Goal: Task Accomplishment & Management: Manage account settings

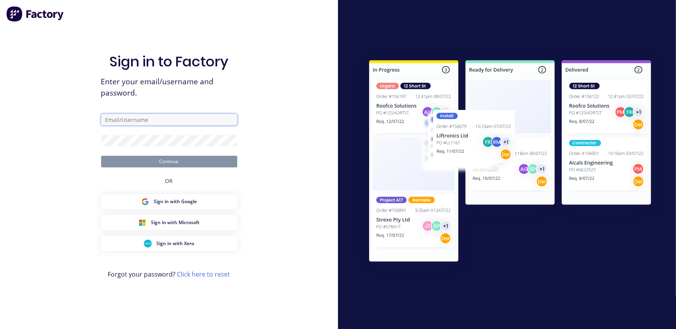
type input "[EMAIL_ADDRESS][DOMAIN_NAME]"
click at [172, 162] on button "Continue" at bounding box center [169, 162] width 136 height 12
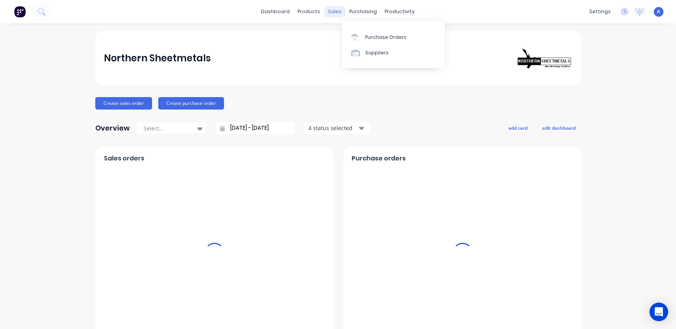
click at [329, 11] on div "sales" at bounding box center [334, 12] width 21 height 12
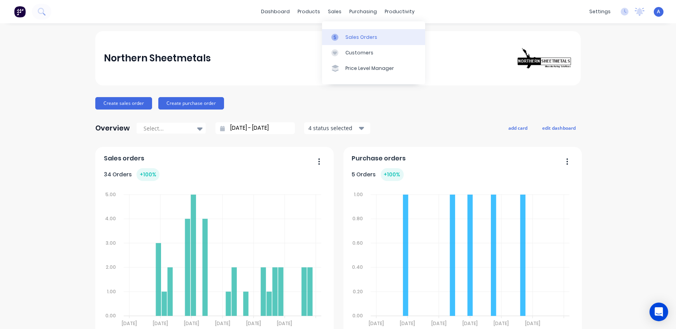
click at [357, 39] on div "Sales Orders" at bounding box center [361, 37] width 32 height 7
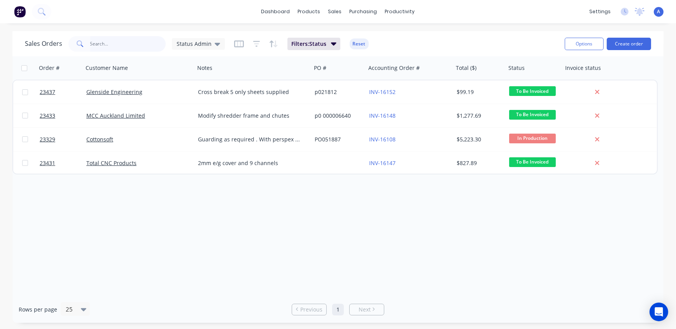
click at [116, 44] on input "text" at bounding box center [128, 44] width 76 height 16
click at [186, 46] on span "Status Admin" at bounding box center [194, 44] width 35 height 8
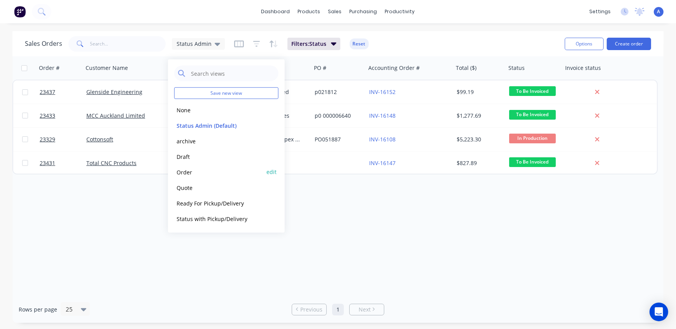
click at [193, 171] on button "Order" at bounding box center [218, 172] width 89 height 9
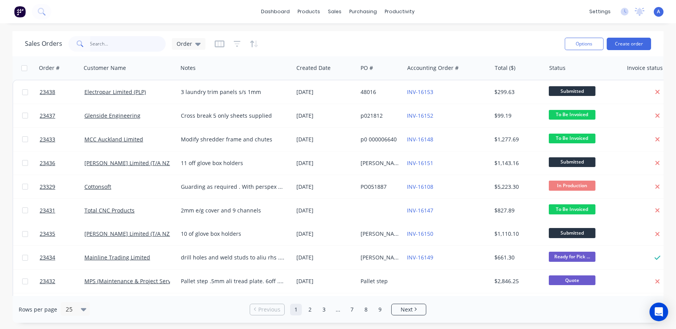
click at [112, 43] on input "text" at bounding box center [128, 44] width 76 height 16
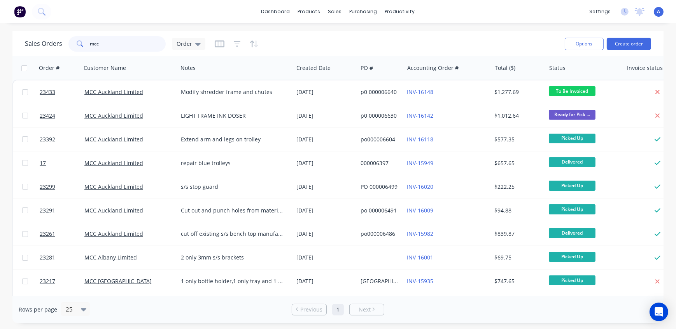
drag, startPoint x: 109, startPoint y: 49, endPoint x: 75, endPoint y: 44, distance: 34.7
click at [75, 44] on div "mcc" at bounding box center [116, 44] width 97 height 16
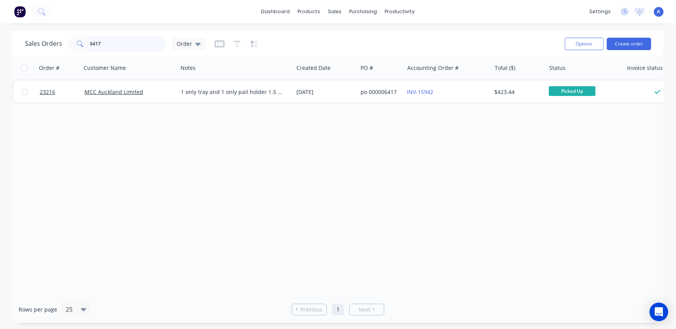
click at [123, 44] on input "6417" at bounding box center [128, 44] width 76 height 16
drag, startPoint x: 121, startPoint y: 44, endPoint x: 89, endPoint y: 46, distance: 31.2
click at [93, 47] on input "6417" at bounding box center [128, 44] width 76 height 16
type input "6457"
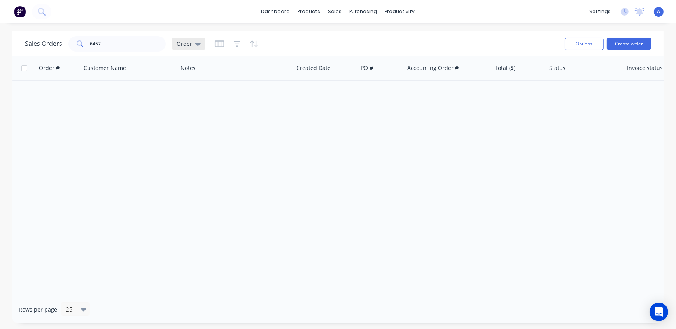
click at [183, 44] on span "Order" at bounding box center [185, 44] width 16 height 8
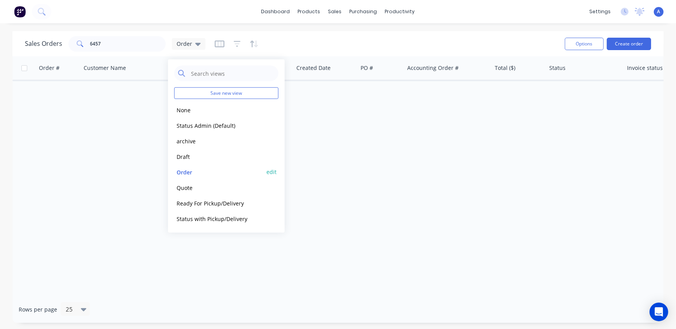
click at [188, 172] on button "Order" at bounding box center [218, 172] width 89 height 9
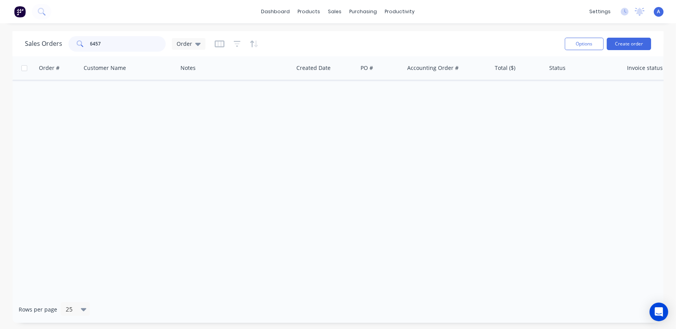
drag, startPoint x: 119, startPoint y: 43, endPoint x: 79, endPoint y: 42, distance: 39.7
click at [79, 42] on div "6457" at bounding box center [116, 44] width 97 height 16
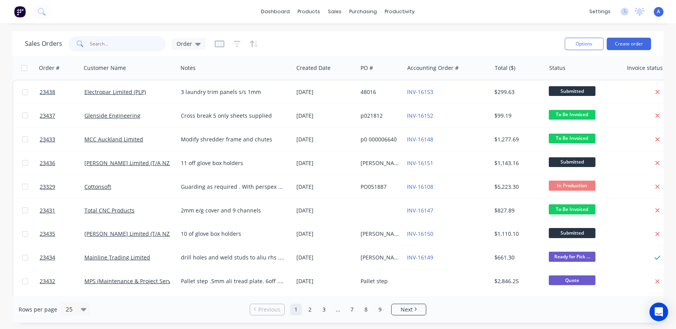
click at [101, 45] on input "text" at bounding box center [128, 44] width 76 height 16
type input "mcc"
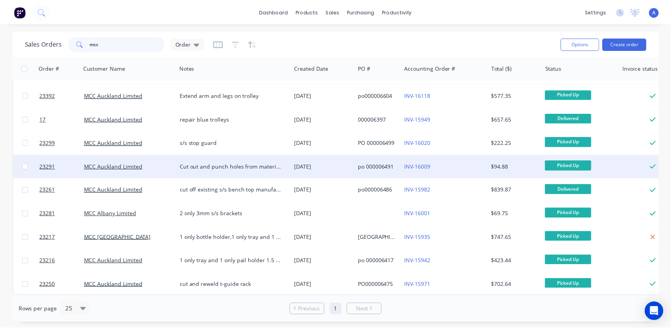
scroll to position [47, 0]
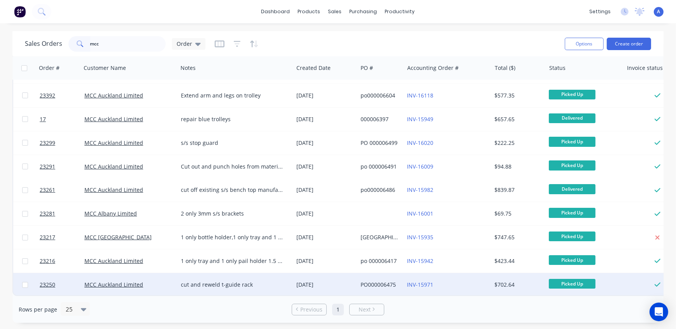
click at [396, 282] on div "PO000006475" at bounding box center [380, 285] width 38 height 8
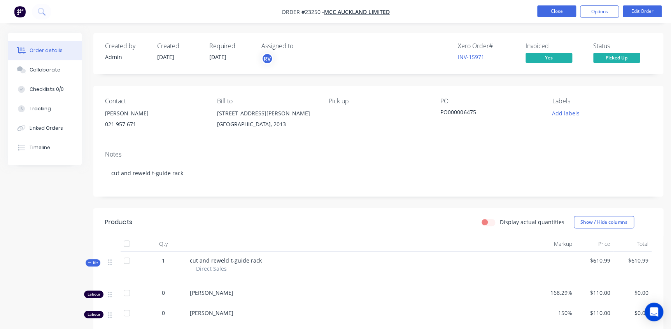
click at [558, 13] on button "Close" at bounding box center [556, 11] width 39 height 12
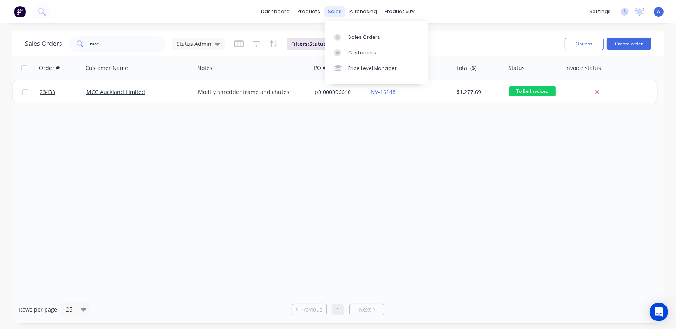
click at [336, 11] on div "sales" at bounding box center [334, 12] width 21 height 12
drag, startPoint x: 102, startPoint y: 44, endPoint x: 60, endPoint y: 36, distance: 42.9
click at [60, 36] on div "Sales Orders mcc Status Admin" at bounding box center [125, 44] width 200 height 16
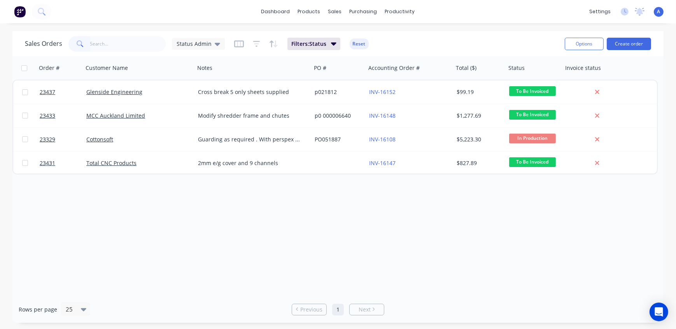
click at [261, 252] on div "Order # Customer Name Notes PO # Accounting Order # Total ($) Status Invoice st…" at bounding box center [337, 176] width 651 height 240
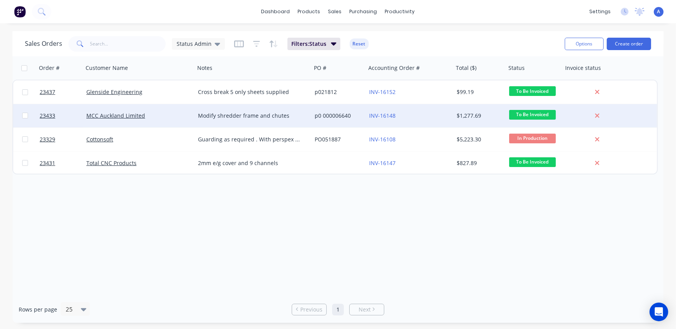
click at [100, 120] on div "MCC Auckland Limited" at bounding box center [139, 115] width 112 height 23
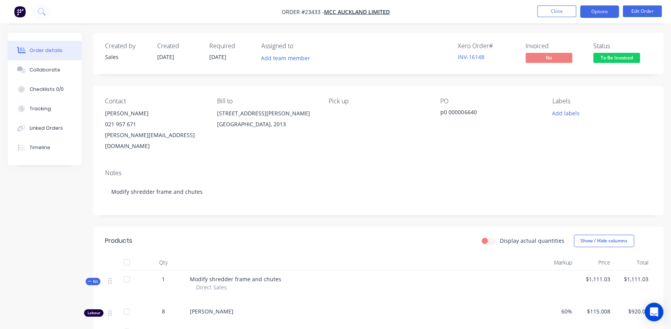
click at [599, 9] on button "Options" at bounding box center [599, 11] width 39 height 12
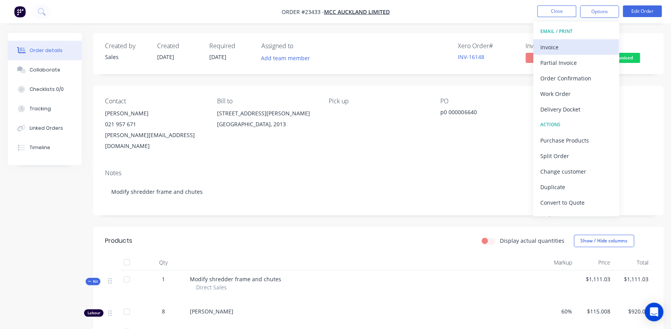
click at [559, 46] on div "Invoice" at bounding box center [576, 47] width 72 height 11
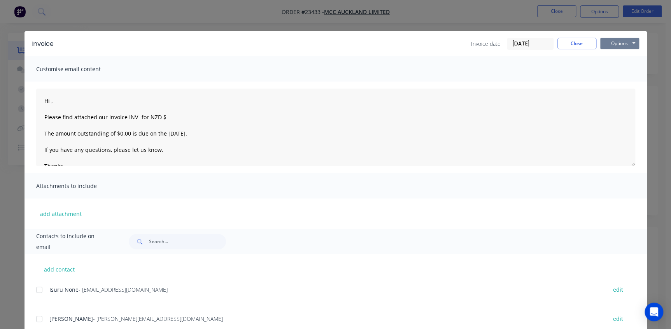
click at [611, 42] on button "Options" at bounding box center [619, 44] width 39 height 12
click at [627, 71] on button "Print" at bounding box center [625, 70] width 50 height 13
type textarea "Hi , Please find attached our invoice INV- for NZD $ The amount outstanding of …"
click at [583, 42] on button "Close" at bounding box center [576, 44] width 39 height 12
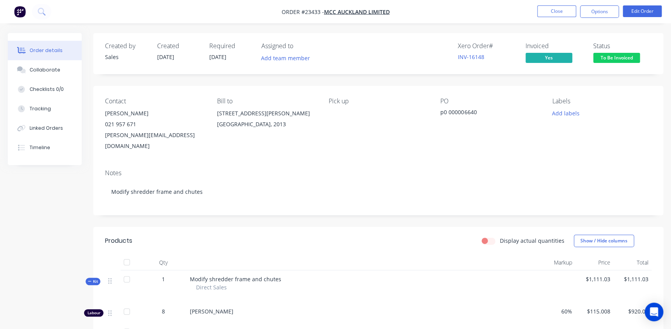
click at [611, 58] on span "To Be Invoiced" at bounding box center [616, 58] width 47 height 10
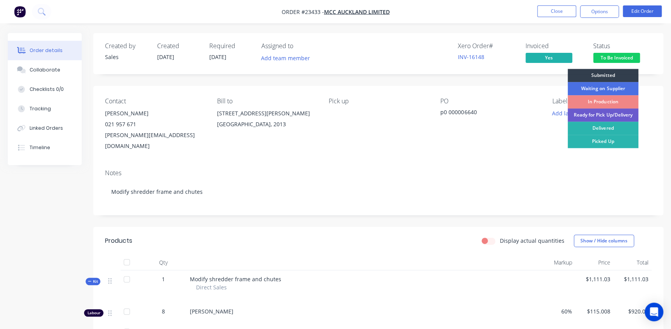
click at [611, 112] on div "Ready for Pick Up/Delivery" at bounding box center [602, 115] width 71 height 13
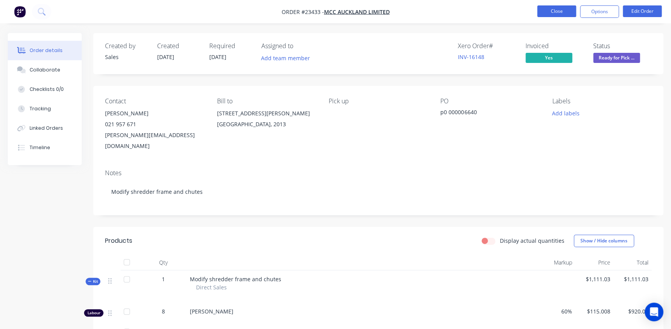
click at [558, 8] on button "Close" at bounding box center [556, 11] width 39 height 12
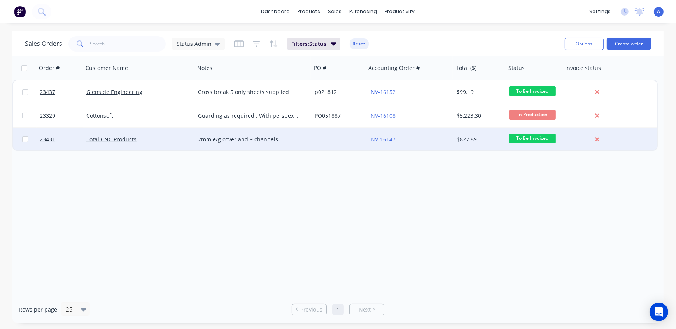
click at [133, 135] on div "Total CNC Products" at bounding box center [139, 139] width 112 height 23
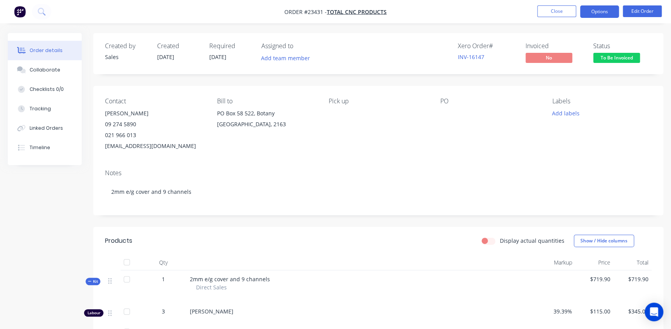
click at [604, 11] on button "Options" at bounding box center [599, 11] width 39 height 12
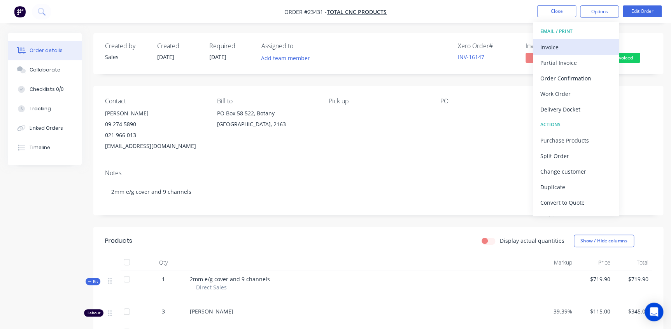
click at [557, 50] on div "Invoice" at bounding box center [576, 47] width 72 height 11
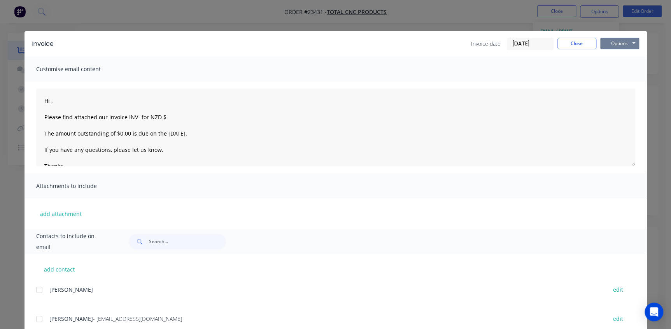
click at [613, 42] on button "Options" at bounding box center [619, 44] width 39 height 12
click at [614, 70] on button "Print" at bounding box center [625, 70] width 50 height 13
type textarea "Hi , Please find attached our invoice INV- for NZD $ The amount outstanding of …"
click at [573, 43] on button "Close" at bounding box center [576, 44] width 39 height 12
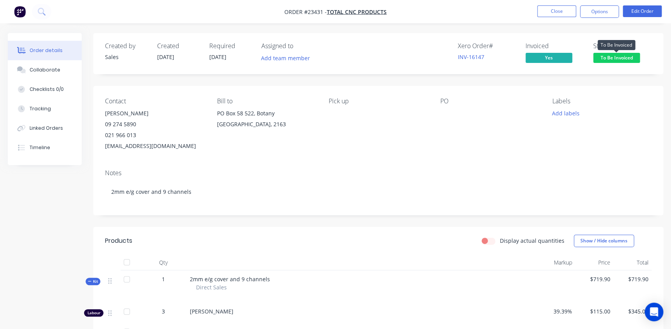
click at [609, 54] on span "To Be Invoiced" at bounding box center [616, 58] width 47 height 10
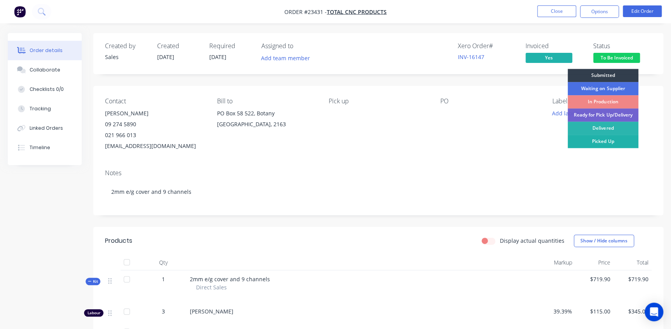
click at [620, 140] on div "Picked Up" at bounding box center [602, 141] width 71 height 13
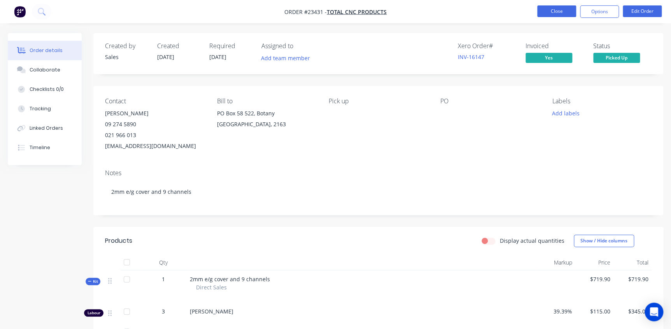
click at [550, 8] on button "Close" at bounding box center [556, 11] width 39 height 12
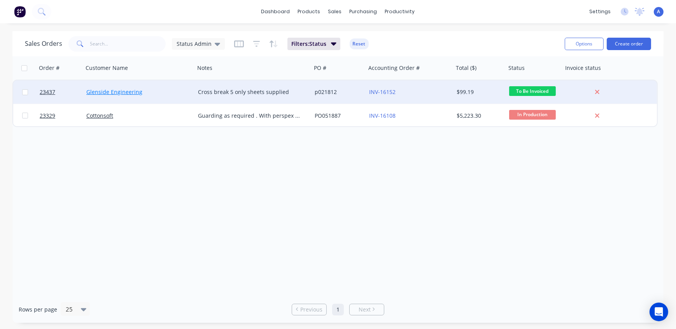
click at [128, 91] on link "Glenside Engineering" at bounding box center [114, 91] width 56 height 7
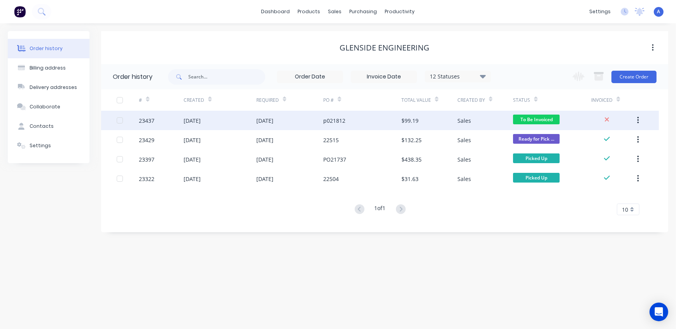
click at [194, 123] on div "[DATE]" at bounding box center [192, 121] width 17 height 8
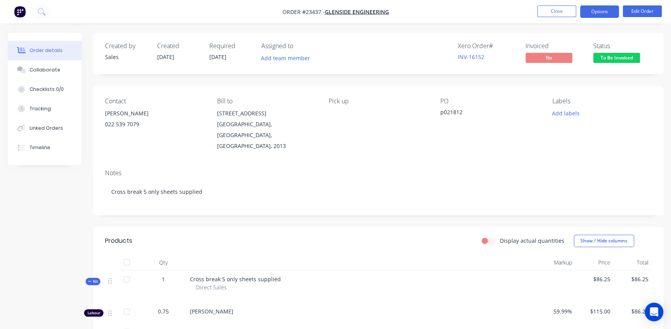
click at [596, 11] on button "Options" at bounding box center [599, 11] width 39 height 12
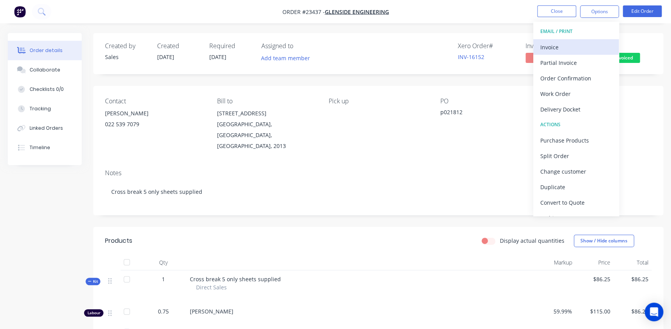
click at [578, 47] on div "Invoice" at bounding box center [576, 47] width 72 height 11
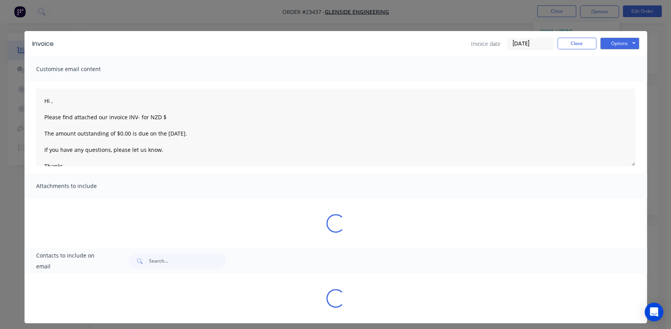
type textarea "Hi , Please find attached our invoice INV- for NZD $ The amount outstanding of …"
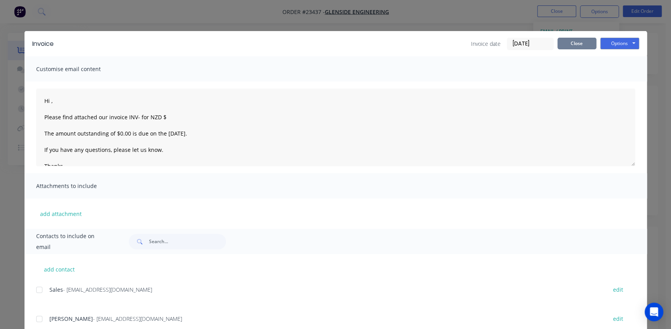
click at [581, 40] on button "Close" at bounding box center [576, 44] width 39 height 12
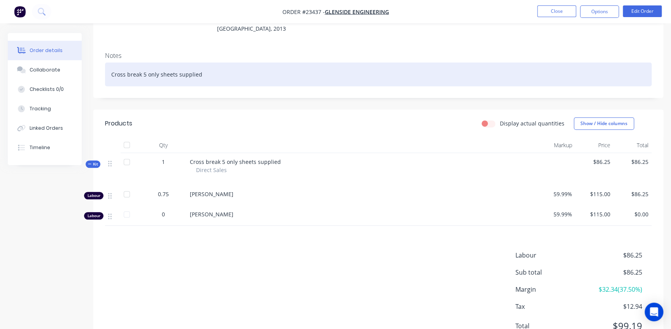
scroll to position [142, 0]
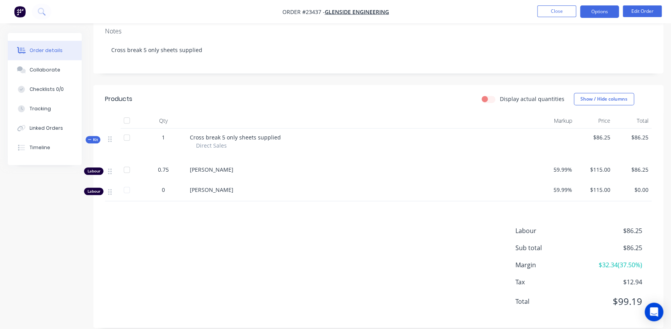
click at [601, 10] on button "Options" at bounding box center [599, 11] width 39 height 12
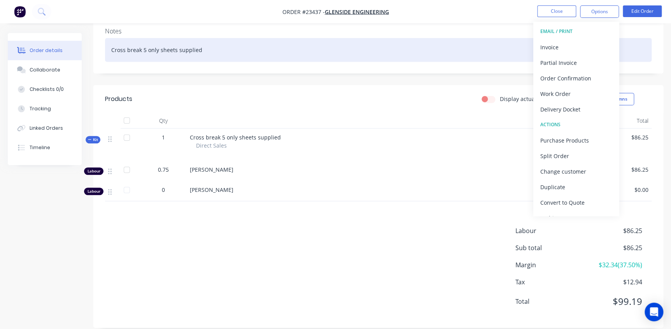
click at [397, 49] on div "Cross break 5 only sheets supplied" at bounding box center [378, 50] width 546 height 24
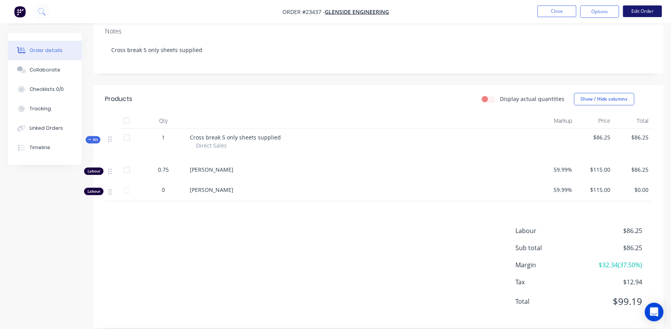
click at [631, 8] on button "Edit Order" at bounding box center [642, 11] width 39 height 12
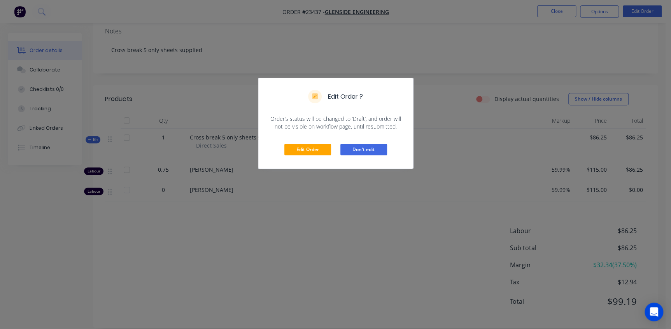
click at [370, 150] on button "Don't edit" at bounding box center [363, 150] width 47 height 12
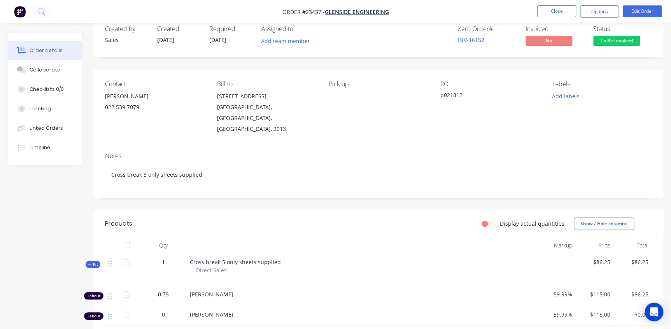
scroll to position [0, 0]
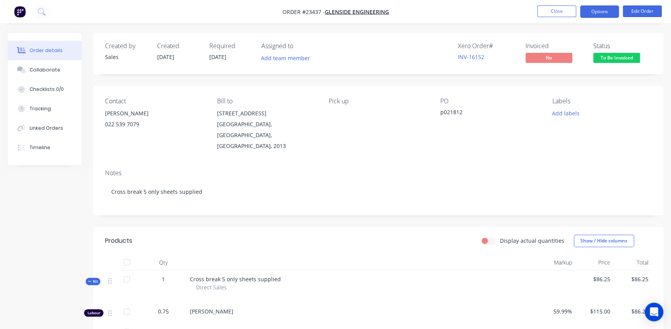
click at [604, 11] on button "Options" at bounding box center [599, 11] width 39 height 12
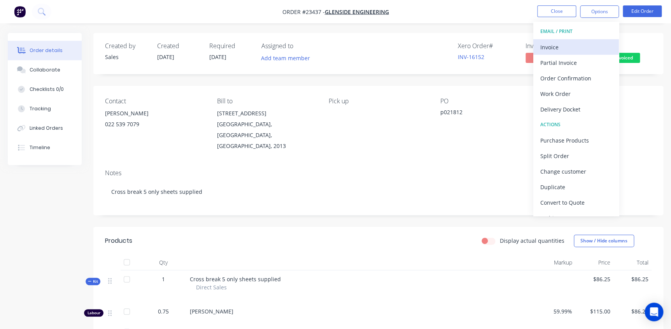
click at [571, 46] on div "Invoice" at bounding box center [576, 47] width 72 height 11
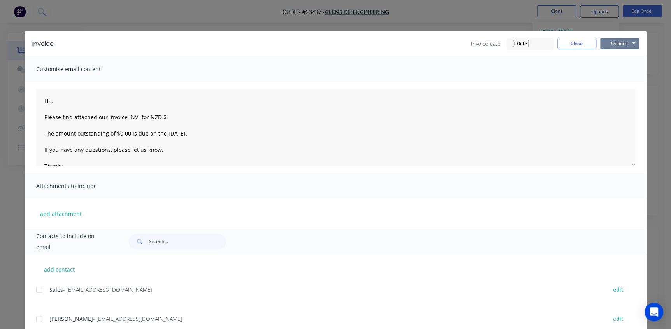
click at [621, 41] on button "Options" at bounding box center [619, 44] width 39 height 12
click at [610, 70] on button "Print" at bounding box center [625, 70] width 50 height 13
type textarea "Hi , Please find attached our invoice INV- for NZD $ The amount outstanding of …"
click at [579, 43] on button "Close" at bounding box center [576, 44] width 39 height 12
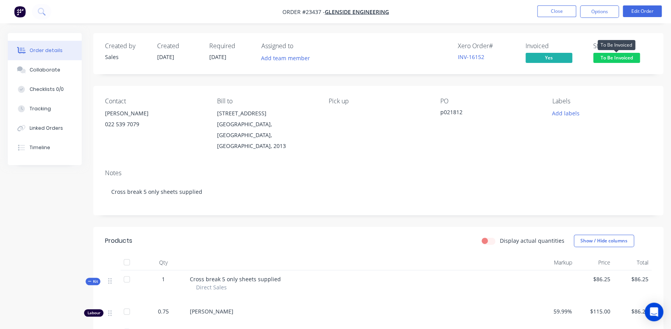
click at [612, 58] on span "To Be Invoiced" at bounding box center [616, 58] width 47 height 10
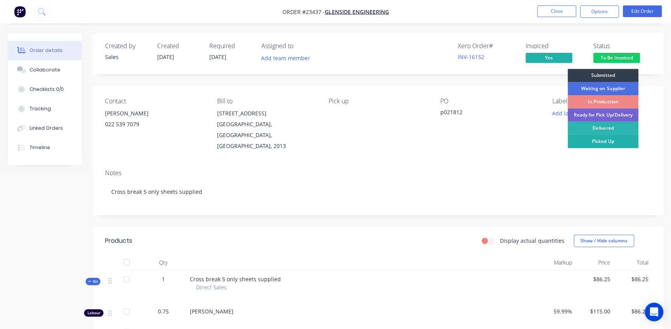
click at [603, 141] on div "Picked Up" at bounding box center [602, 141] width 71 height 13
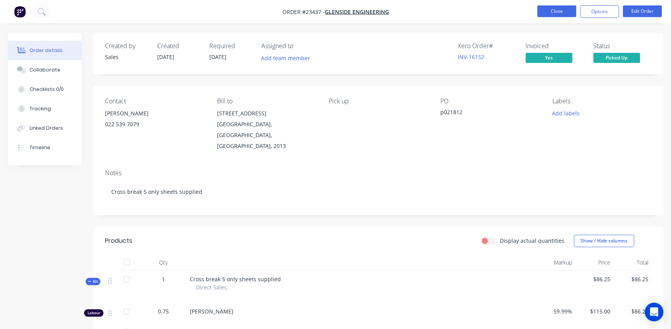
click at [566, 14] on button "Close" at bounding box center [556, 11] width 39 height 12
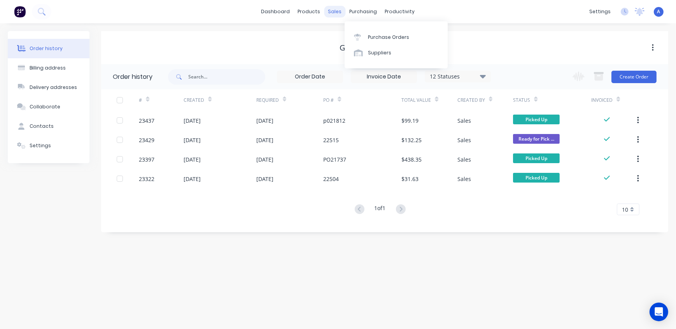
click at [339, 11] on div "sales" at bounding box center [334, 12] width 21 height 12
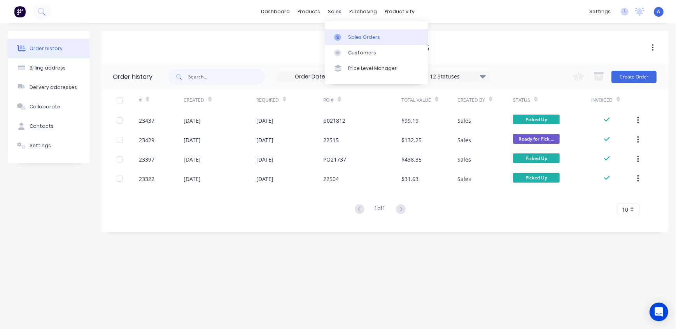
click at [350, 38] on div "Sales Orders" at bounding box center [364, 37] width 32 height 7
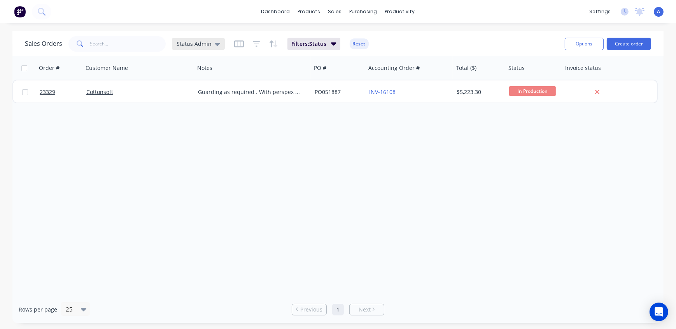
click at [202, 45] on span "Status Admin" at bounding box center [194, 44] width 35 height 8
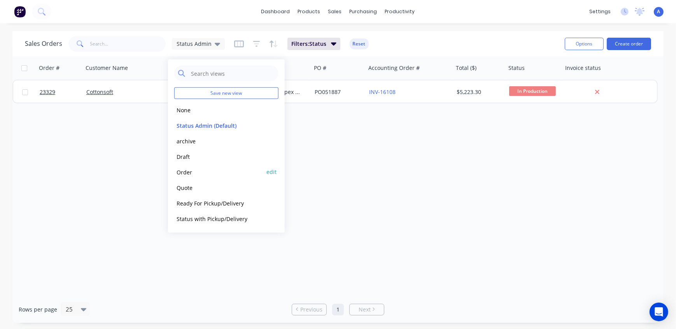
click at [193, 171] on button "Order" at bounding box center [218, 172] width 89 height 9
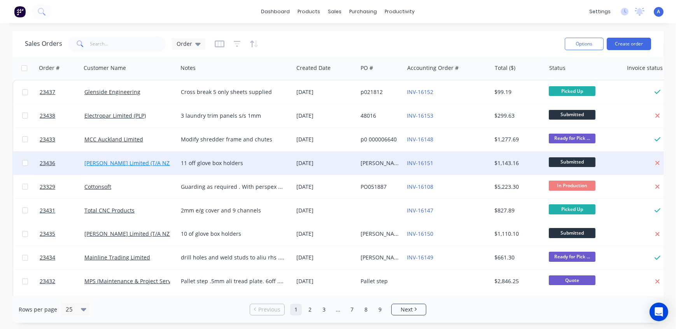
click at [143, 165] on link "[PERSON_NAME] Limited (T/A NZ Creameries)" at bounding box center [143, 162] width 118 height 7
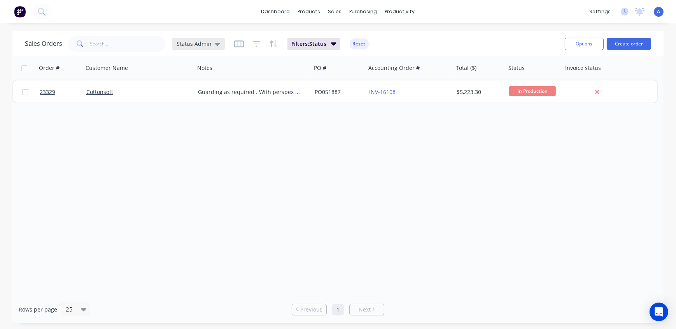
click at [187, 42] on span "Status Admin" at bounding box center [194, 44] width 35 height 8
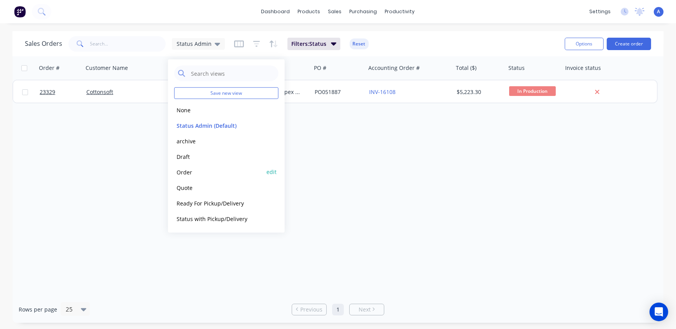
click at [194, 172] on button "Order" at bounding box center [218, 172] width 89 height 9
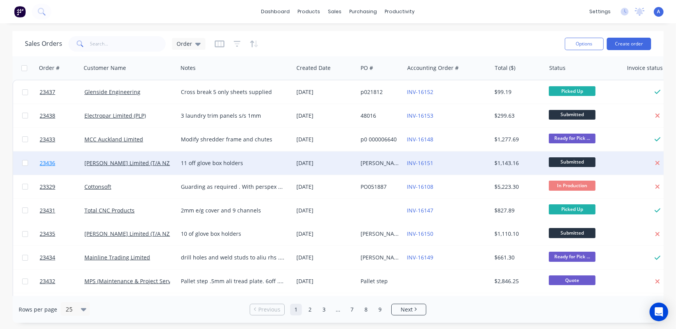
click at [45, 163] on span "23436" at bounding box center [48, 163] width 16 height 8
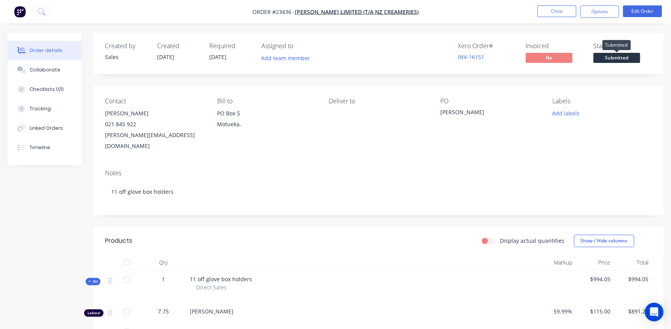
click at [626, 59] on span "Submitted" at bounding box center [616, 58] width 47 height 10
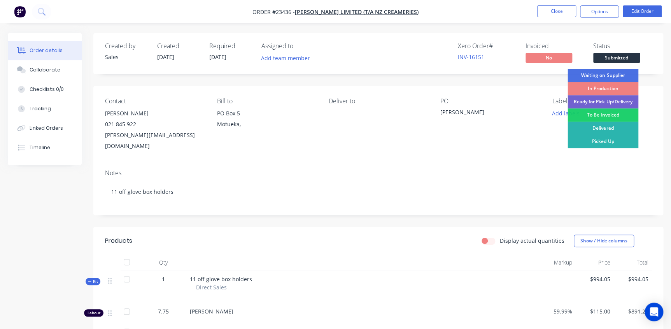
click at [618, 87] on div "In Production" at bounding box center [602, 88] width 71 height 13
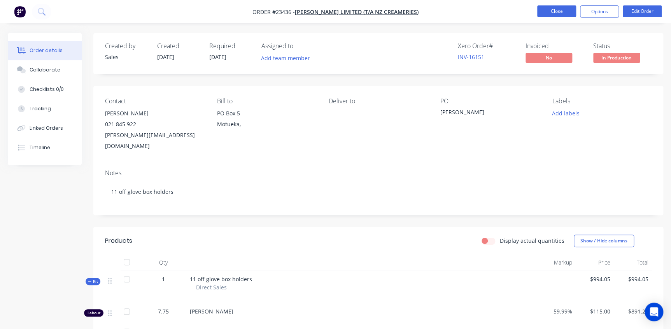
click at [556, 9] on button "Close" at bounding box center [556, 11] width 39 height 12
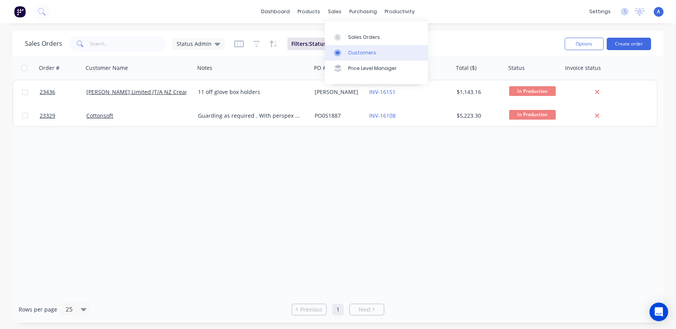
click at [357, 51] on div "Customers" at bounding box center [362, 52] width 28 height 7
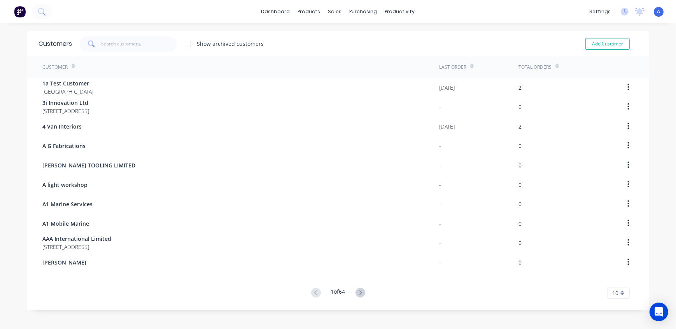
click at [116, 54] on div "Customers Show archived customers Add Customer" at bounding box center [338, 43] width 622 height 25
click at [118, 42] on input "text" at bounding box center [140, 44] width 76 height 16
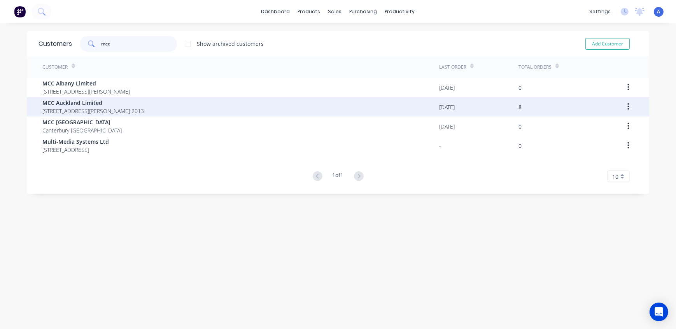
type input "mcc"
click at [85, 103] on span "MCC Auckland Limited" at bounding box center [93, 103] width 102 height 8
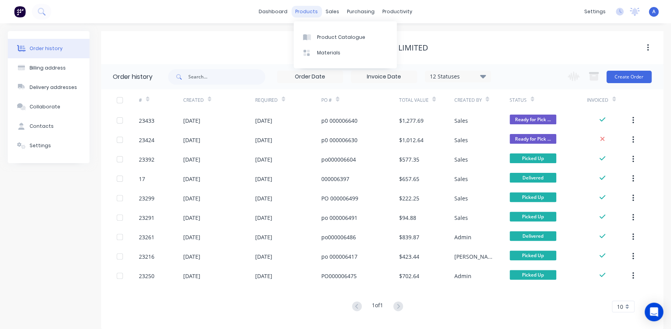
click at [308, 12] on div "products" at bounding box center [306, 12] width 30 height 12
click at [478, 46] on div "MCC Auckland Limited" at bounding box center [382, 47] width 562 height 9
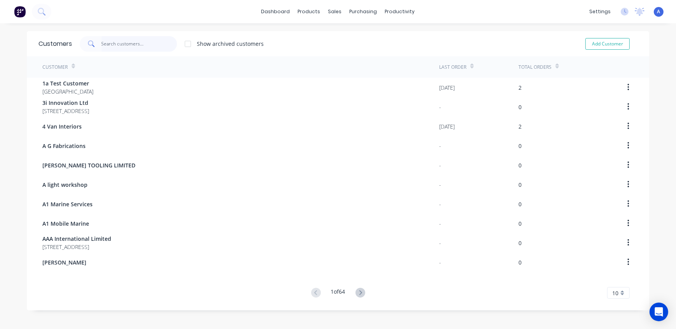
click at [132, 44] on input "text" at bounding box center [140, 44] width 76 height 16
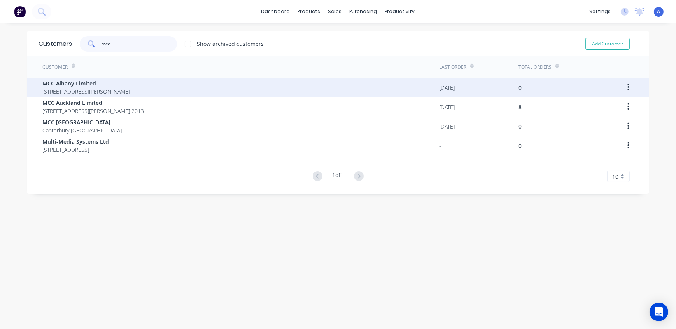
type input "mcc"
click at [97, 91] on span "[STREET_ADDRESS][PERSON_NAME]" at bounding box center [86, 92] width 88 height 8
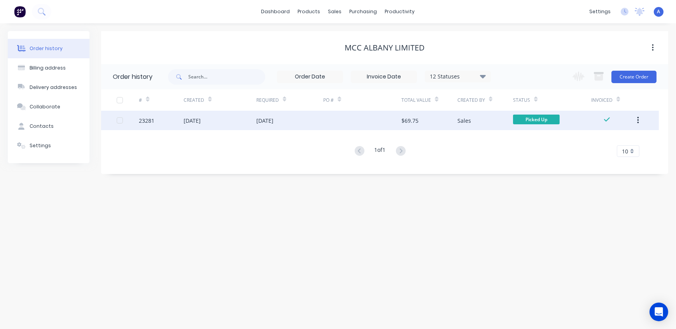
click at [235, 123] on div "[DATE]" at bounding box center [220, 120] width 73 height 19
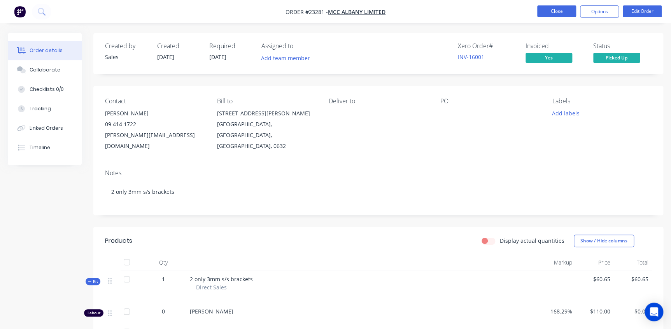
click at [565, 14] on button "Close" at bounding box center [556, 11] width 39 height 12
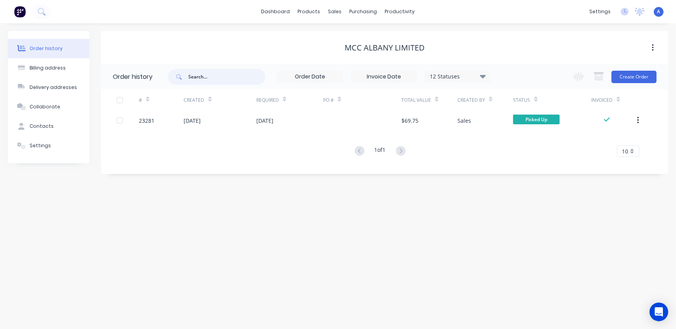
click at [213, 78] on input "text" at bounding box center [226, 77] width 77 height 16
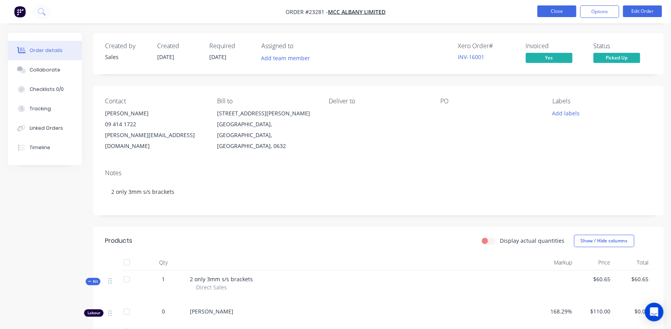
click at [553, 8] on button "Close" at bounding box center [556, 11] width 39 height 12
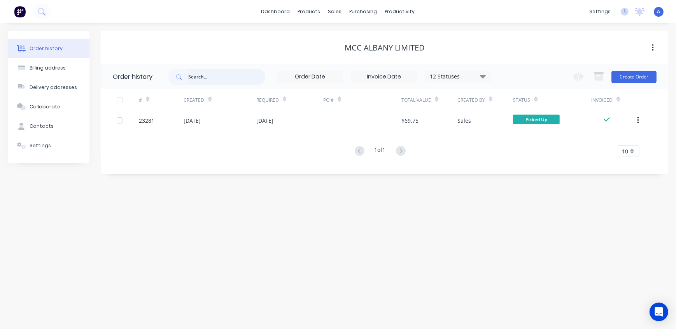
click at [210, 76] on input "text" at bounding box center [226, 77] width 77 height 16
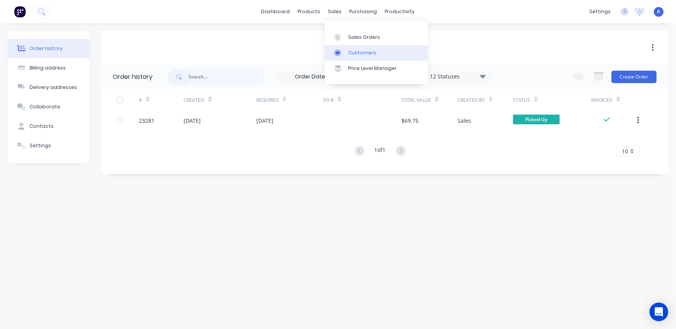
click at [361, 54] on div "Customers" at bounding box center [362, 52] width 28 height 7
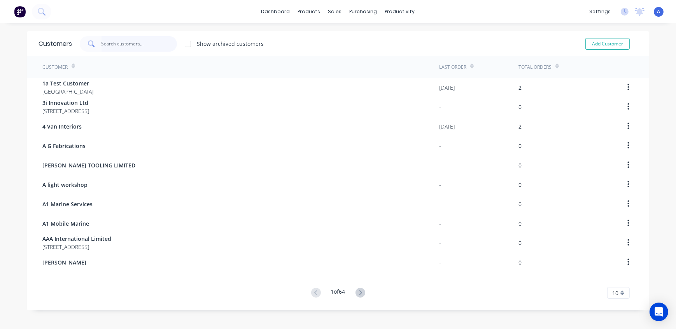
click at [121, 44] on input "text" at bounding box center [140, 44] width 76 height 16
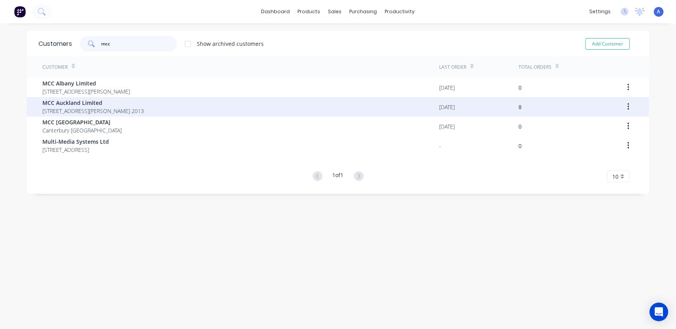
type input "mcc"
click at [93, 107] on span "[STREET_ADDRESS][PERSON_NAME] 2013" at bounding box center [93, 111] width 102 height 8
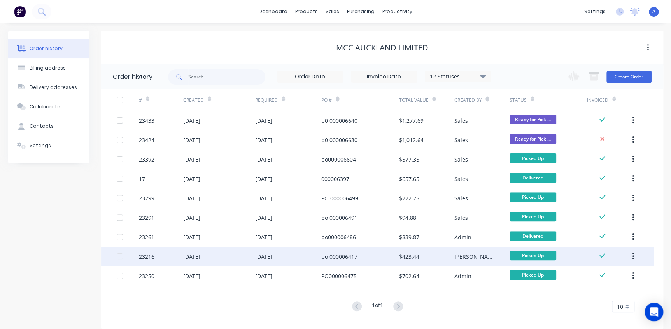
click at [235, 257] on div "[DATE]" at bounding box center [219, 256] width 72 height 19
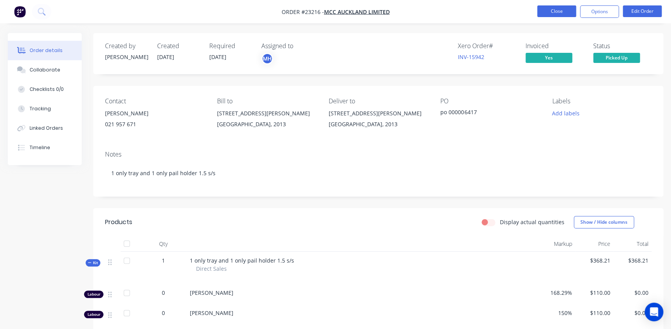
click at [560, 12] on button "Close" at bounding box center [556, 11] width 39 height 12
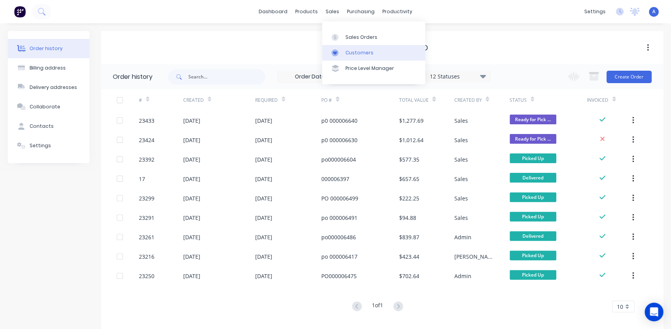
click at [352, 55] on div "Customers" at bounding box center [359, 52] width 28 height 7
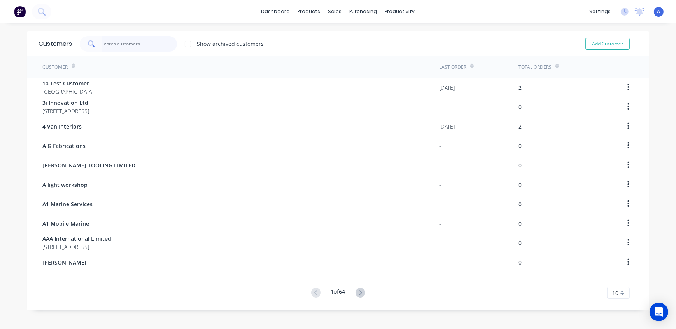
click at [122, 41] on input "text" at bounding box center [140, 44] width 76 height 16
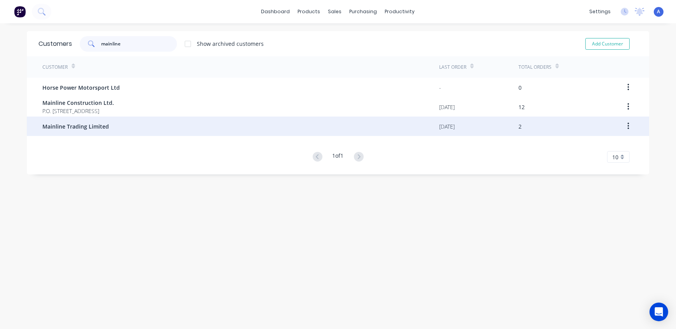
type input "mainline"
click at [98, 126] on span "Mainline Trading Limited" at bounding box center [75, 127] width 67 height 8
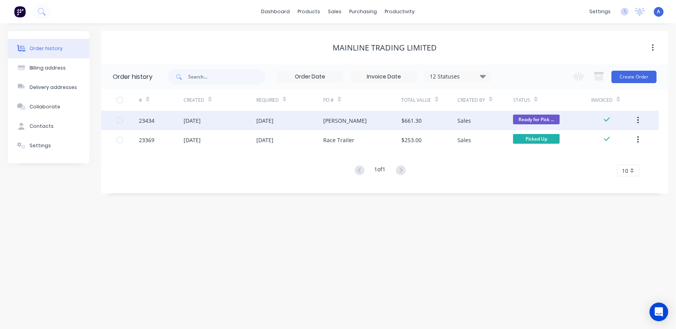
click at [164, 119] on div "23434" at bounding box center [161, 120] width 45 height 19
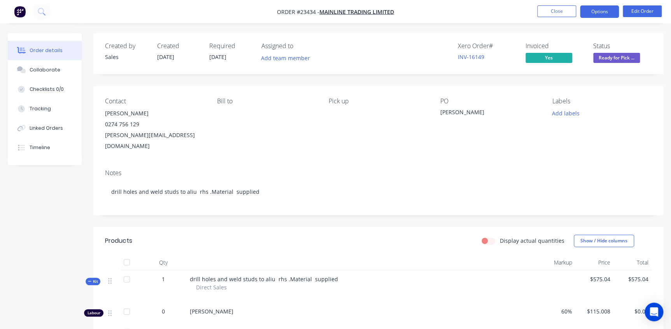
click at [598, 12] on button "Options" at bounding box center [599, 11] width 39 height 12
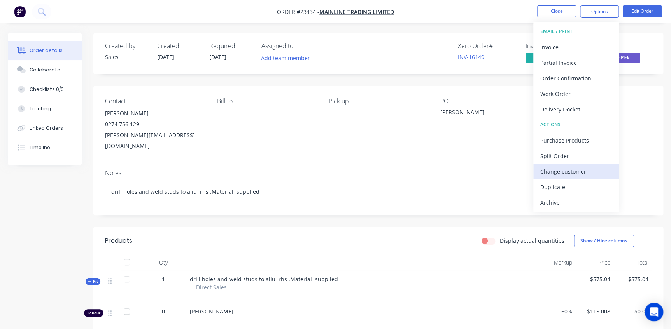
click at [567, 169] on div "Change customer" at bounding box center [576, 171] width 72 height 11
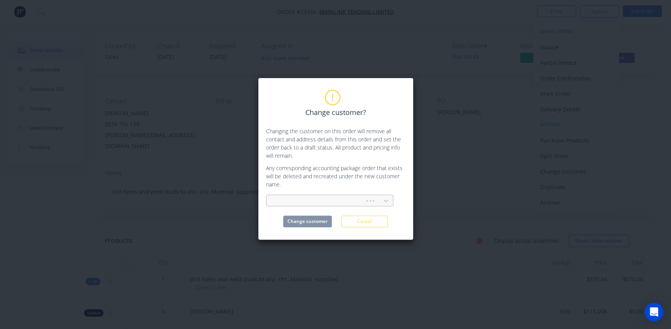
click at [329, 201] on div at bounding box center [317, 201] width 88 height 10
type input "mainline"
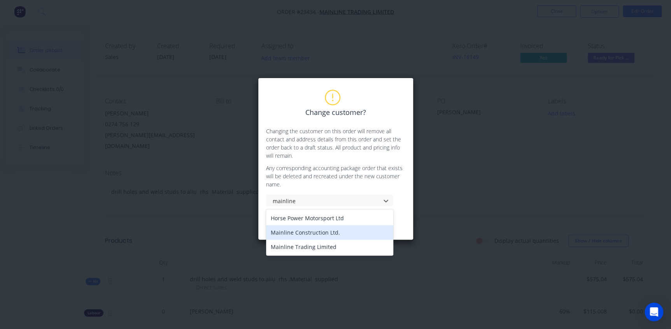
click at [316, 235] on div "Mainline Construction Ltd." at bounding box center [329, 233] width 127 height 14
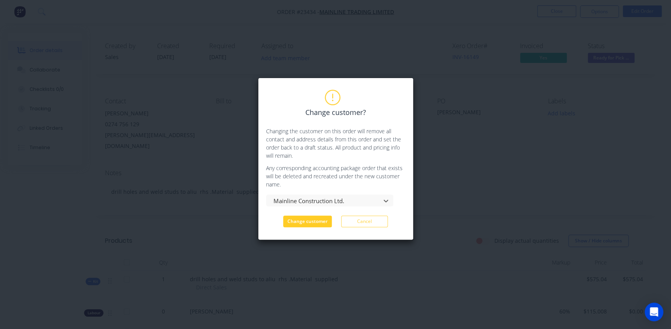
click at [310, 221] on button "Change customer" at bounding box center [307, 222] width 49 height 12
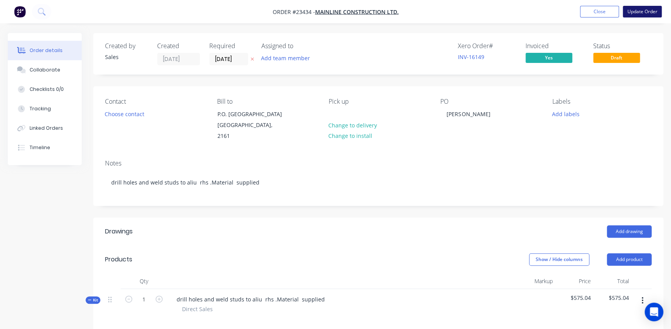
click at [639, 12] on button "Update Order" at bounding box center [642, 12] width 39 height 12
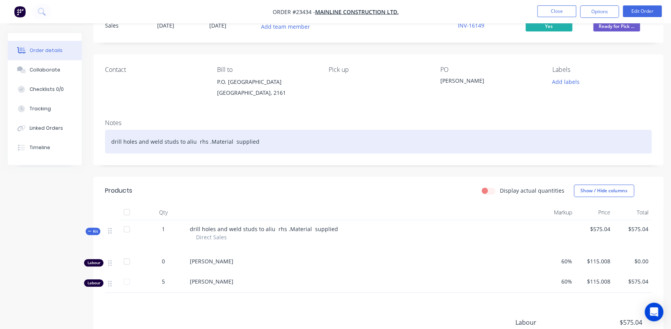
scroll to position [134, 0]
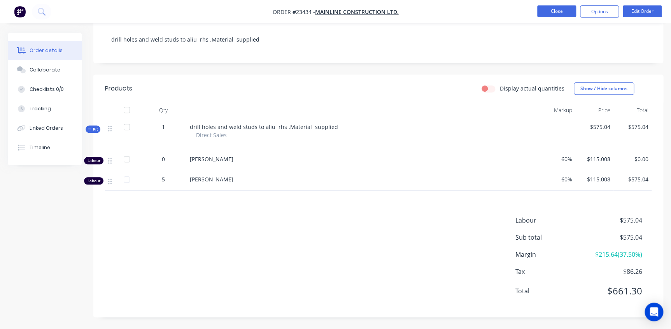
click at [560, 11] on button "Close" at bounding box center [556, 11] width 39 height 12
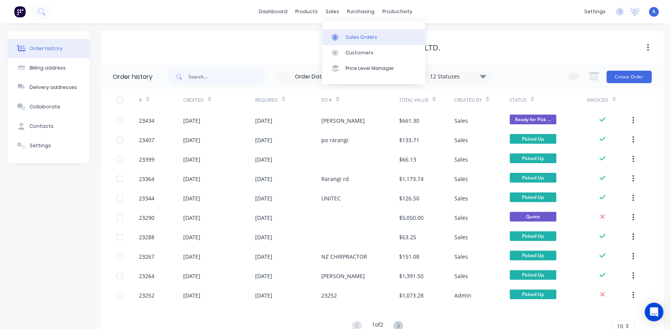
drag, startPoint x: 332, startPoint y: 11, endPoint x: 350, endPoint y: 41, distance: 34.8
click at [332, 11] on div "sales" at bounding box center [332, 12] width 21 height 12
click at [350, 41] on link "Sales Orders" at bounding box center [373, 37] width 103 height 16
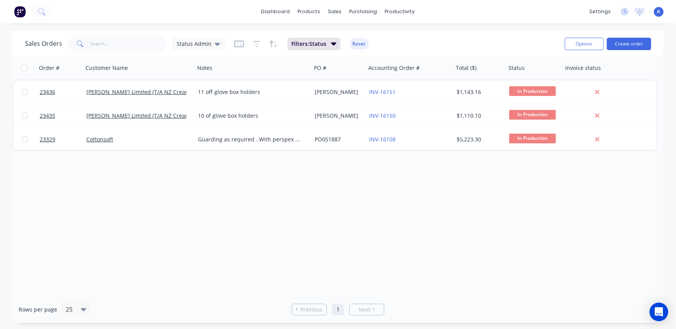
drag, startPoint x: 422, startPoint y: 35, endPoint x: 418, endPoint y: 196, distance: 161.4
click at [418, 196] on div "Order # Customer Name Notes PO # Accounting Order # Total ($) Status Invoice st…" at bounding box center [337, 176] width 651 height 240
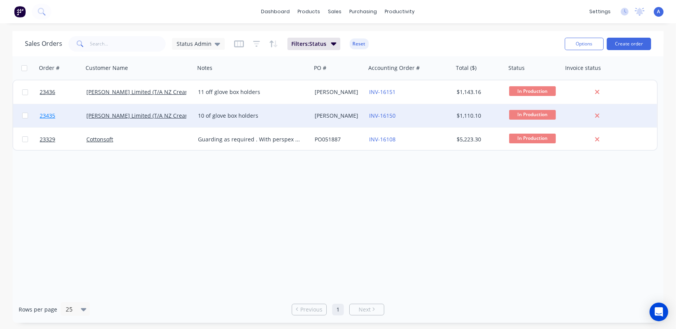
click at [49, 116] on span "23435" at bounding box center [48, 116] width 16 height 8
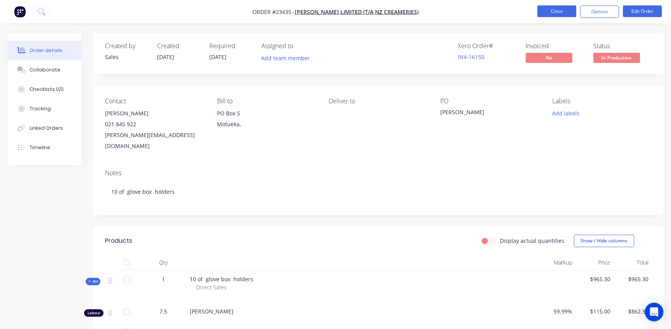
click at [564, 10] on button "Close" at bounding box center [556, 11] width 39 height 12
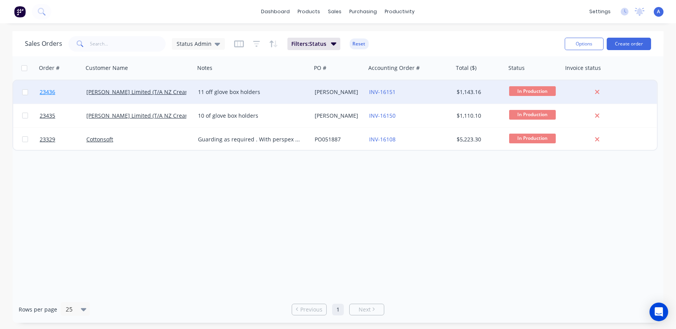
click at [47, 91] on span "23436" at bounding box center [48, 92] width 16 height 8
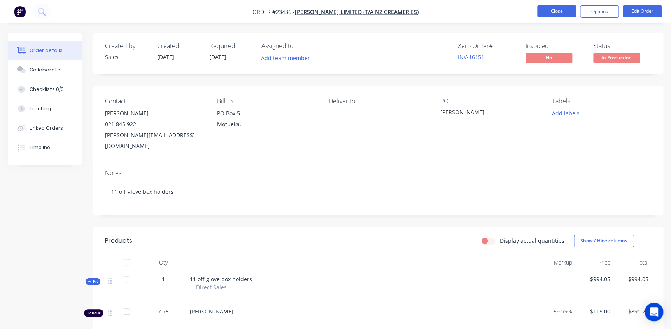
click at [548, 10] on button "Close" at bounding box center [556, 11] width 39 height 12
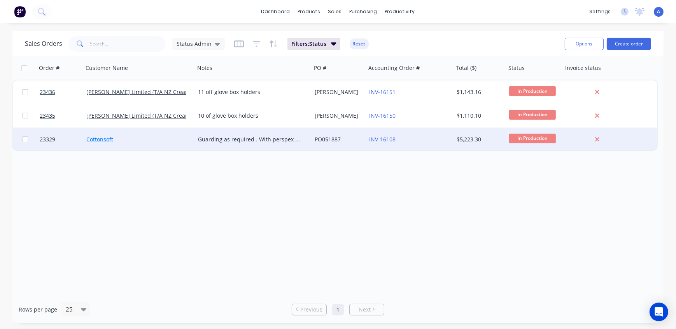
click at [105, 140] on link "Cottonsoft" at bounding box center [99, 139] width 27 height 7
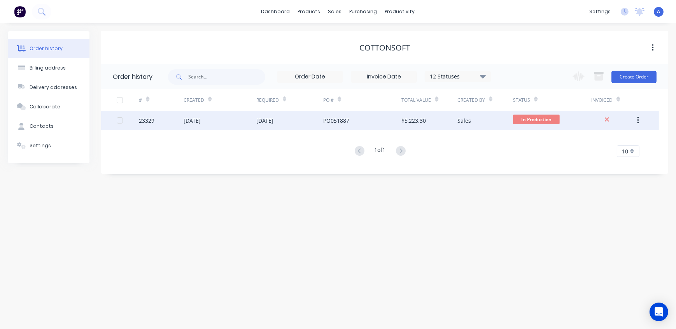
click at [145, 124] on div "23329" at bounding box center [147, 121] width 16 height 8
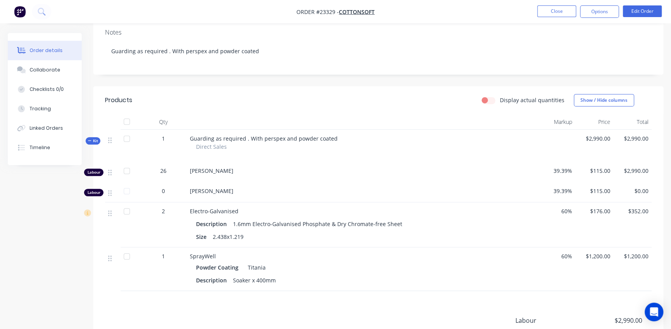
scroll to position [141, 0]
click at [551, 9] on button "Close" at bounding box center [556, 11] width 39 height 12
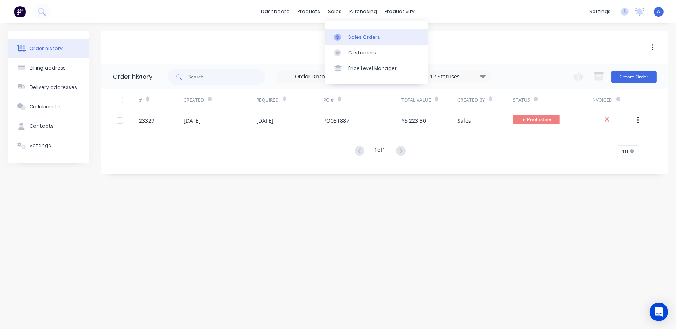
click at [347, 41] on link "Sales Orders" at bounding box center [376, 37] width 103 height 16
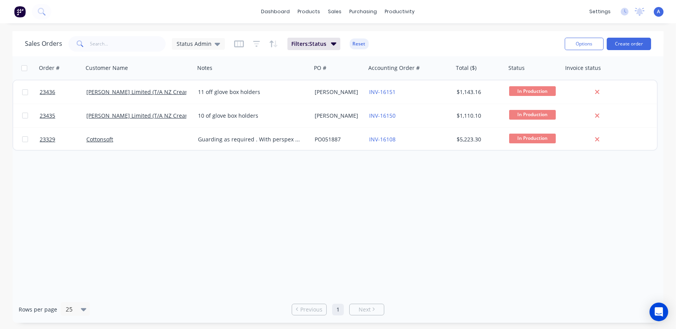
click at [270, 224] on div "Order # Customer Name Notes PO # Accounting Order # Total ($) Status Invoice st…" at bounding box center [337, 176] width 651 height 240
click at [197, 45] on span "Status Admin" at bounding box center [194, 44] width 35 height 8
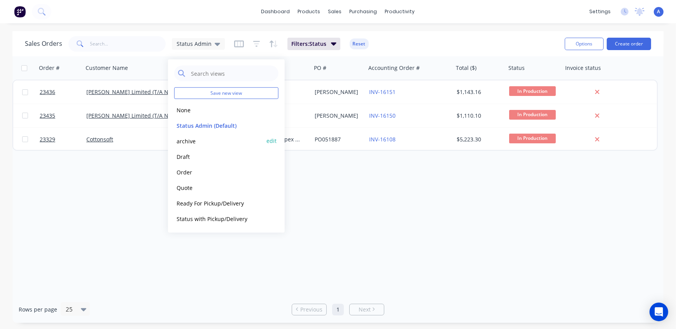
click at [191, 143] on button "archive" at bounding box center [218, 141] width 89 height 9
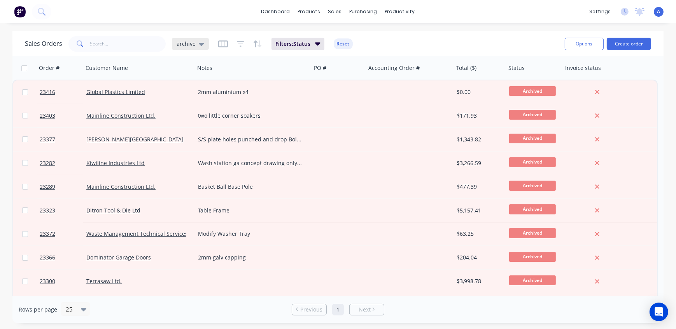
click at [187, 45] on span "archive" at bounding box center [186, 44] width 19 height 8
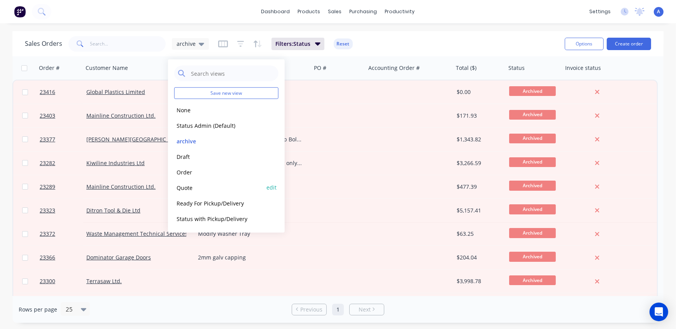
click at [180, 187] on button "Quote" at bounding box center [218, 187] width 89 height 9
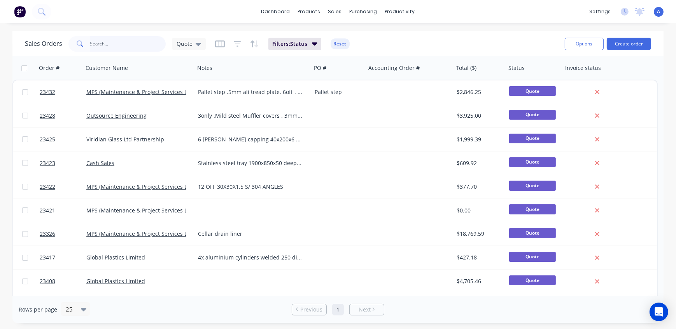
click at [102, 44] on input "text" at bounding box center [128, 44] width 76 height 16
type input "mcc"
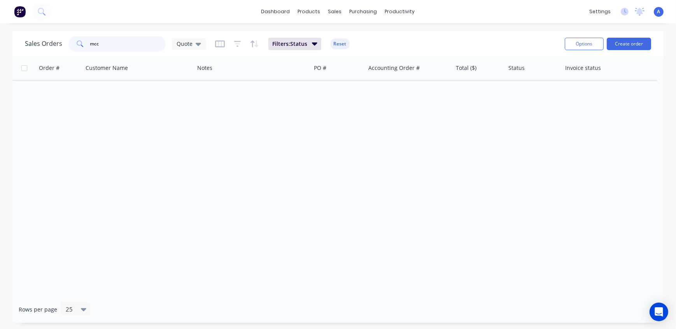
drag, startPoint x: 110, startPoint y: 42, endPoint x: 60, endPoint y: 39, distance: 51.1
click at [60, 39] on div "Sales Orders mcc Quote" at bounding box center [115, 44] width 181 height 16
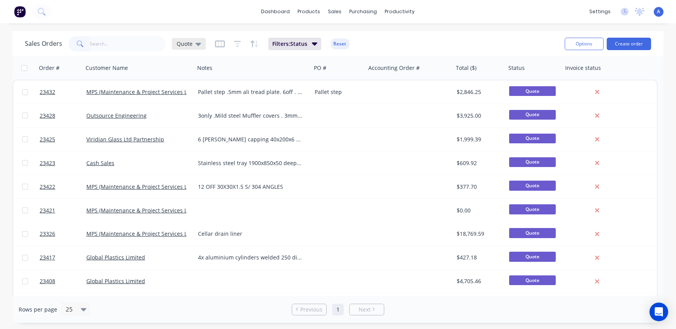
click at [182, 43] on span "Quote" at bounding box center [185, 44] width 16 height 8
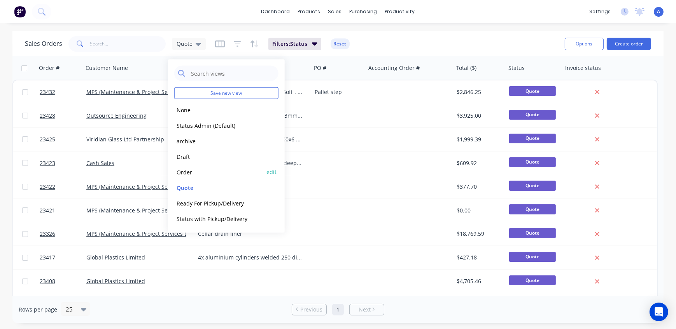
click at [187, 174] on button "Order" at bounding box center [218, 172] width 89 height 9
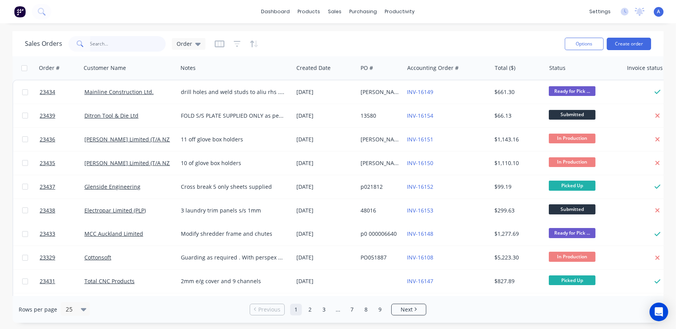
click at [114, 41] on input "text" at bounding box center [128, 44] width 76 height 16
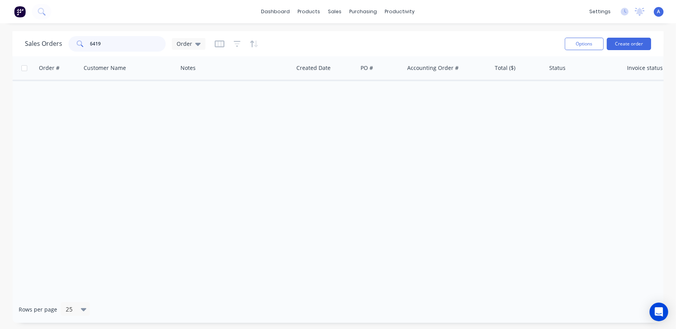
drag, startPoint x: 111, startPoint y: 45, endPoint x: 95, endPoint y: 44, distance: 15.6
click at [95, 44] on input "6419" at bounding box center [128, 44] width 76 height 16
drag, startPoint x: 104, startPoint y: 45, endPoint x: 94, endPoint y: 44, distance: 10.1
click at [94, 44] on input "6457" at bounding box center [128, 44] width 76 height 16
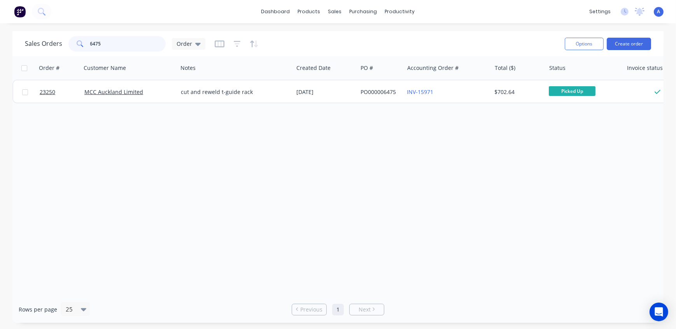
drag, startPoint x: 108, startPoint y: 42, endPoint x: 72, endPoint y: 42, distance: 35.8
click at [72, 42] on div "6475" at bounding box center [116, 44] width 97 height 16
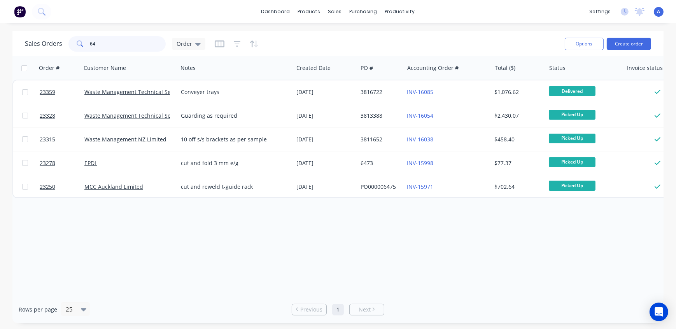
type input "6"
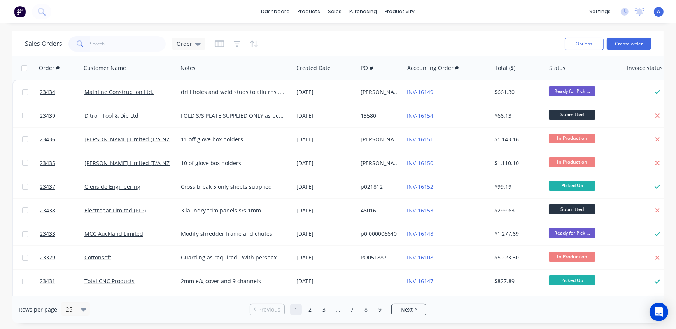
drag, startPoint x: 181, startPoint y: 44, endPoint x: 180, endPoint y: 51, distance: 7.8
click at [181, 44] on span "Order" at bounding box center [185, 44] width 16 height 8
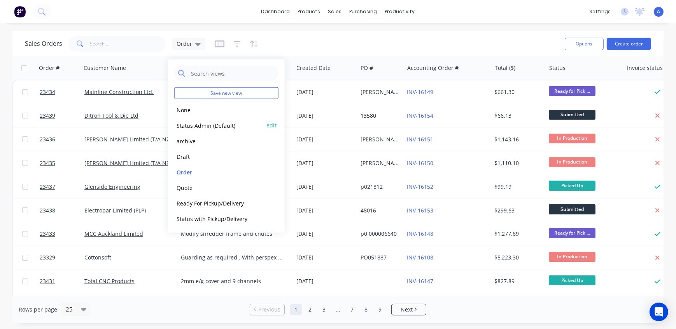
click at [194, 126] on button "Status Admin (Default)" at bounding box center [218, 125] width 89 height 9
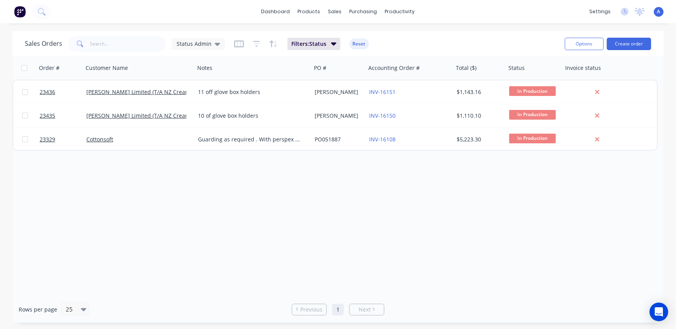
click at [447, 41] on div "Sales Orders Status Admin Filters: Status Reset" at bounding box center [292, 43] width 534 height 19
click at [190, 43] on span "Status Admin" at bounding box center [194, 44] width 35 height 8
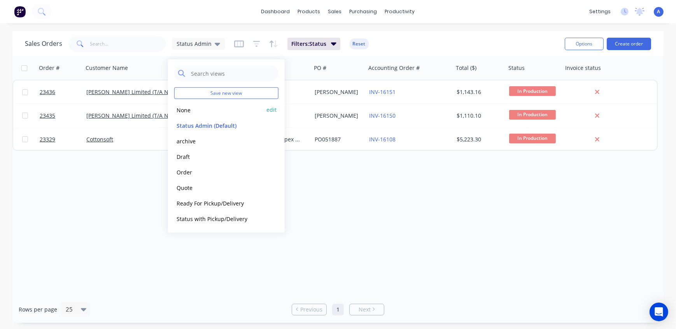
click at [189, 109] on button "None" at bounding box center [218, 109] width 89 height 9
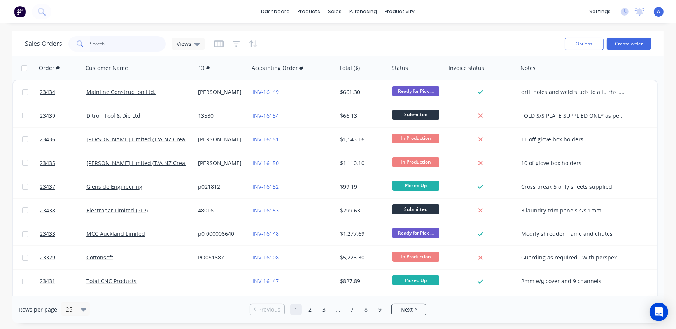
click at [123, 40] on input "text" at bounding box center [128, 44] width 76 height 16
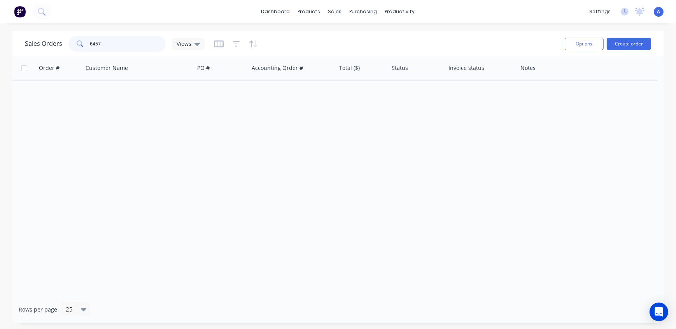
drag, startPoint x: 102, startPoint y: 45, endPoint x: 95, endPoint y: 46, distance: 7.0
click at [95, 46] on input "6457" at bounding box center [128, 44] width 76 height 16
type input "6419"
click at [189, 45] on span "Views" at bounding box center [184, 44] width 15 height 8
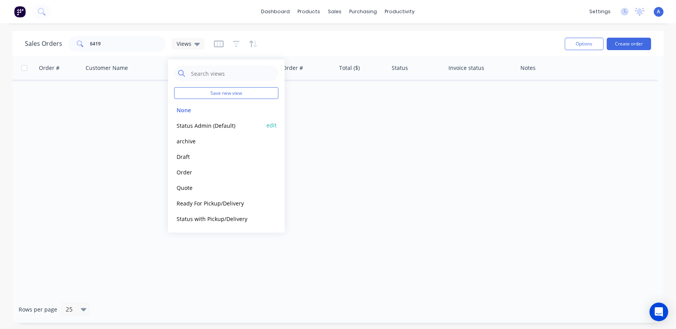
click at [199, 126] on button "Status Admin (Default)" at bounding box center [218, 125] width 89 height 9
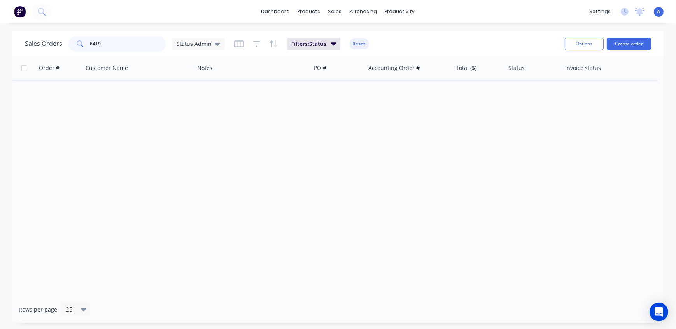
drag, startPoint x: 110, startPoint y: 47, endPoint x: 74, endPoint y: 45, distance: 36.6
click at [74, 45] on div "6419" at bounding box center [116, 44] width 97 height 16
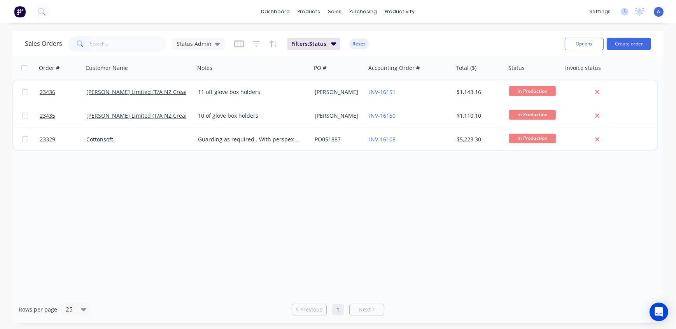
click at [413, 45] on div "Sales Orders Status Admin Filters: Status Reset" at bounding box center [292, 43] width 534 height 19
click at [379, 40] on div "Purchase Orders" at bounding box center [388, 37] width 41 height 7
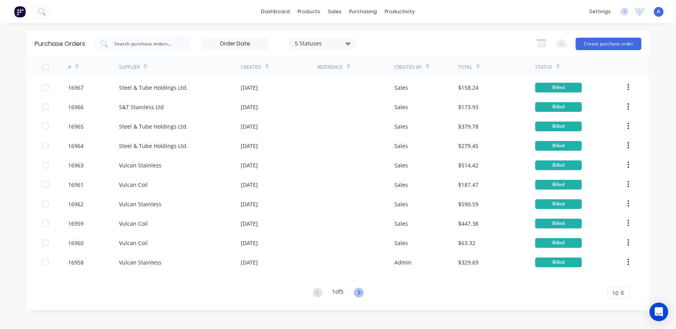
click at [363, 291] on icon at bounding box center [359, 293] width 10 height 10
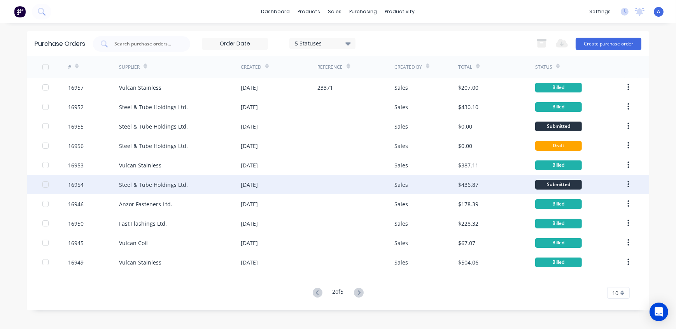
click at [191, 186] on div "Steel & Tube Holdings Ltd." at bounding box center [180, 184] width 122 height 19
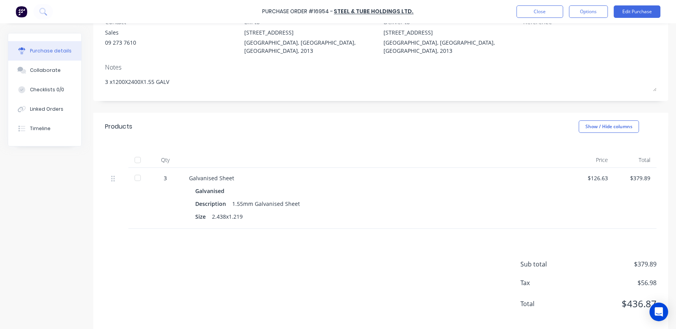
scroll to position [79, 0]
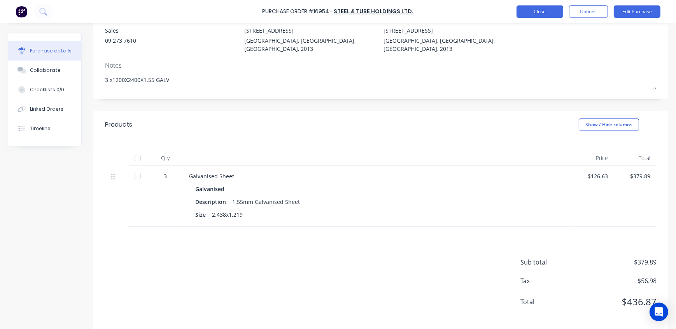
click at [550, 16] on button "Close" at bounding box center [539, 11] width 47 height 12
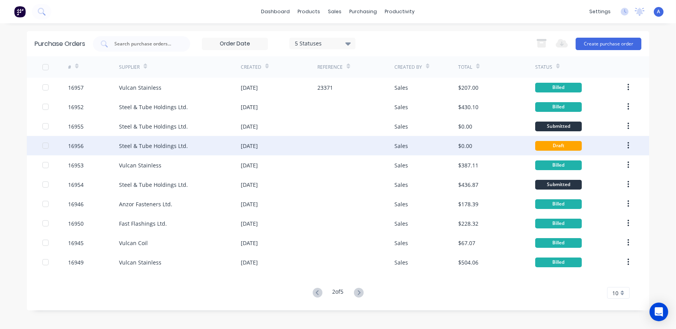
click at [196, 148] on div "Steel & Tube Holdings Ltd." at bounding box center [180, 145] width 122 height 19
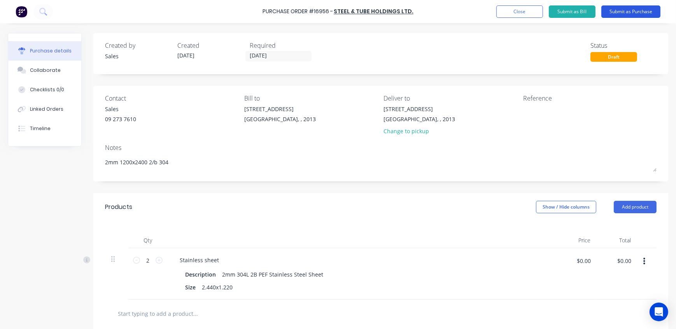
click at [630, 10] on button "Submit as Purchase" at bounding box center [630, 11] width 59 height 12
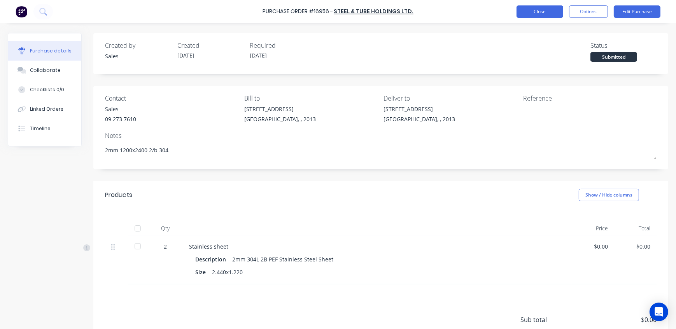
click at [541, 11] on button "Close" at bounding box center [539, 11] width 47 height 12
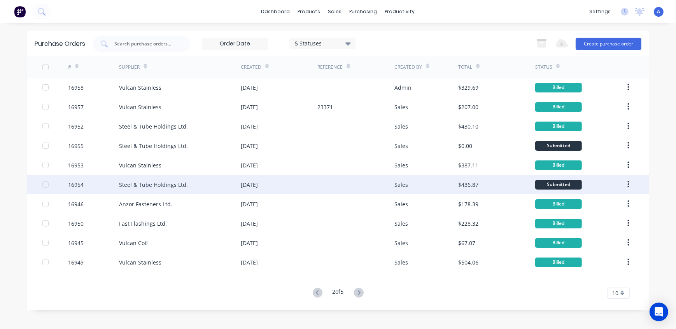
click at [200, 186] on div "Steel & Tube Holdings Ltd." at bounding box center [180, 184] width 122 height 19
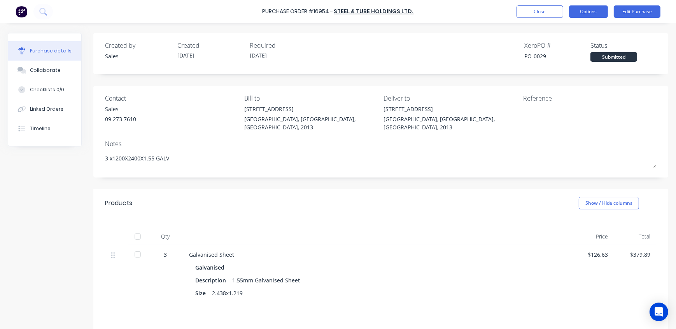
click at [593, 11] on button "Options" at bounding box center [588, 11] width 39 height 12
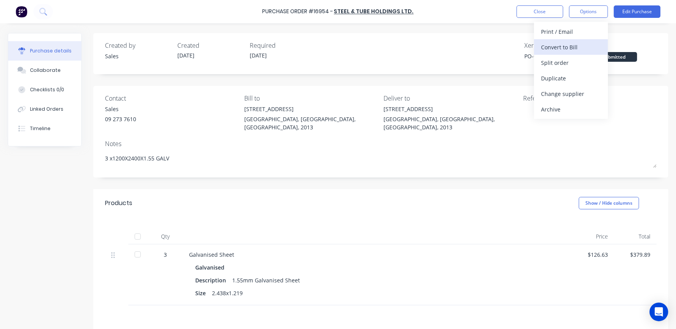
click at [585, 45] on div "Convert to Bill" at bounding box center [571, 47] width 60 height 11
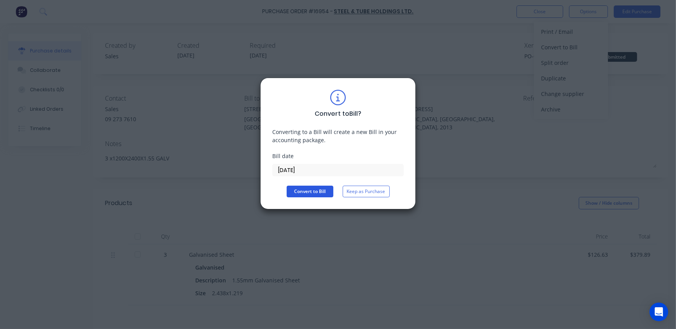
click at [299, 190] on button "Convert to Bill" at bounding box center [310, 192] width 47 height 12
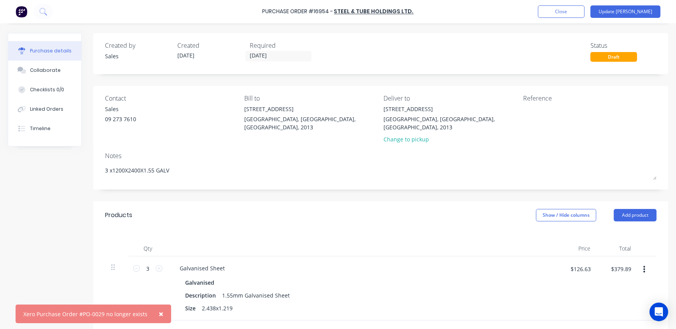
click at [159, 315] on span "×" at bounding box center [161, 314] width 5 height 11
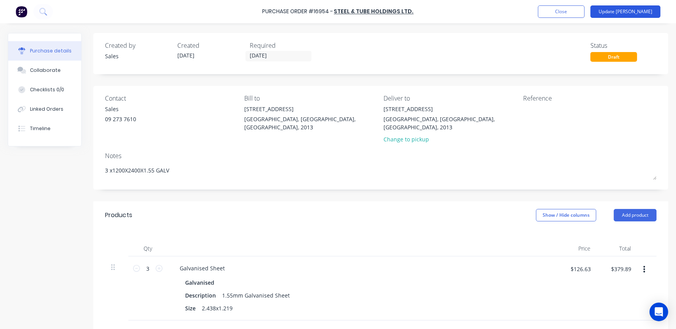
click at [642, 10] on button "Update [PERSON_NAME]" at bounding box center [625, 11] width 70 height 12
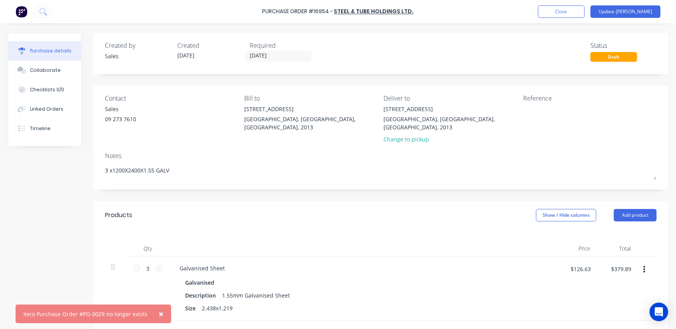
click at [159, 314] on span "×" at bounding box center [161, 314] width 5 height 11
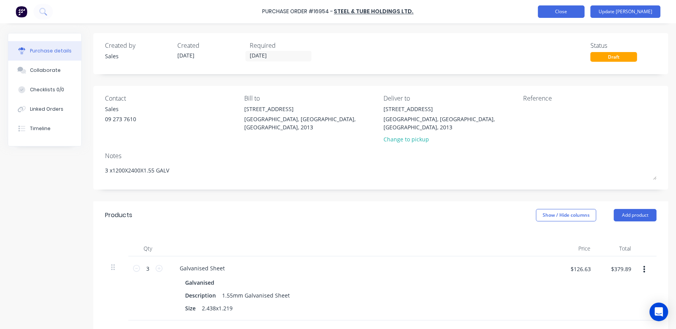
type textarea "x"
click at [585, 10] on button "Close" at bounding box center [561, 11] width 47 height 12
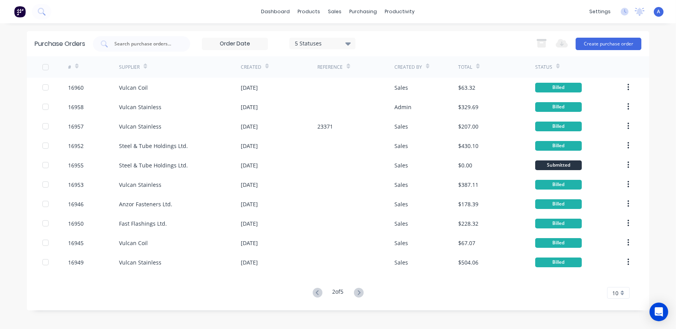
click at [441, 30] on div "dashboard products sales purchasing productivity dashboard products Product Cat…" at bounding box center [338, 164] width 676 height 329
click at [360, 292] on icon at bounding box center [358, 293] width 3 height 5
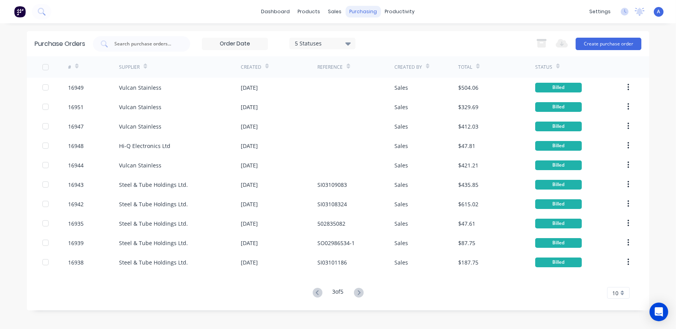
click at [366, 11] on div "purchasing" at bounding box center [363, 12] width 35 height 12
click at [380, 38] on div "Purchase Orders" at bounding box center [388, 37] width 41 height 7
click at [381, 37] on div "Purchase Orders" at bounding box center [388, 37] width 41 height 7
click at [193, 16] on div "dashboard products sales purchasing productivity dashboard products Product Cat…" at bounding box center [338, 11] width 676 height 23
click at [316, 293] on icon at bounding box center [318, 293] width 10 height 10
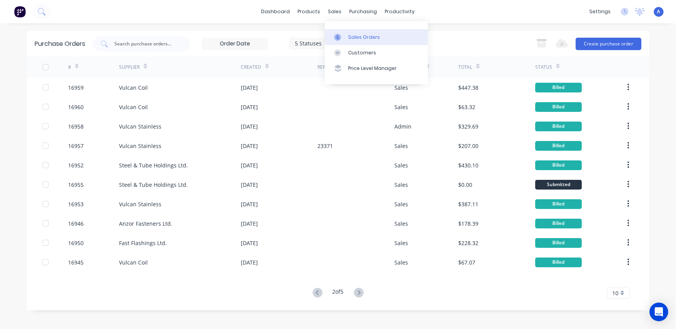
click at [349, 36] on div "Sales Orders" at bounding box center [364, 37] width 32 height 7
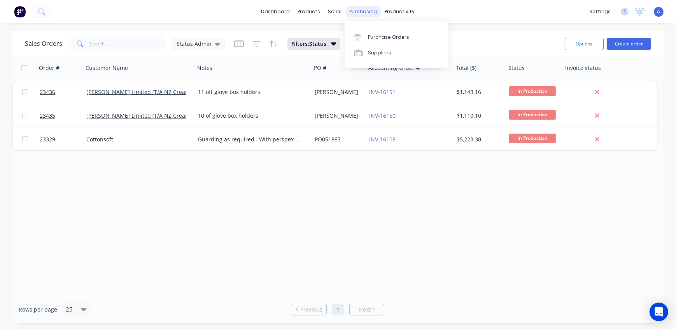
click at [364, 13] on div "purchasing" at bounding box center [363, 12] width 35 height 12
click at [383, 35] on div "Purchase Orders" at bounding box center [388, 37] width 41 height 7
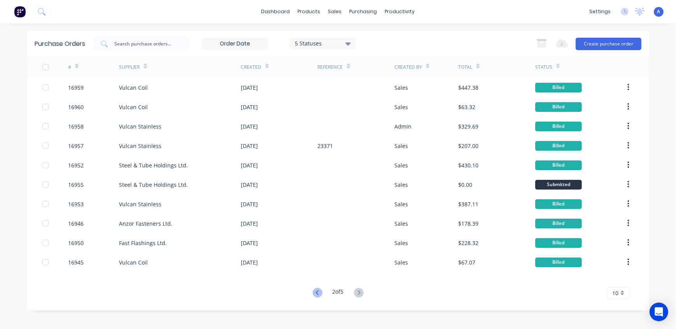
click at [315, 294] on icon at bounding box center [318, 293] width 10 height 10
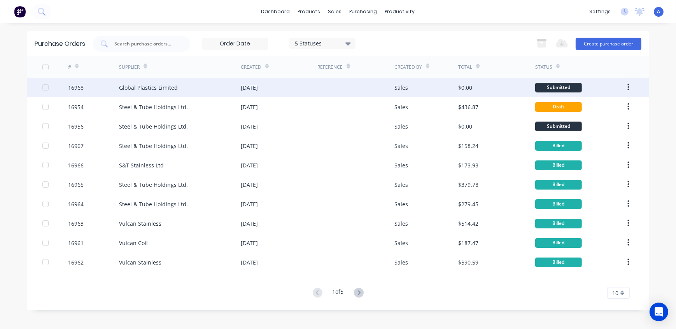
click at [168, 90] on div "Global Plastics Limited" at bounding box center [148, 88] width 59 height 8
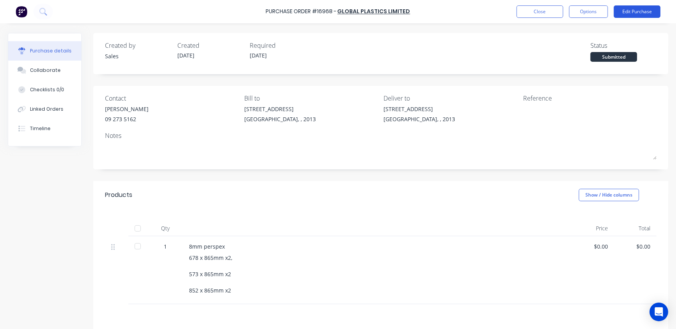
click at [627, 12] on button "Edit Purchase" at bounding box center [637, 11] width 47 height 12
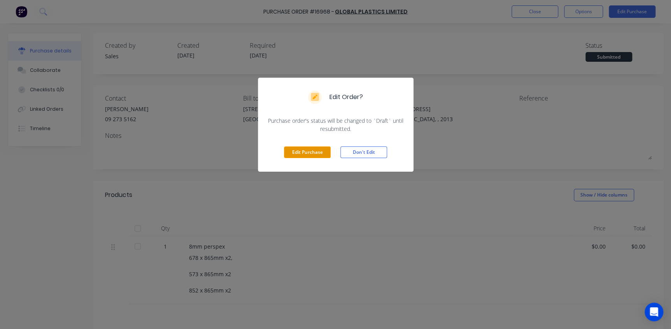
click at [296, 154] on button "Edit Purchase" at bounding box center [307, 153] width 47 height 12
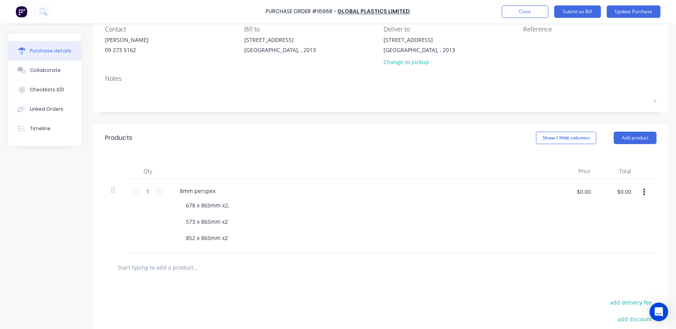
scroll to position [70, 0]
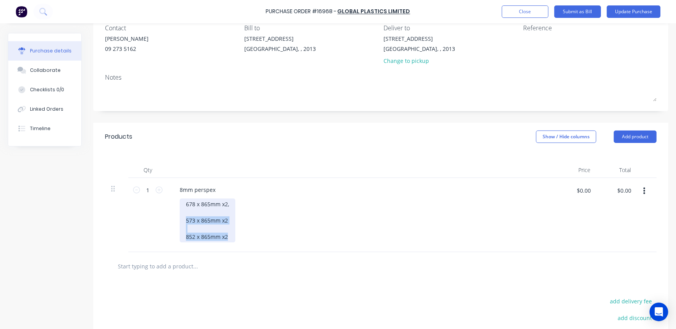
drag, startPoint x: 233, startPoint y: 236, endPoint x: 165, endPoint y: 219, distance: 69.4
click at [165, 219] on div "1 1 8mm perspex 678 x 865mm x2, 573 x 865mm x2 852 x 865mm x2 $0.00 $0.00 $0.00…" at bounding box center [380, 215] width 551 height 74
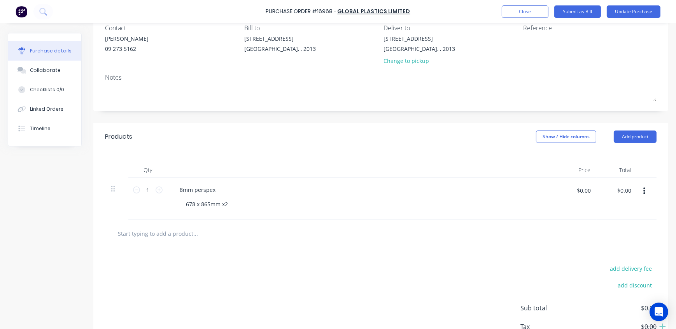
click at [189, 232] on input "text" at bounding box center [195, 234] width 156 height 16
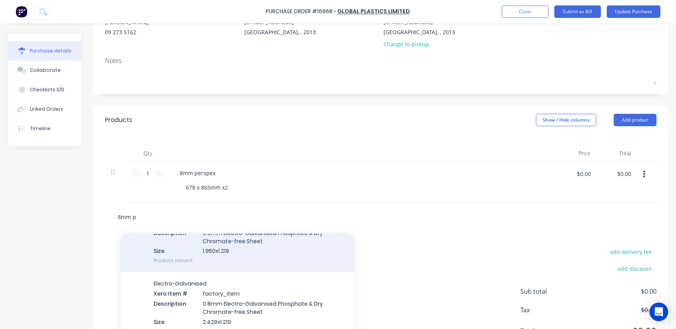
scroll to position [30, 0]
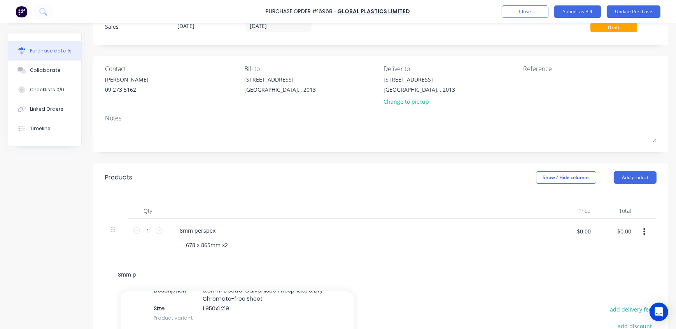
type input "8mm p"
click at [233, 160] on div "Created by Sales Created [DATE] Required [DATE] Status Draft Contact [PERSON_NA…" at bounding box center [380, 210] width 575 height 413
click at [526, 12] on button "Close" at bounding box center [525, 11] width 47 height 12
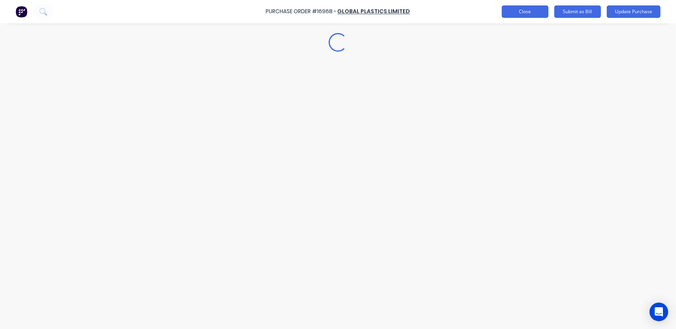
scroll to position [0, 0]
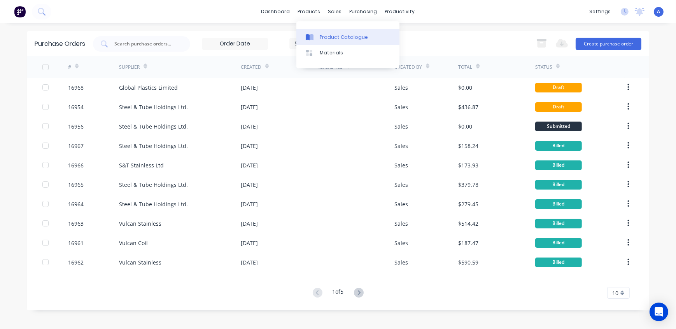
click at [312, 35] on icon at bounding box center [312, 37] width 4 height 6
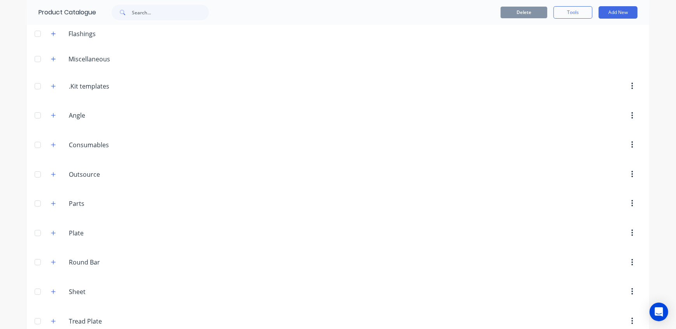
scroll to position [78, 0]
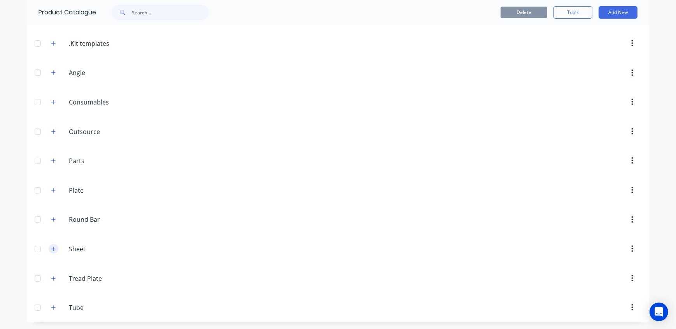
click at [51, 249] on icon "button" at bounding box center [53, 249] width 5 height 5
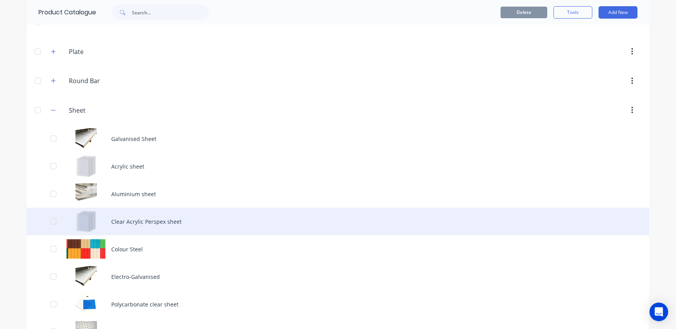
scroll to position [255, 0]
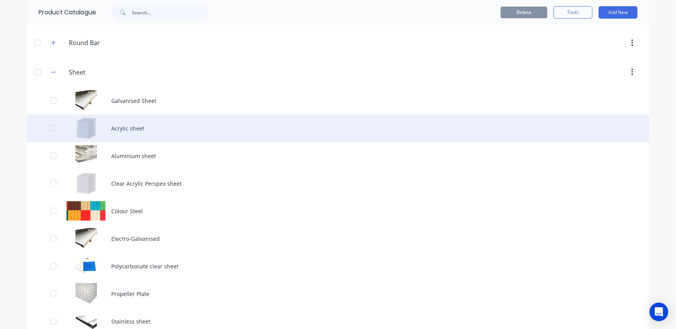
click at [135, 128] on div "Acrylic sheet" at bounding box center [338, 129] width 622 height 28
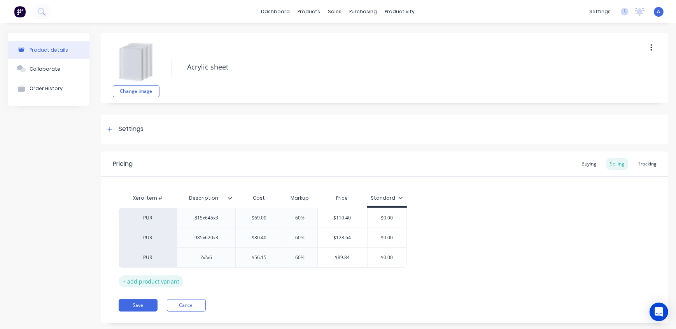
click at [167, 282] on div "+ add product variant" at bounding box center [151, 282] width 65 height 12
type textarea "x"
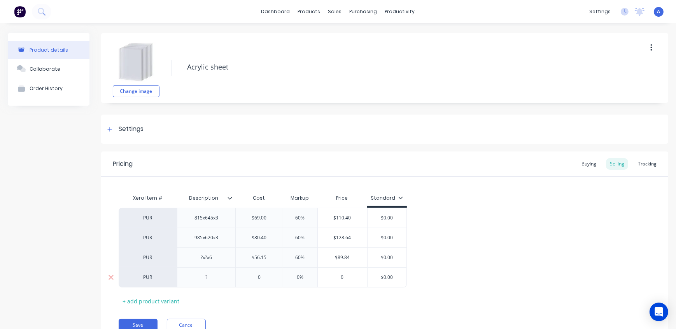
click at [213, 280] on div at bounding box center [206, 278] width 39 height 10
click at [237, 291] on div "Xero Item # Description Cost Markup Price Standard PUR 815x645x3 $69.00 60% $11…" at bounding box center [385, 249] width 532 height 117
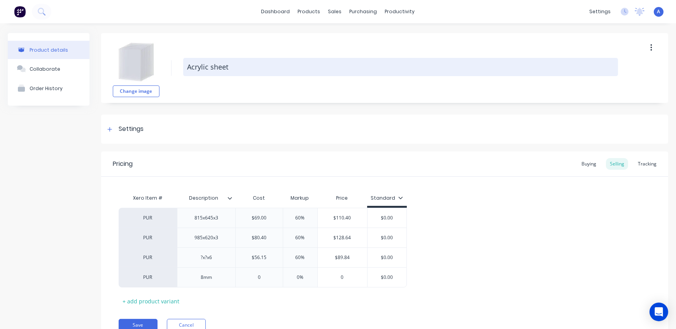
click at [240, 66] on textarea "Acrylic sheet" at bounding box center [400, 67] width 435 height 18
type textarea "x"
type textarea "Acrylic sheet"
type textarea "x"
type textarea "Acrylic sheet ("
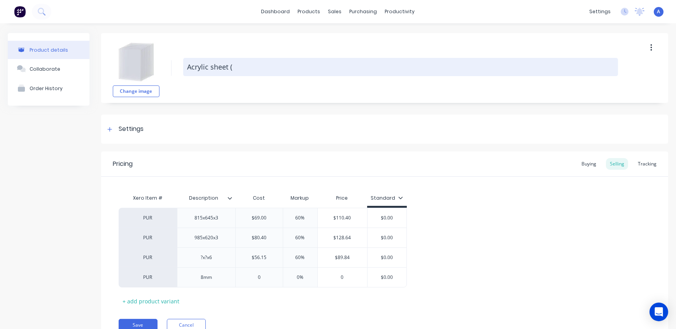
type textarea "x"
type textarea "Acrylic sheet (P"
type textarea "x"
type textarea "Acrylic sheet (Pe"
type textarea "x"
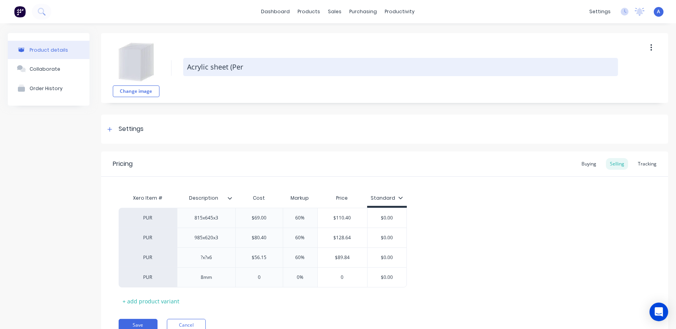
type textarea "Acrylic sheet (Pers"
type textarea "x"
type textarea "Acrylic sheet (Persp"
type textarea "x"
type textarea "Acrylic sheet (Perspe"
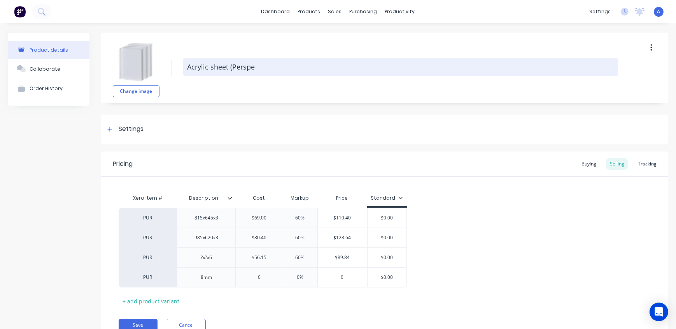
type textarea "x"
type textarea "Acrylic sheet (Perspex"
type textarea "x"
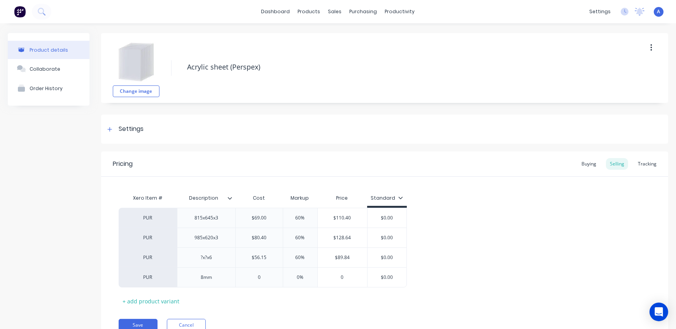
type textarea "Acrylic sheet (Perspex)"
click at [265, 82] on div "Change image Acrylic sheet (Perspex)" at bounding box center [384, 68] width 567 height 70
type textarea "x"
type textarea "Acrylic sheet (Perspex)"
click at [229, 198] on icon at bounding box center [230, 198] width 4 height 2
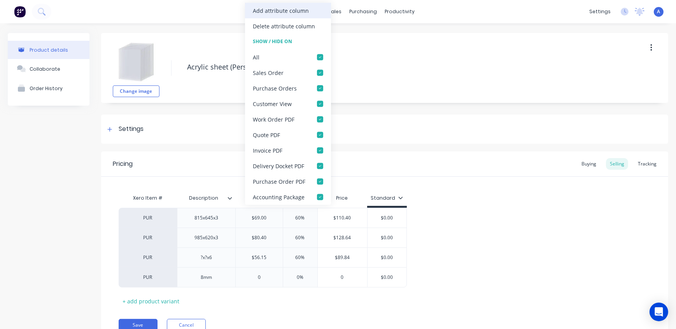
click at [278, 12] on div "Add attribute column" at bounding box center [281, 11] width 56 height 8
type textarea "x"
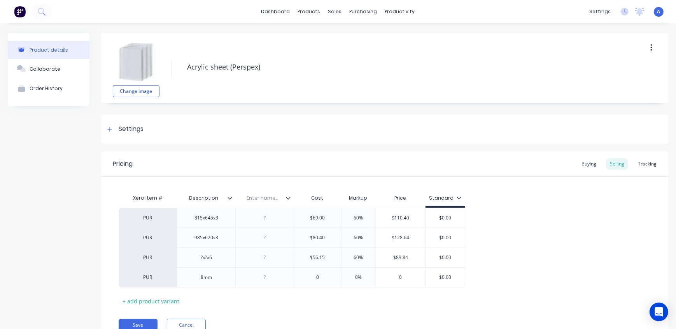
click at [279, 198] on input "text" at bounding box center [262, 198] width 54 height 7
type input "Size"
click at [308, 147] on div "Change image Acrylic sheet (Perspex) Settings Product Options I buy this item I…" at bounding box center [384, 194] width 567 height 322
type textarea "x"
click at [222, 219] on div "815x645x3" at bounding box center [206, 218] width 39 height 10
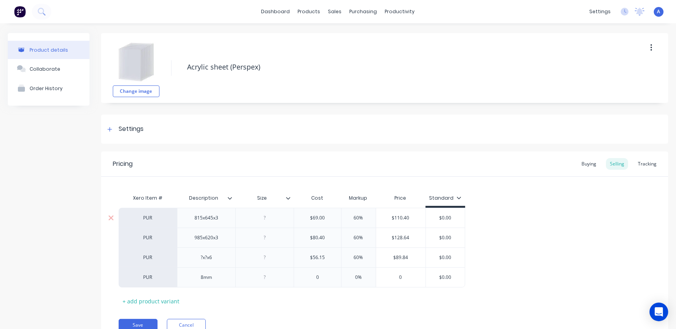
click at [214, 218] on div "815x645x3" at bounding box center [206, 218] width 39 height 10
drag, startPoint x: 215, startPoint y: 219, endPoint x: 184, endPoint y: 220, distance: 30.4
click at [184, 220] on div "815x645x3" at bounding box center [206, 218] width 58 height 20
click at [267, 218] on div at bounding box center [264, 218] width 39 height 10
type textarea "x"
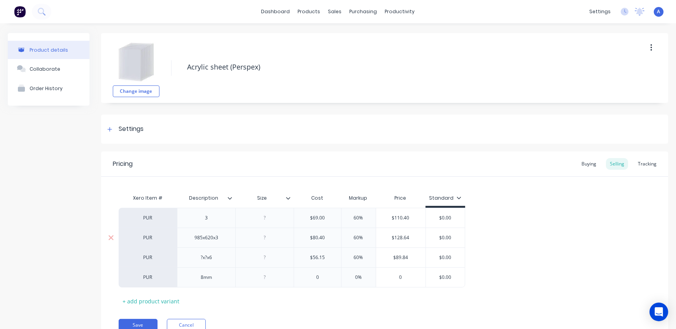
paste div
click at [217, 221] on div "3" at bounding box center [206, 218] width 39 height 10
click at [215, 238] on div "985x620x3" at bounding box center [206, 238] width 39 height 10
type textarea "x"
drag, startPoint x: 215, startPoint y: 239, endPoint x: 186, endPoint y: 243, distance: 29.8
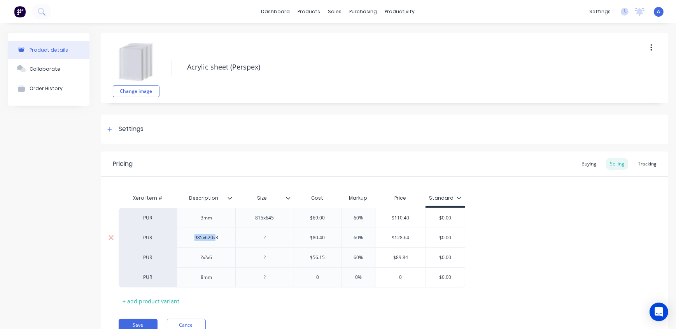
click at [186, 243] on div "985x620x3" at bounding box center [206, 238] width 58 height 20
click at [272, 236] on div at bounding box center [264, 238] width 39 height 10
type textarea "x"
paste div
click at [217, 239] on div "3" at bounding box center [206, 238] width 39 height 10
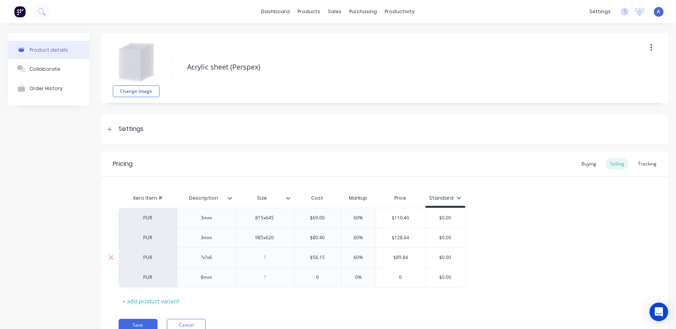
click at [219, 258] on div "?x?x6" at bounding box center [206, 258] width 39 height 10
type textarea "x"
drag, startPoint x: 210, startPoint y: 258, endPoint x: 193, endPoint y: 261, distance: 17.8
click at [193, 261] on div "?x?x6" at bounding box center [206, 258] width 39 height 10
click at [273, 255] on div at bounding box center [264, 258] width 39 height 10
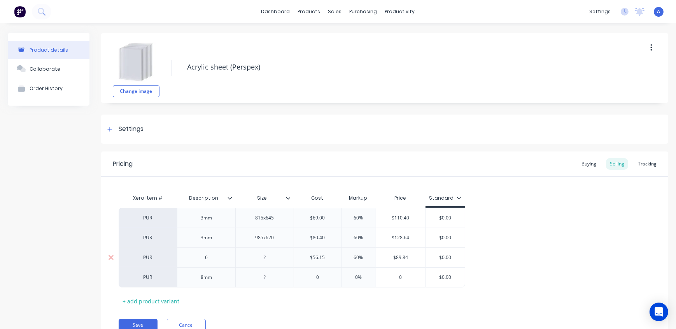
click at [212, 256] on div "6" at bounding box center [206, 258] width 39 height 10
click at [241, 309] on div "Pricing Buying Selling Tracking Xero Item # Description Size Cost Markup Price …" at bounding box center [384, 248] width 567 height 192
click at [346, 307] on div "Xero Item # Description Size Cost Markup Price Standard PUR 3mm 815x645 $69.00 …" at bounding box center [385, 249] width 532 height 117
click at [146, 322] on button "Save" at bounding box center [138, 325] width 39 height 12
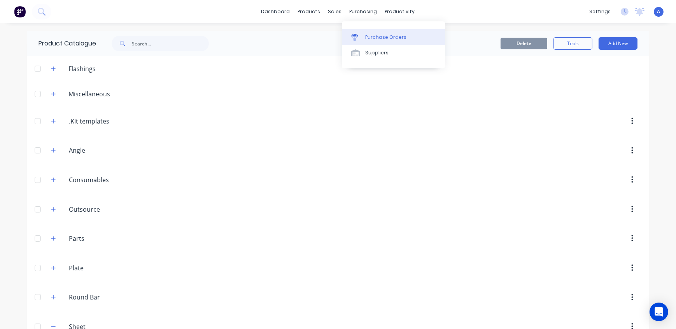
click at [377, 38] on div "Purchase Orders" at bounding box center [385, 37] width 41 height 7
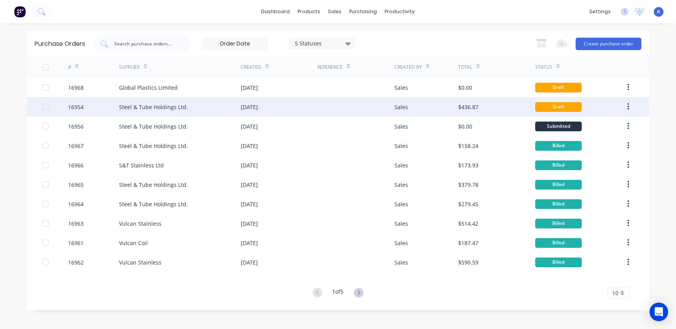
click at [205, 107] on div "Steel & Tube Holdings Ltd." at bounding box center [180, 106] width 122 height 19
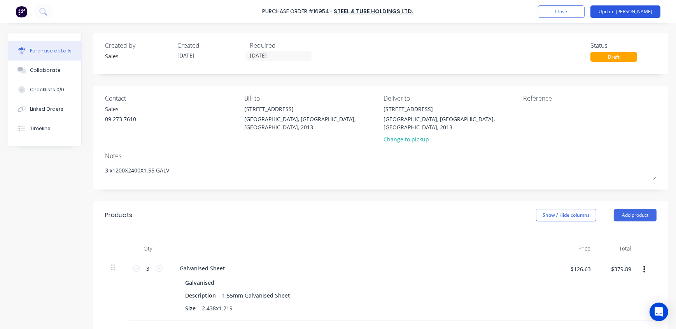
click at [642, 11] on button "Update [PERSON_NAME]" at bounding box center [625, 11] width 70 height 12
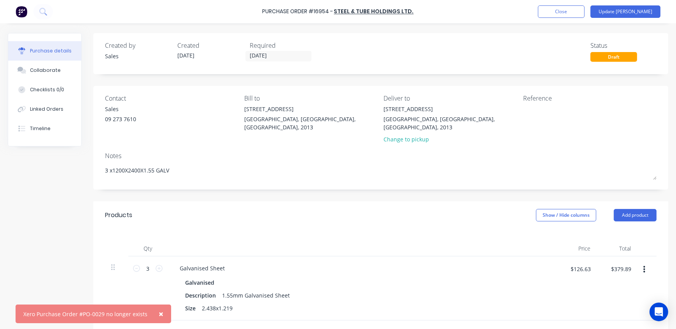
click at [159, 313] on span "×" at bounding box center [161, 314] width 5 height 11
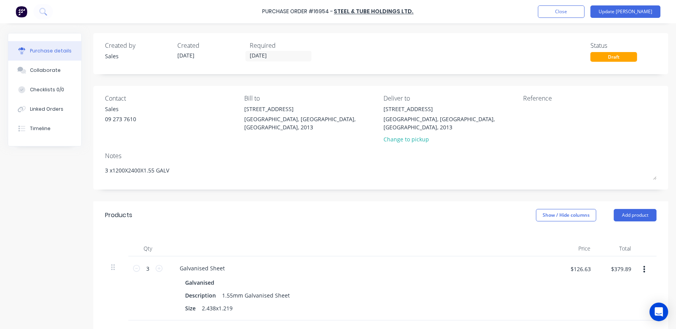
click at [460, 47] on div "Created by Sales Created [DATE] Required [DATE] Status Draft" at bounding box center [380, 51] width 551 height 21
type textarea "x"
click at [571, 11] on button "Close" at bounding box center [561, 11] width 47 height 12
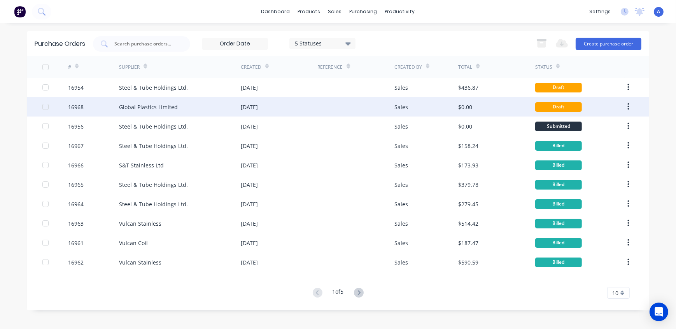
click at [281, 110] on div "[DATE]" at bounding box center [279, 106] width 77 height 19
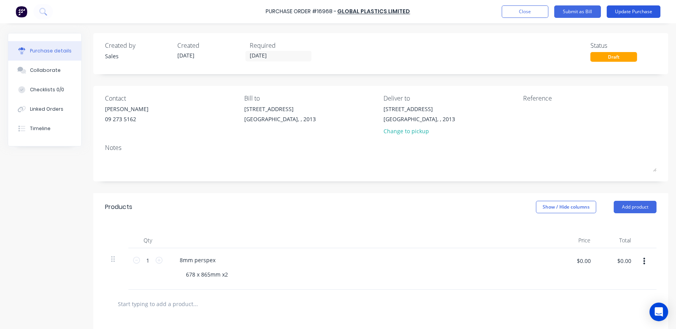
click at [631, 12] on button "Update Purchase" at bounding box center [634, 11] width 54 height 12
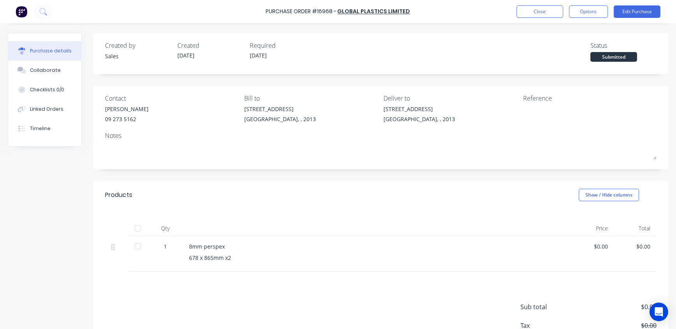
click at [613, 59] on div "Submitted" at bounding box center [613, 57] width 47 height 10
click at [589, 14] on button "Options" at bounding box center [588, 11] width 39 height 12
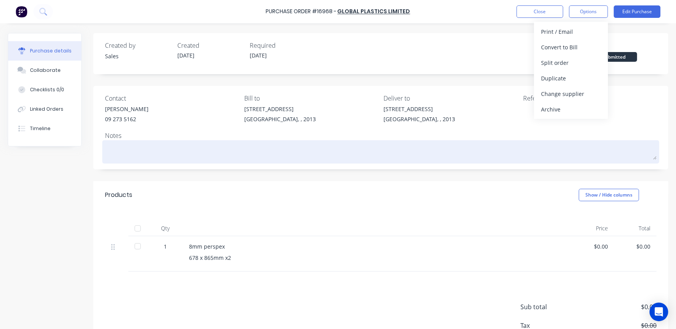
click at [567, 152] on textarea at bounding box center [380, 151] width 551 height 18
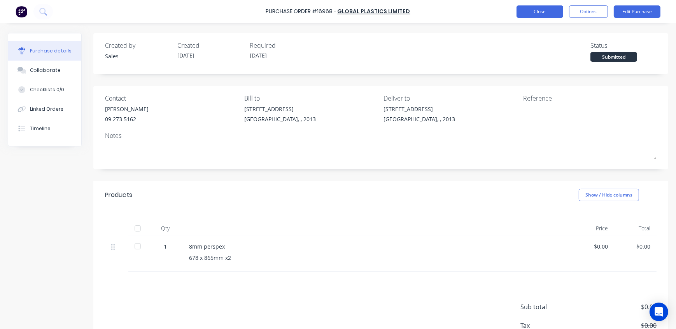
click at [544, 9] on button "Close" at bounding box center [539, 11] width 47 height 12
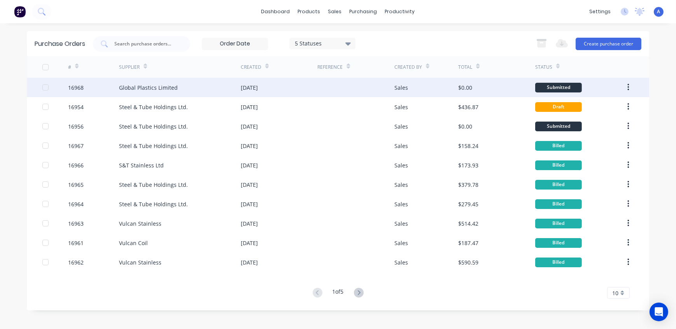
click at [193, 88] on div "Global Plastics Limited" at bounding box center [180, 87] width 122 height 19
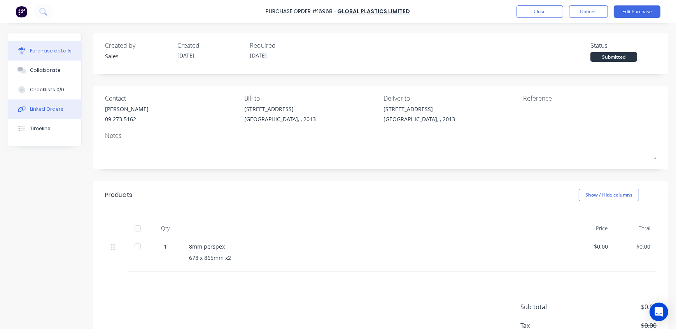
click at [42, 110] on div "Linked Orders" at bounding box center [46, 109] width 33 height 7
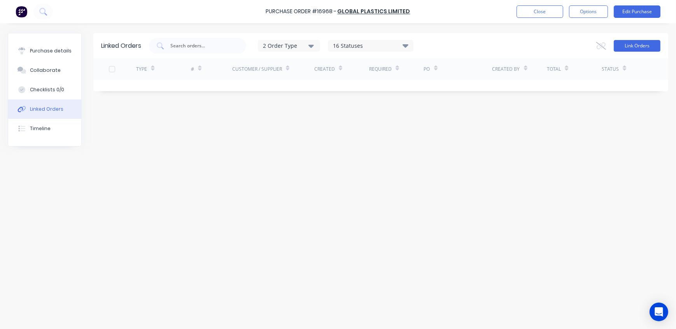
click at [645, 48] on button "Link Orders" at bounding box center [637, 46] width 47 height 12
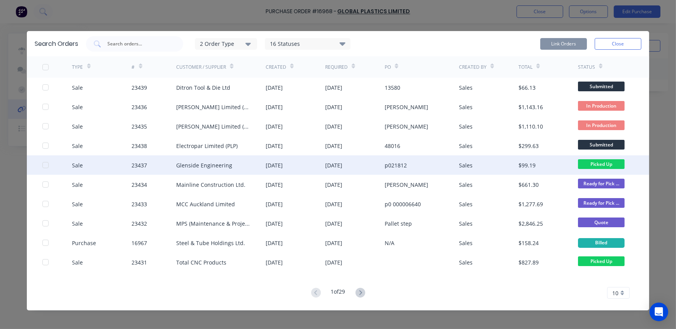
scroll to position [4, 0]
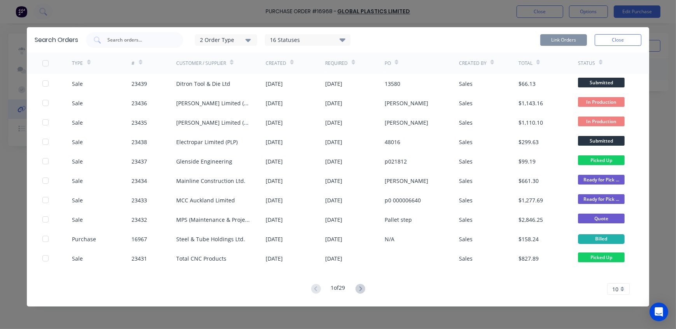
click at [621, 288] on div "10" at bounding box center [618, 290] width 23 height 12
click at [620, 275] on div "35" at bounding box center [618, 277] width 22 height 14
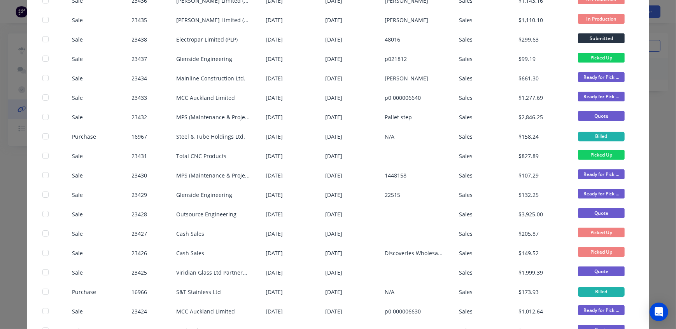
scroll to position [0, 0]
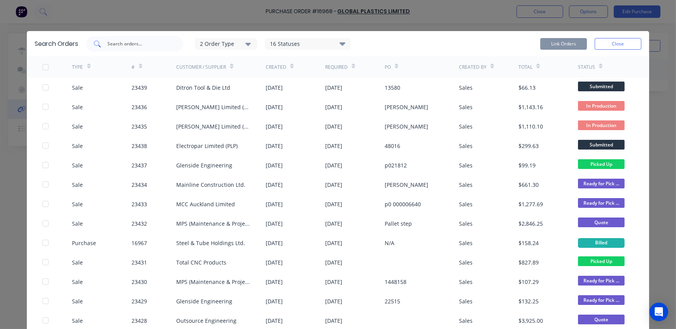
click at [142, 44] on input "text" at bounding box center [139, 44] width 65 height 8
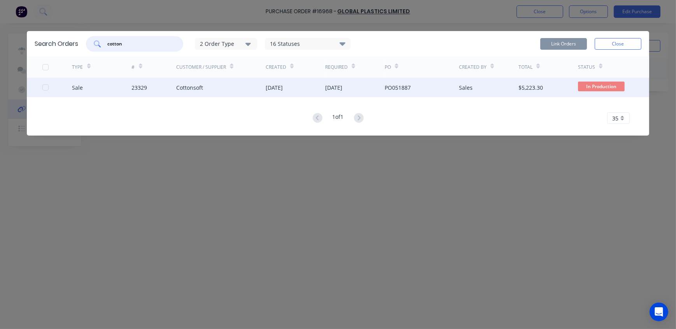
type input "cotton"
click at [169, 88] on div "23329" at bounding box center [154, 87] width 45 height 19
click at [45, 89] on div at bounding box center [46, 88] width 16 height 16
click at [566, 42] on button "Link Orders" at bounding box center [563, 44] width 47 height 12
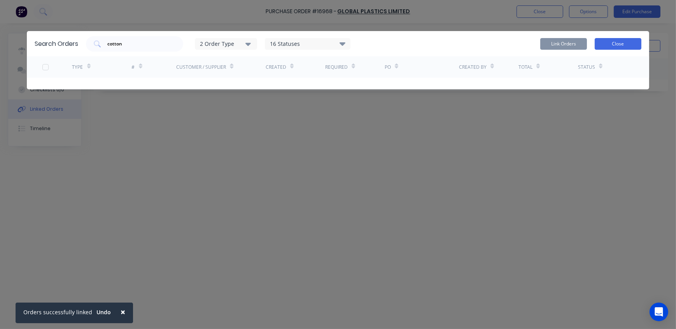
click at [634, 43] on button "Close" at bounding box center [618, 44] width 47 height 12
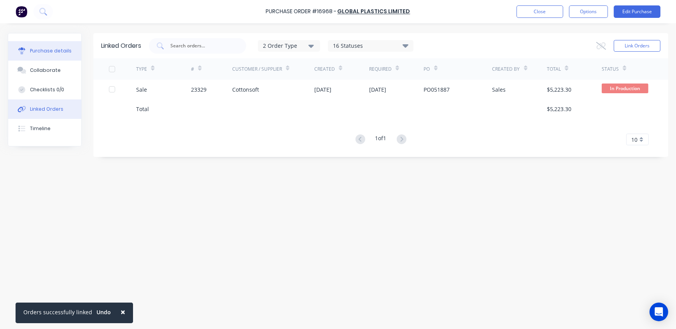
click at [58, 53] on div "Purchase details" at bounding box center [51, 50] width 42 height 7
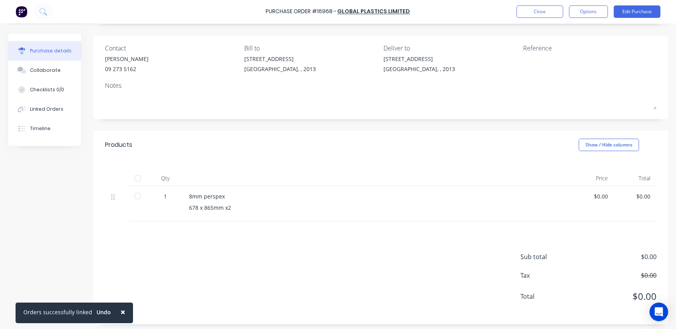
scroll to position [53, 0]
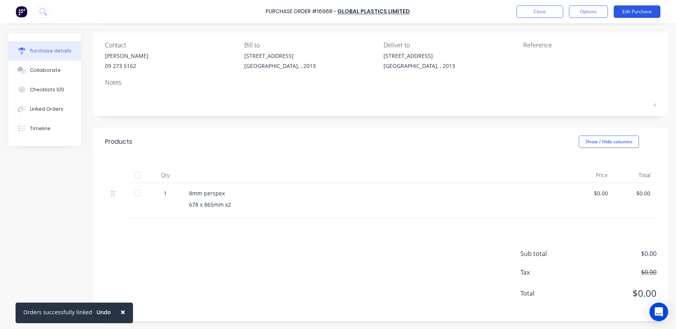
click at [631, 13] on button "Edit Purchase" at bounding box center [637, 11] width 47 height 12
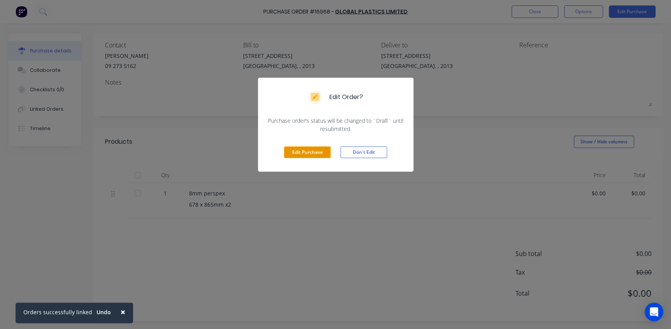
click at [310, 152] on button "Edit Purchase" at bounding box center [307, 153] width 47 height 12
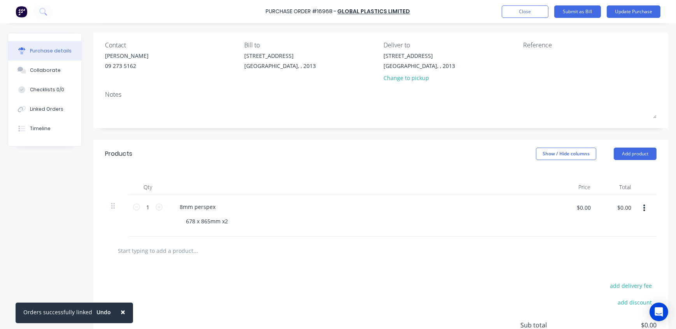
click at [178, 250] on input "text" at bounding box center [195, 251] width 156 height 16
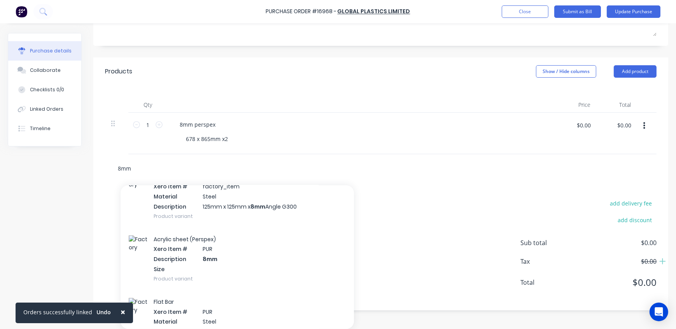
scroll to position [212, 0]
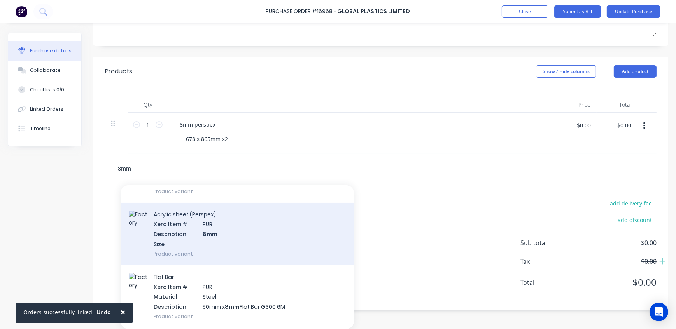
type input "8mm"
click at [223, 237] on div "Acrylic sheet (Perspex) Xero Item # PUR Description 8mm Size Product variant" at bounding box center [237, 234] width 233 height 63
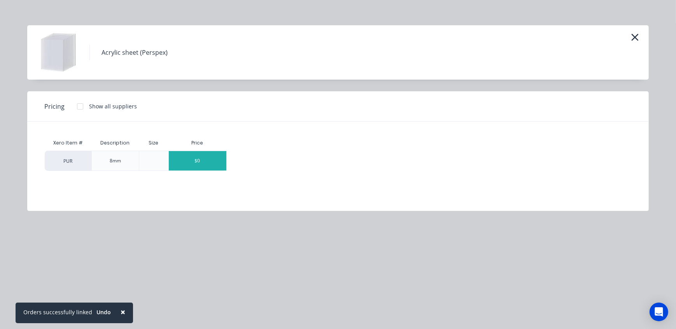
click at [199, 161] on div "$0" at bounding box center [198, 160] width 58 height 19
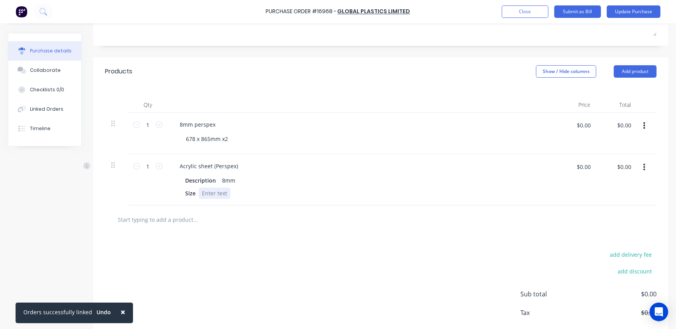
drag, startPoint x: 228, startPoint y: 192, endPoint x: 204, endPoint y: 195, distance: 24.3
click at [204, 195] on div at bounding box center [215, 193] width 32 height 11
click at [212, 193] on div "573x865mm" at bounding box center [218, 193] width 38 height 11
click at [194, 138] on div "678 x 865mm x2" at bounding box center [207, 138] width 54 height 11
click at [301, 140] on div "678mm x 865mm x2" at bounding box center [365, 138] width 370 height 11
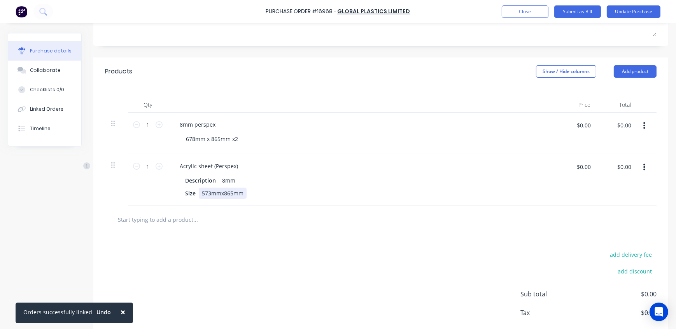
click at [244, 193] on div "573mmx865mm" at bounding box center [223, 193] width 48 height 11
click at [160, 167] on icon at bounding box center [159, 166] width 7 height 7
type input "2"
click at [159, 126] on icon at bounding box center [159, 124] width 7 height 7
type input "2"
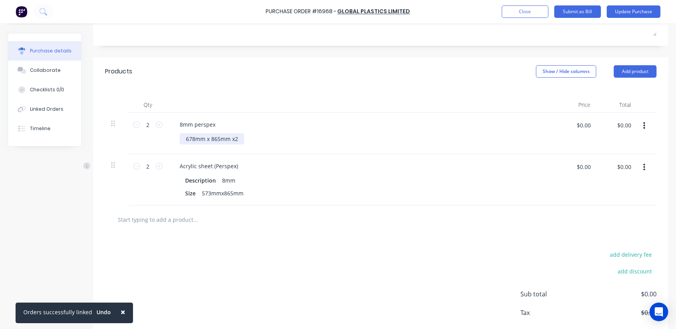
click at [238, 136] on div "678mm x 865mm x2" at bounding box center [212, 138] width 65 height 11
click at [165, 221] on input "text" at bounding box center [195, 220] width 156 height 16
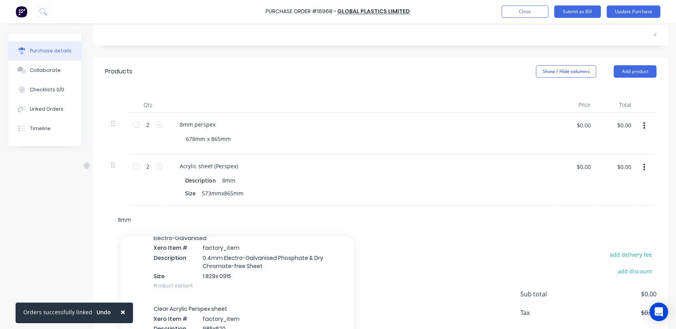
scroll to position [318, 0]
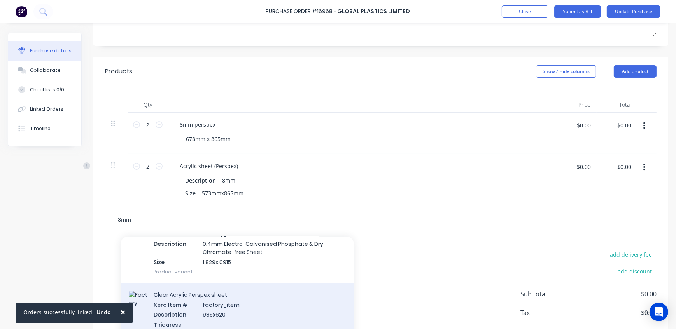
type input "8mm"
click at [232, 301] on div "Clear Acrylic Perspex sheet Xero Item # factory_item Description 985x620 Thickn…" at bounding box center [237, 315] width 233 height 63
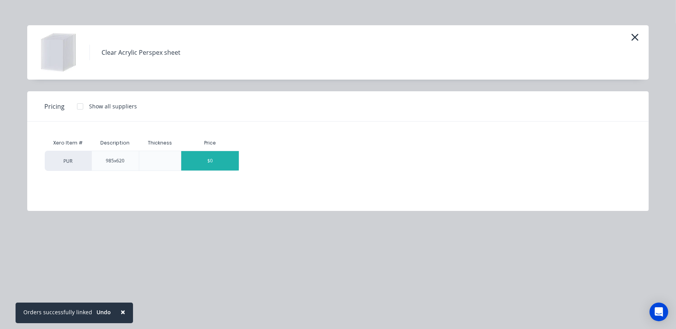
click at [203, 169] on div "$0" at bounding box center [210, 160] width 58 height 19
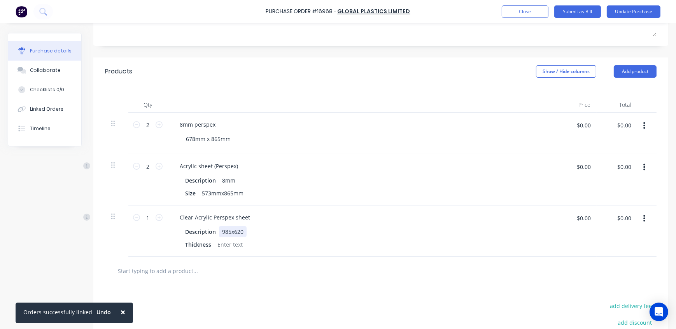
click at [245, 231] on div "985x620" at bounding box center [233, 231] width 28 height 11
drag, startPoint x: 243, startPoint y: 233, endPoint x: 212, endPoint y: 233, distance: 31.1
click at [212, 233] on div "Description 985x620" at bounding box center [360, 231] width 356 height 11
click at [159, 218] on icon at bounding box center [159, 217] width 7 height 7
type input "2"
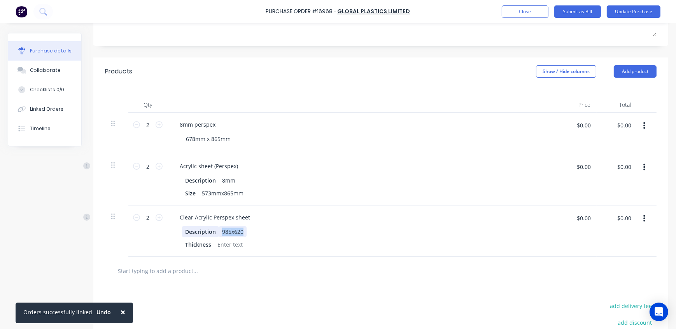
drag, startPoint x: 243, startPoint y: 230, endPoint x: 214, endPoint y: 233, distance: 30.0
click at [214, 233] on div "Description 985x620" at bounding box center [360, 231] width 356 height 11
click at [232, 231] on div "852 x 865mm" at bounding box center [239, 231] width 41 height 11
click at [230, 232] on div "852 x 865mm" at bounding box center [239, 231] width 41 height 11
click at [241, 244] on div at bounding box center [230, 244] width 32 height 11
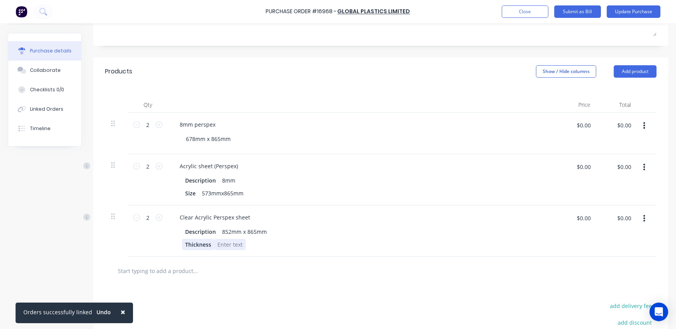
drag, startPoint x: 243, startPoint y: 245, endPoint x: 207, endPoint y: 243, distance: 36.2
click at [207, 243] on div "Thickness" at bounding box center [360, 244] width 356 height 11
click at [299, 173] on div "Acrylic sheet (Perspex) Description 8mm Size 573mmx865mm" at bounding box center [361, 179] width 389 height 51
click at [643, 168] on icon "button" at bounding box center [644, 167] width 2 height 7
click at [607, 233] on button "Delete" at bounding box center [620, 235] width 66 height 16
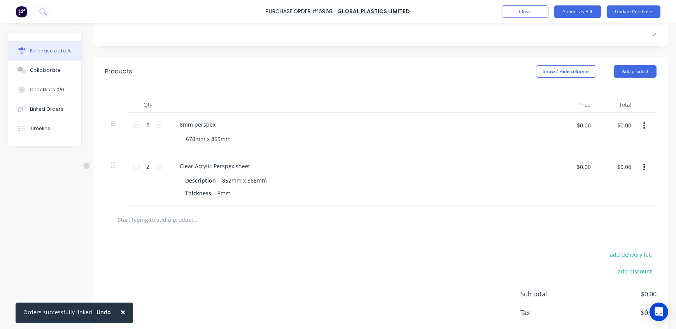
click at [180, 222] on input "text" at bounding box center [195, 220] width 156 height 16
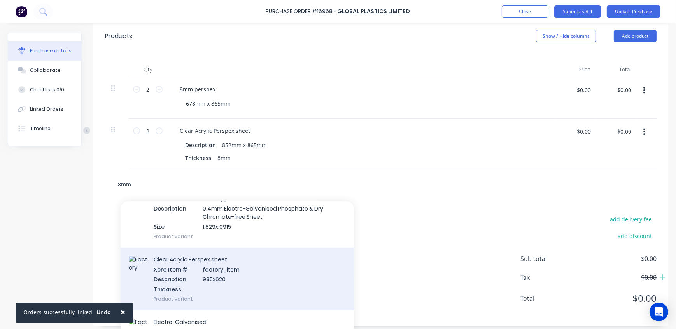
type input "8mm"
click at [251, 268] on div "Clear Acrylic Perspex sheet Xero Item # factory_item Description 985x620 Thickn…" at bounding box center [237, 279] width 233 height 63
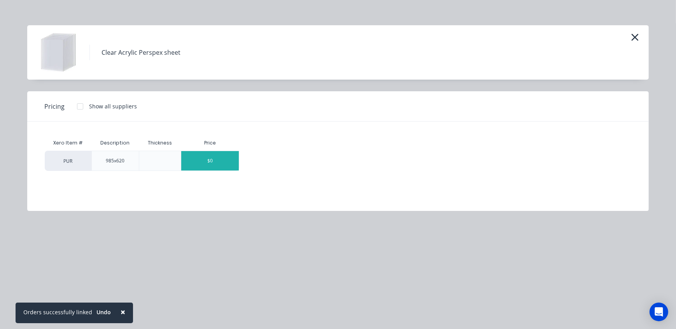
click at [224, 163] on div "$0" at bounding box center [210, 160] width 58 height 19
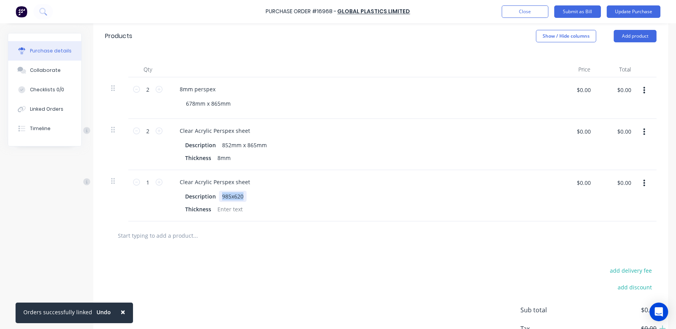
drag, startPoint x: 244, startPoint y: 198, endPoint x: 219, endPoint y: 198, distance: 24.9
click at [219, 198] on div "985x620" at bounding box center [233, 196] width 28 height 11
click at [240, 208] on div at bounding box center [230, 209] width 32 height 11
click at [302, 211] on div "Thickness 8mm" at bounding box center [360, 209] width 356 height 11
click at [219, 89] on div "8mm perspex" at bounding box center [197, 89] width 48 height 11
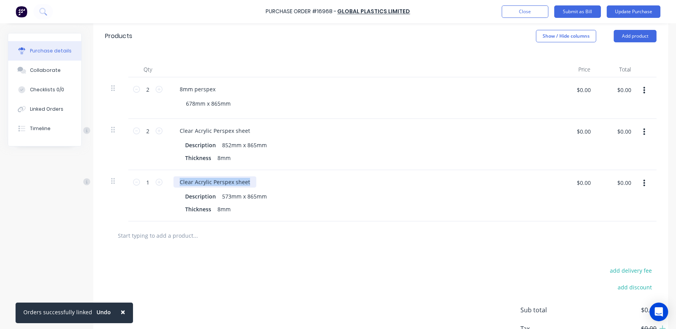
drag, startPoint x: 250, startPoint y: 181, endPoint x: 164, endPoint y: 183, distance: 86.8
click at [164, 183] on div "1 1 Clear Acrylic Perspex sheet Description 573mm x 865mm Thickness 8mm $0.00 $…" at bounding box center [380, 195] width 551 height 51
click at [159, 183] on icon at bounding box center [159, 182] width 7 height 7
type input "2"
drag, startPoint x: 251, startPoint y: 182, endPoint x: 155, endPoint y: 179, distance: 95.7
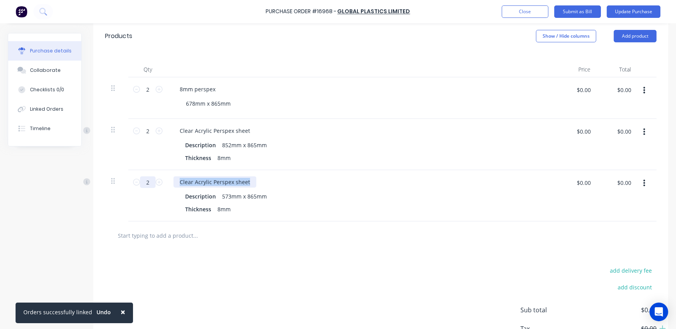
click at [153, 179] on div "2 2 Clear Acrylic Perspex sheet Description 573mm x 865mm Thickness 8mm $0.00 $…" at bounding box center [380, 195] width 551 height 51
copy div "Clear Acrylic Perspex sheet"
drag, startPoint x: 215, startPoint y: 89, endPoint x: 175, endPoint y: 88, distance: 39.7
click at [175, 88] on div "8mm perspex" at bounding box center [197, 89] width 48 height 11
paste div
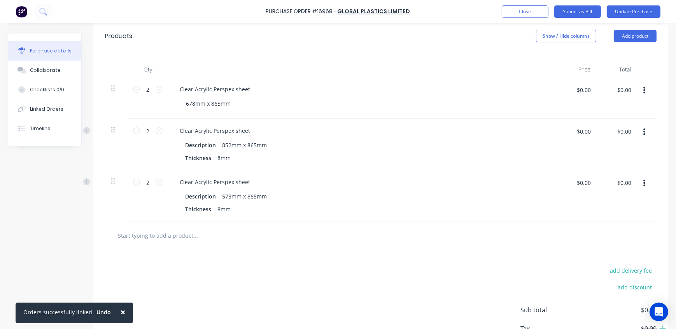
click at [290, 110] on div "Clear Acrylic Perspex sheet 678mm x 865mm" at bounding box center [361, 98] width 389 height 42
click at [643, 90] on icon "button" at bounding box center [644, 90] width 2 height 7
click at [297, 299] on div "add delivery fee add discount Sub total $0.00 Tax $0.00 Total $0.00" at bounding box center [380, 314] width 575 height 128
click at [128, 233] on input "text" at bounding box center [195, 236] width 156 height 16
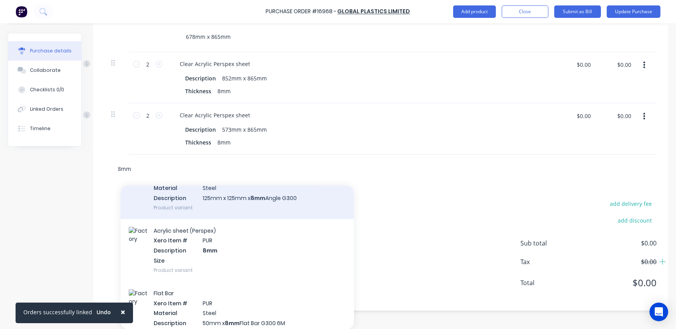
scroll to position [212, 0]
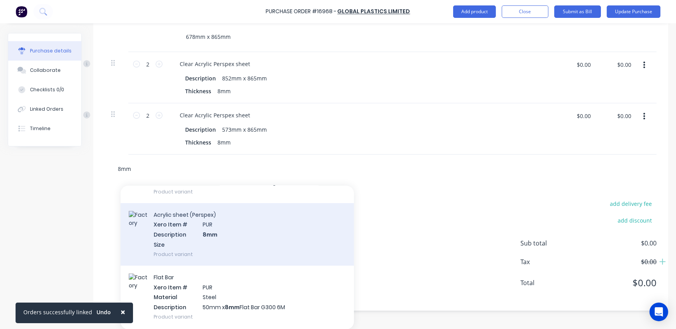
type input "8mm"
click at [233, 243] on div "Acrylic sheet (Perspex) Xero Item # PUR Description 8mm Size Product variant" at bounding box center [237, 234] width 233 height 63
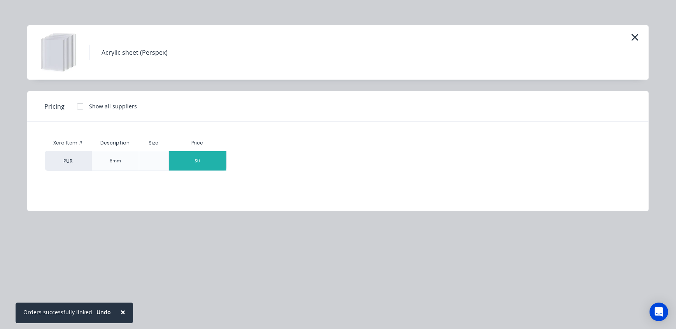
click at [196, 158] on div "$0" at bounding box center [198, 160] width 58 height 19
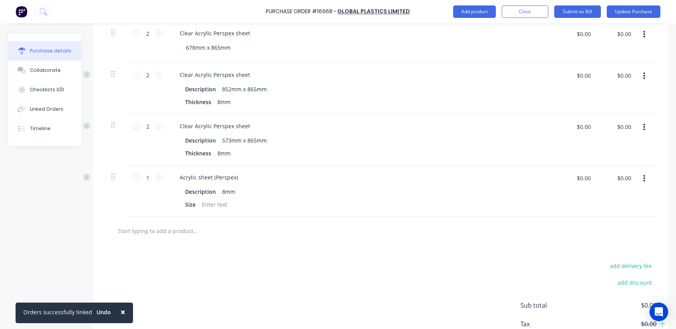
scroll to position [238, 0]
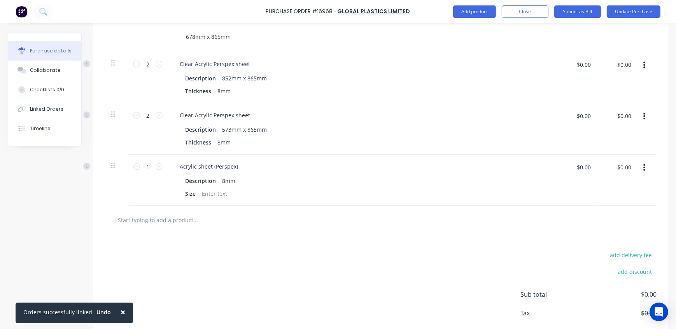
click at [643, 167] on icon "button" at bounding box center [644, 168] width 2 height 7
click at [603, 237] on button "Delete" at bounding box center [620, 236] width 66 height 16
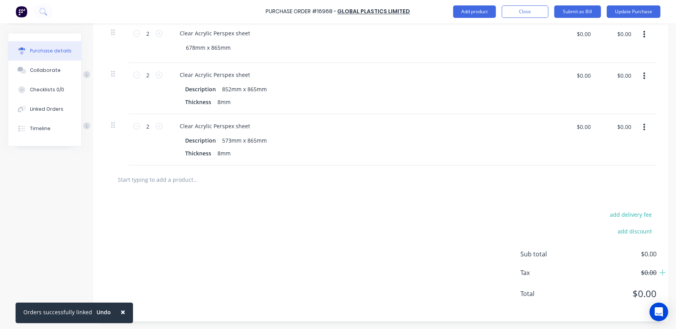
click at [186, 179] on input "text" at bounding box center [195, 180] width 156 height 16
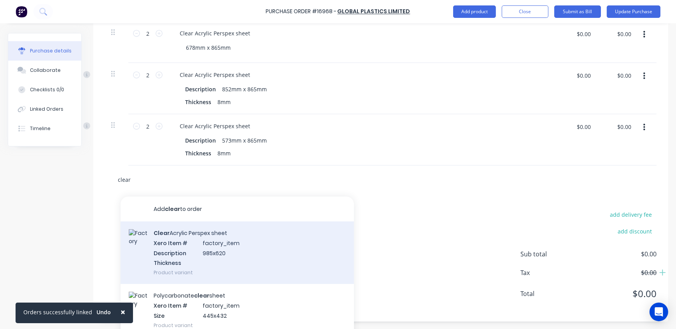
type input "clear"
click at [236, 248] on div "Clear Acrylic Perspex sheet Xero Item # factory_item Description 985x620 Thickn…" at bounding box center [237, 253] width 233 height 63
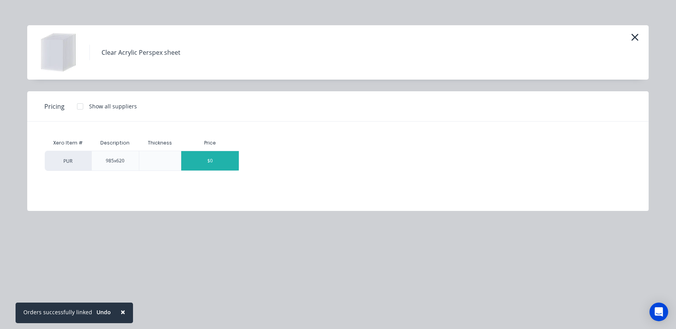
click at [216, 167] on div "$0" at bounding box center [210, 160] width 58 height 19
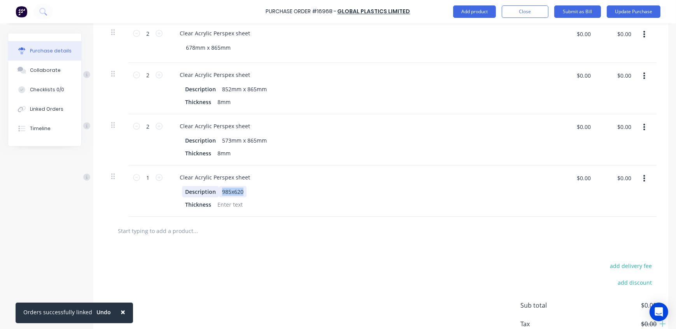
drag, startPoint x: 244, startPoint y: 191, endPoint x: 209, endPoint y: 191, distance: 35.0
click at [209, 191] on div "Description 985x620" at bounding box center [360, 191] width 356 height 11
drag, startPoint x: 243, startPoint y: 205, endPoint x: 203, endPoint y: 206, distance: 40.1
click at [203, 206] on div "Thickness" at bounding box center [360, 204] width 356 height 11
click at [158, 177] on icon at bounding box center [159, 177] width 7 height 7
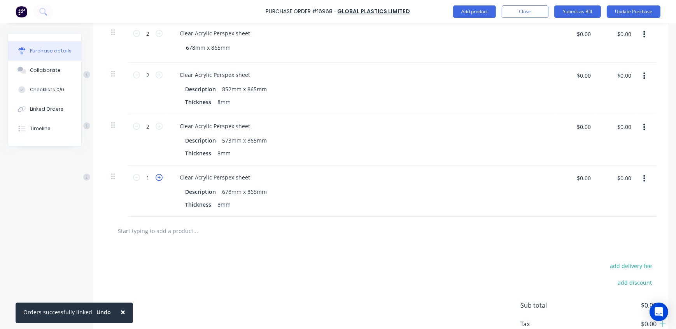
type input "2"
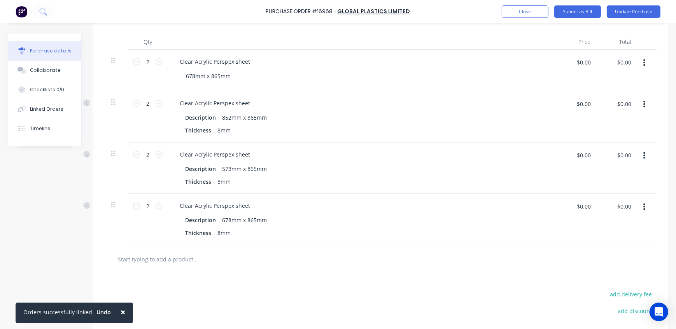
scroll to position [156, 0]
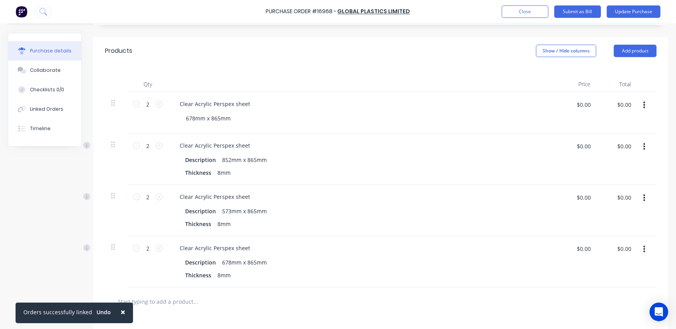
click at [637, 102] on button "button" at bounding box center [644, 105] width 18 height 14
click at [608, 173] on button "Delete" at bounding box center [620, 173] width 66 height 16
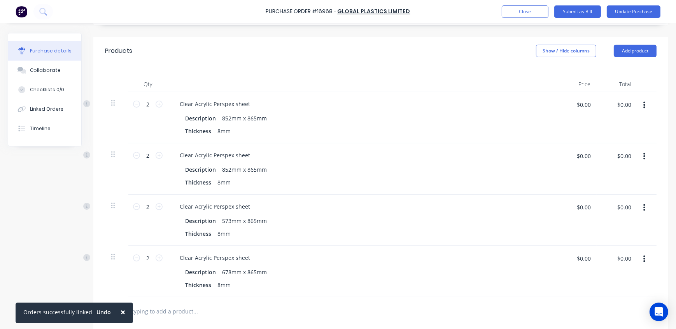
click at [338, 44] on div "Products Show / Hide columns Add product" at bounding box center [380, 51] width 575 height 28
click at [643, 105] on icon "button" at bounding box center [644, 105] width 2 height 7
click at [641, 105] on button "button" at bounding box center [644, 105] width 18 height 14
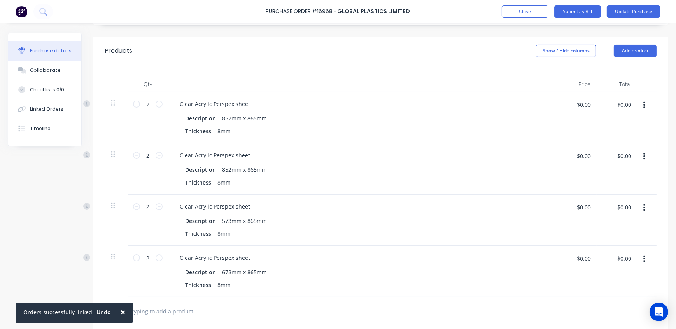
click at [643, 106] on icon "button" at bounding box center [644, 105] width 2 height 9
click at [329, 134] on div "Thickness 8mm" at bounding box center [360, 131] width 356 height 11
click at [300, 123] on div "Description 852mm x 865mm" at bounding box center [360, 118] width 356 height 11
click at [643, 103] on icon "button" at bounding box center [644, 105] width 2 height 9
drag, startPoint x: 231, startPoint y: 117, endPoint x: 219, endPoint y: 117, distance: 11.3
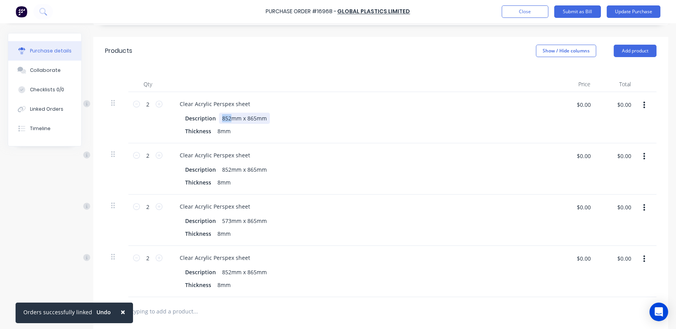
click at [219, 117] on div "852mm x 865mm" at bounding box center [244, 118] width 51 height 11
click at [348, 130] on div "Thickness 8mm" at bounding box center [360, 131] width 356 height 11
click at [643, 261] on icon "button" at bounding box center [644, 259] width 2 height 9
click at [607, 327] on button "Delete" at bounding box center [620, 327] width 66 height 16
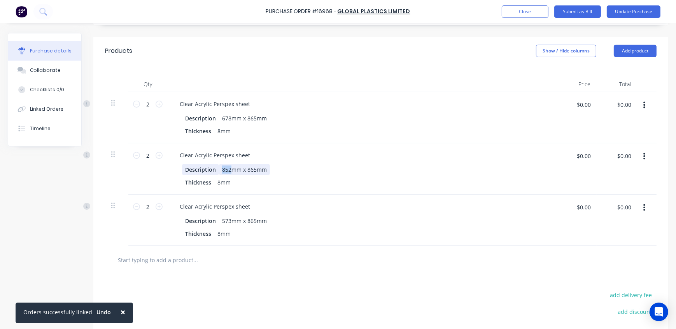
drag, startPoint x: 230, startPoint y: 168, endPoint x: 212, endPoint y: 168, distance: 18.3
click at [212, 168] on div "Description 852mm x 865mm" at bounding box center [360, 169] width 356 height 11
click at [227, 222] on div "573mm x 865mm" at bounding box center [244, 220] width 51 height 11
drag, startPoint x: 231, startPoint y: 220, endPoint x: 225, endPoint y: 221, distance: 6.6
click at [225, 221] on div "573mm x 865mm" at bounding box center [244, 220] width 51 height 11
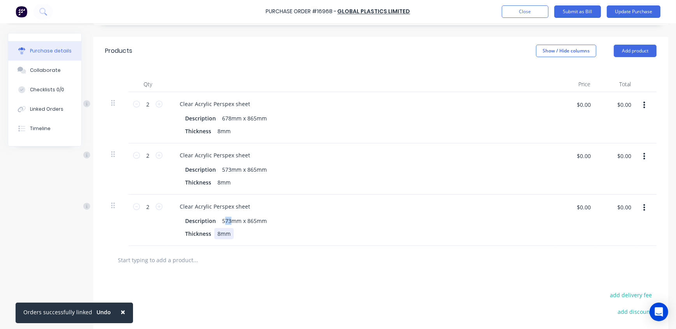
click at [310, 243] on div "Clear Acrylic Perspex sheet Description 573mm x 865mm Thickness 8mm" at bounding box center [361, 220] width 389 height 51
drag, startPoint x: 231, startPoint y: 221, endPoint x: 215, endPoint y: 219, distance: 16.0
click at [215, 219] on div "Description 573mm x 865mm" at bounding box center [360, 220] width 356 height 11
click at [344, 191] on div "Clear Acrylic Perspex sheet Description 573mm x 865mm Thickness 8mm" at bounding box center [361, 169] width 389 height 51
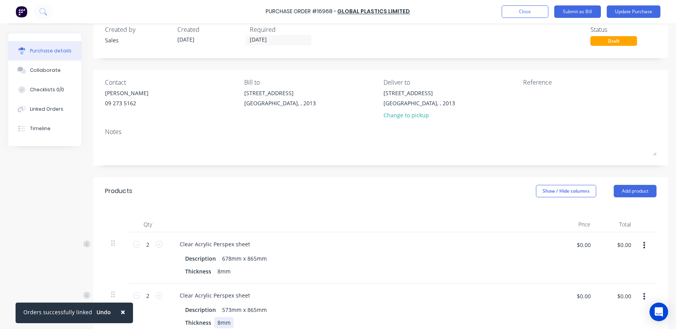
scroll to position [0, 0]
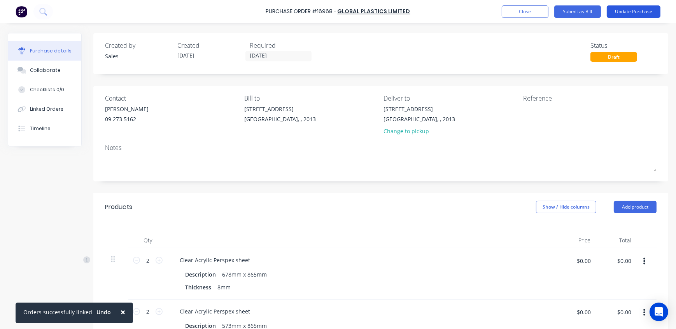
click at [633, 11] on button "Update Purchase" at bounding box center [634, 11] width 54 height 12
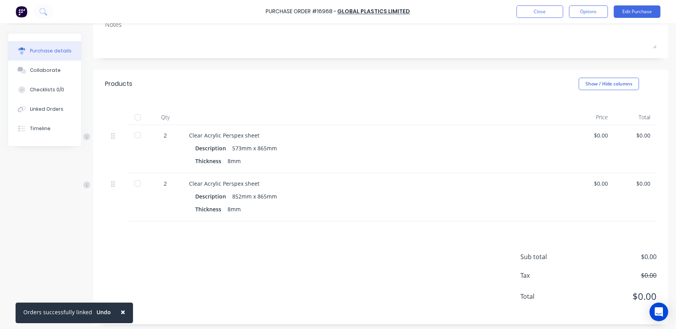
scroll to position [79, 0]
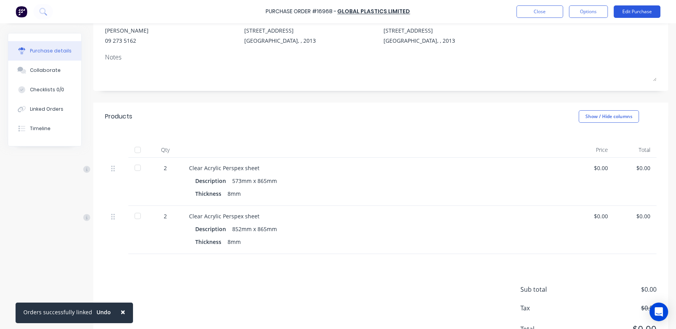
click at [637, 12] on button "Edit Purchase" at bounding box center [637, 11] width 47 height 12
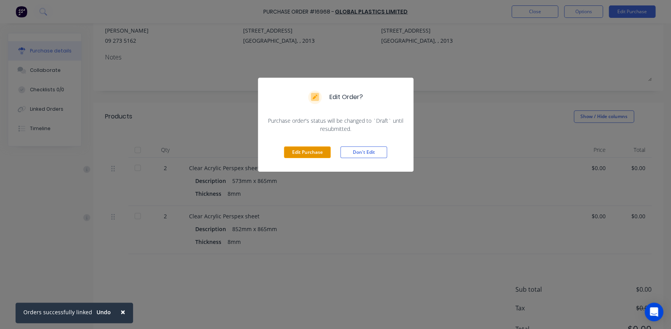
click at [315, 151] on button "Edit Purchase" at bounding box center [307, 153] width 47 height 12
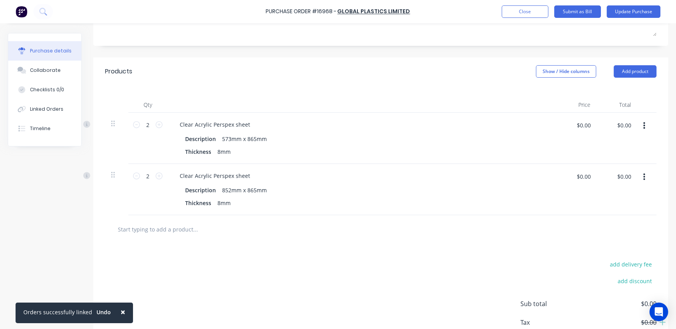
scroll to position [185, 0]
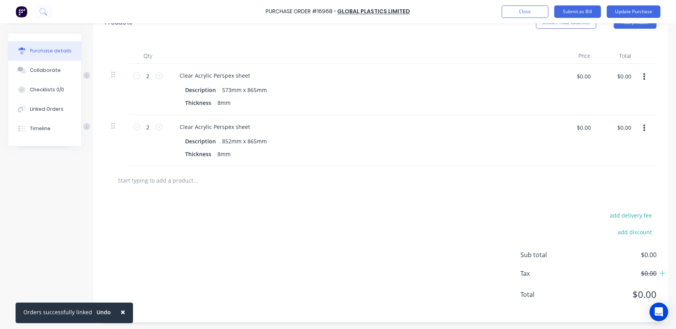
click at [176, 182] on input "text" at bounding box center [195, 181] width 156 height 16
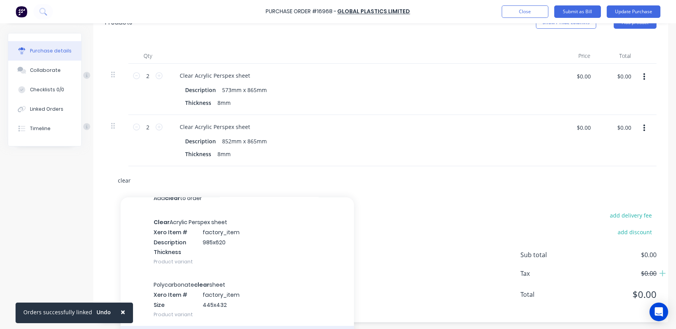
scroll to position [0, 0]
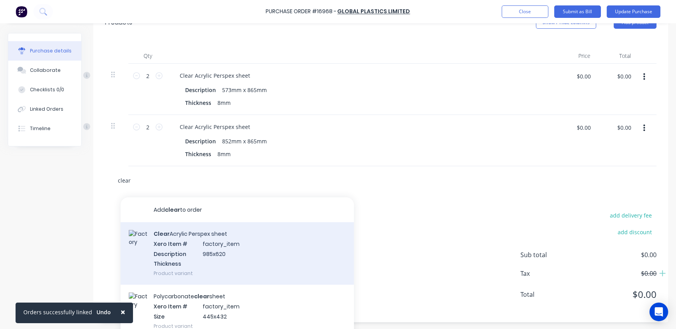
type input "clear"
click at [256, 251] on div "Clear Acrylic Perspex sheet Xero Item # factory_item Description 985x620 Thickn…" at bounding box center [237, 253] width 233 height 63
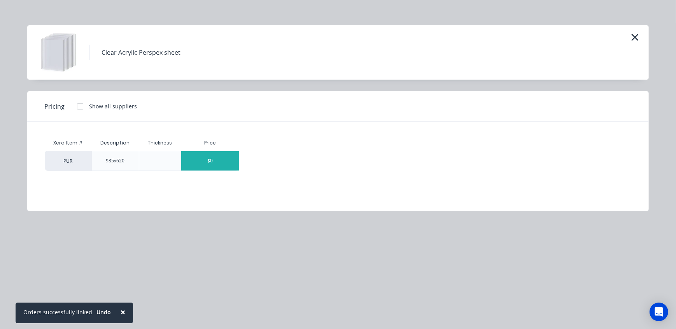
click at [210, 163] on div "$0" at bounding box center [210, 160] width 58 height 19
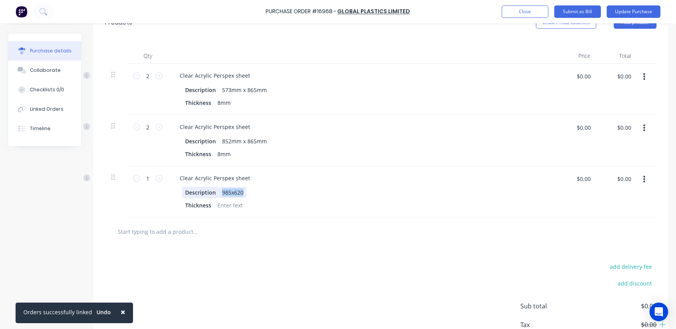
drag, startPoint x: 242, startPoint y: 191, endPoint x: 216, endPoint y: 193, distance: 26.2
click at [216, 193] on div "Description 985x620" at bounding box center [360, 192] width 356 height 11
click at [226, 203] on div at bounding box center [230, 205] width 32 height 11
click at [279, 283] on div "Products Show / Hide columns Add product Qty Price Total 2 2 Clear Acrylic Pers…" at bounding box center [380, 192] width 575 height 366
click at [341, 278] on div "add delivery fee add discount Sub total $0.00 Tax $0.00 Total $0.00" at bounding box center [380, 310] width 575 height 128
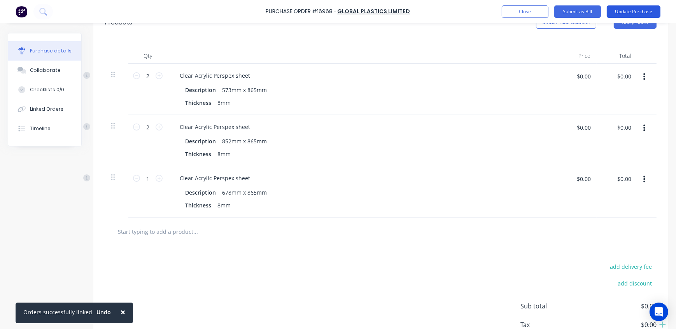
click at [630, 9] on button "Update Purchase" at bounding box center [634, 11] width 54 height 12
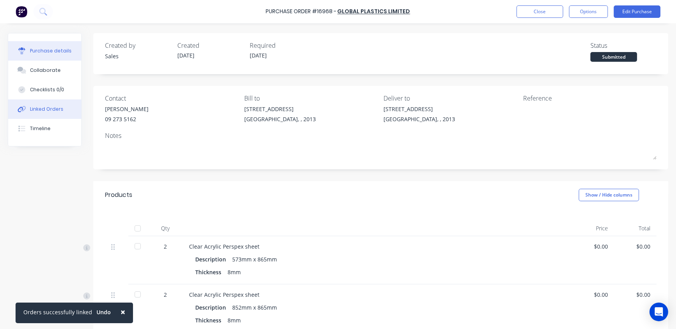
click at [40, 109] on div "Linked Orders" at bounding box center [46, 109] width 33 height 7
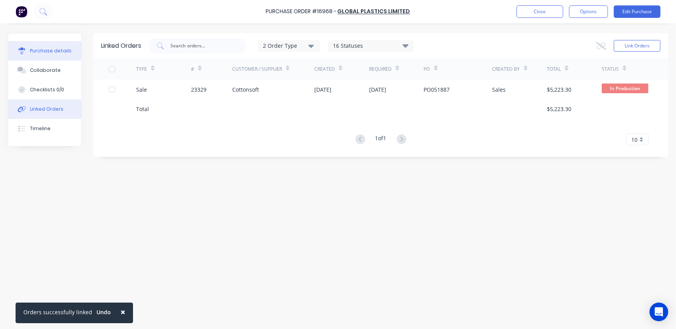
click at [42, 51] on div "Purchase details" at bounding box center [51, 50] width 42 height 7
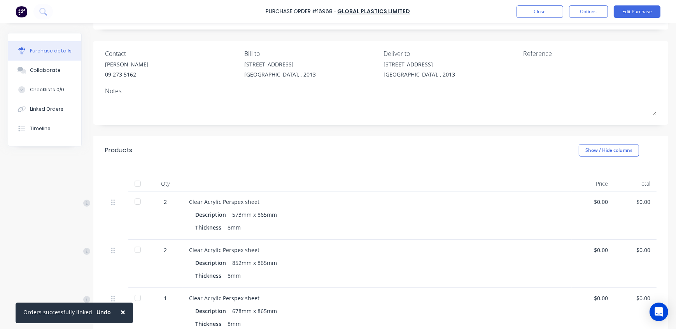
scroll to position [106, 0]
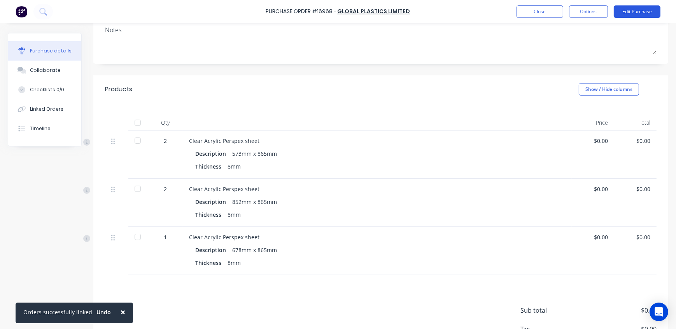
click at [635, 12] on button "Edit Purchase" at bounding box center [637, 11] width 47 height 12
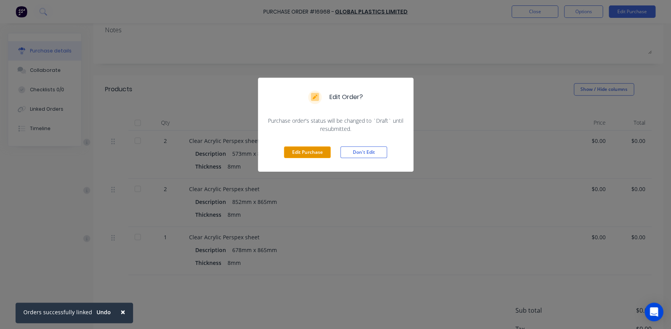
click at [307, 154] on button "Edit Purchase" at bounding box center [307, 153] width 47 height 12
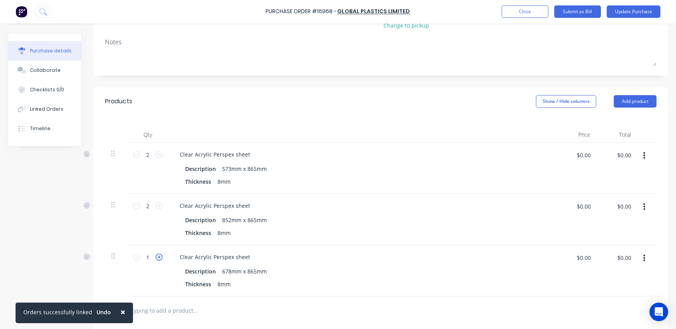
click at [161, 258] on icon at bounding box center [159, 257] width 7 height 7
type input "2"
click at [342, 291] on div "Clear Acrylic Perspex sheet Description 678mm x 865mm Thickness 8mm" at bounding box center [361, 270] width 389 height 51
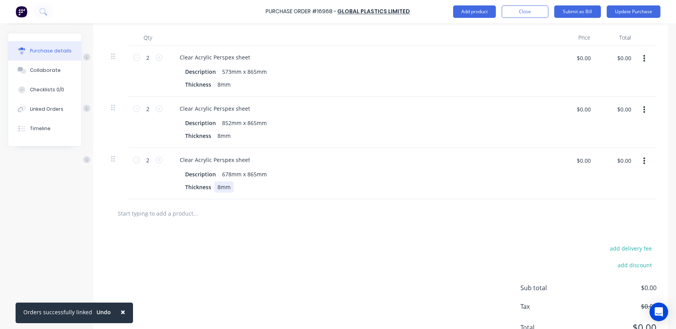
scroll to position [237, 0]
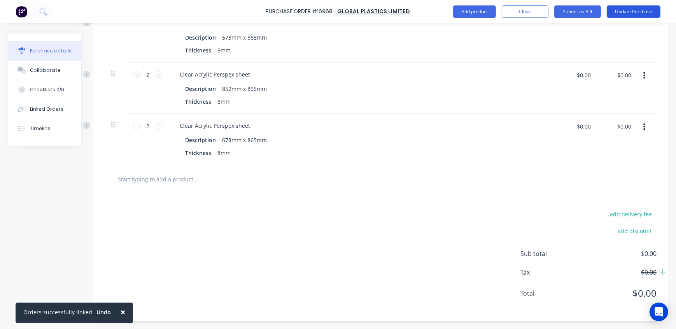
click at [637, 14] on button "Update Purchase" at bounding box center [634, 11] width 54 height 12
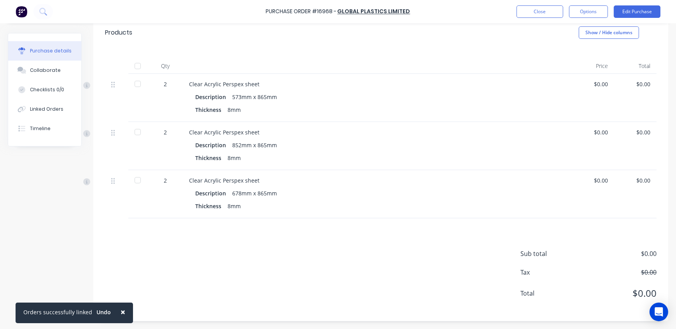
scroll to position [0, 0]
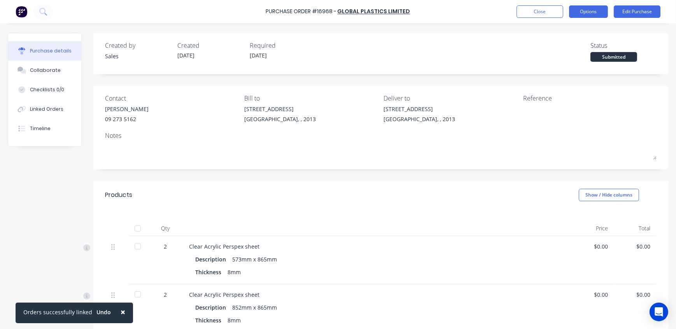
click at [599, 11] on button "Options" at bounding box center [588, 11] width 39 height 12
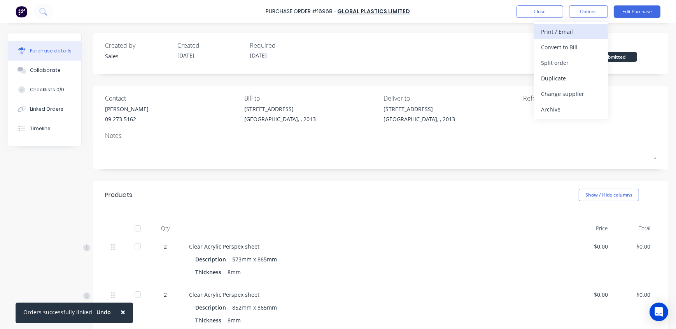
click at [566, 31] on div "Print / Email" at bounding box center [571, 31] width 60 height 11
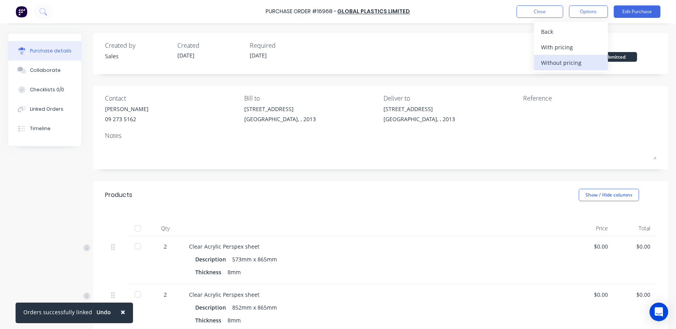
click at [563, 59] on div "Without pricing" at bounding box center [571, 62] width 60 height 11
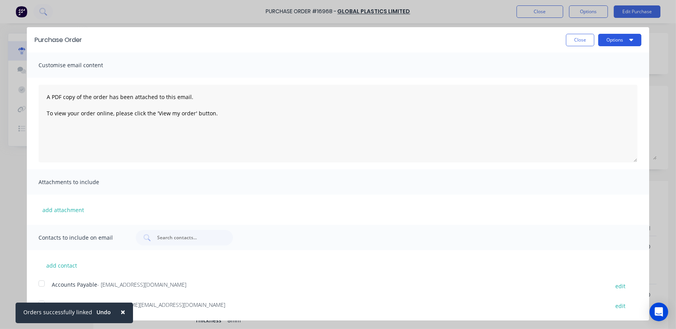
click at [611, 40] on button "Options" at bounding box center [619, 40] width 43 height 12
click at [592, 59] on div "Print" at bounding box center [604, 59] width 60 height 11
click at [580, 39] on button "Close" at bounding box center [580, 40] width 28 height 12
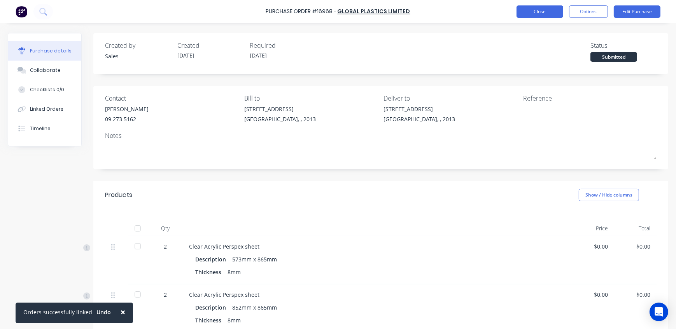
click at [538, 13] on button "Close" at bounding box center [539, 11] width 47 height 12
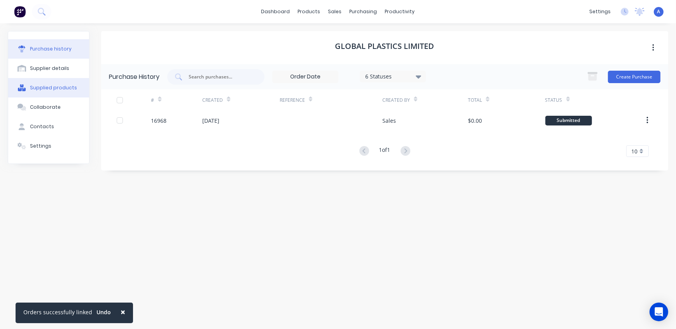
click at [57, 88] on div "Supplied products" at bounding box center [53, 87] width 47 height 7
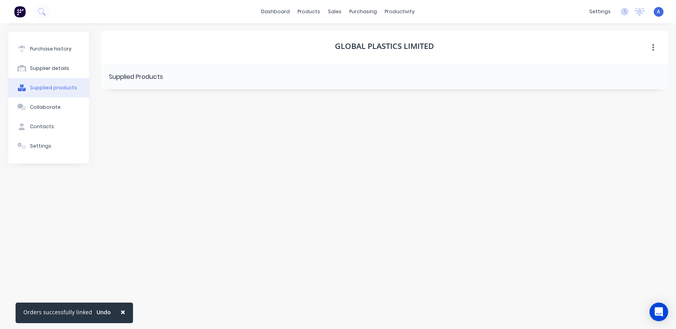
click at [655, 46] on button "button" at bounding box center [653, 48] width 18 height 14
click at [559, 132] on div "Global Plastics Limited Archive Supplied Products" at bounding box center [384, 172] width 567 height 283
click at [326, 37] on div "Product Catalogue" at bounding box center [344, 37] width 48 height 7
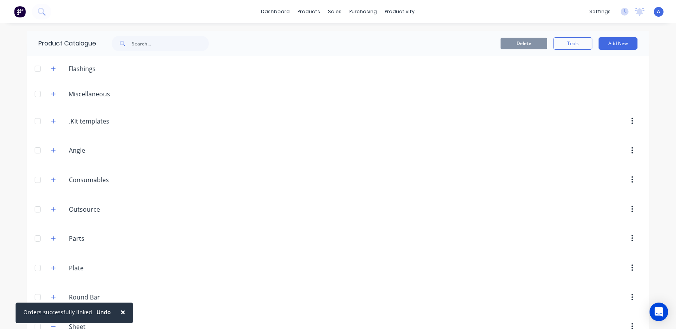
scroll to position [177, 0]
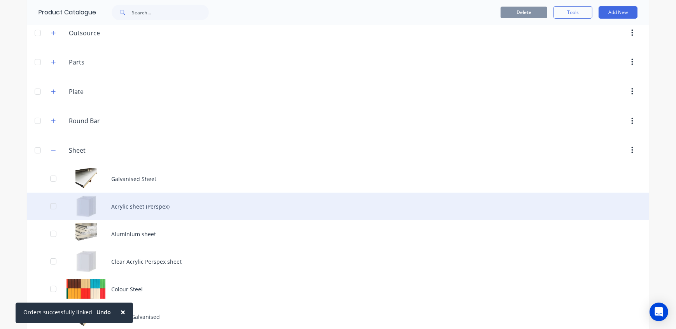
click at [150, 209] on div "Acrylic sheet (Perspex)" at bounding box center [338, 207] width 622 height 28
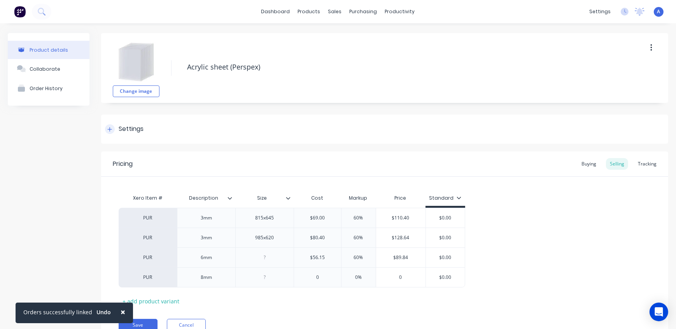
click at [109, 128] on icon at bounding box center [109, 129] width 5 height 5
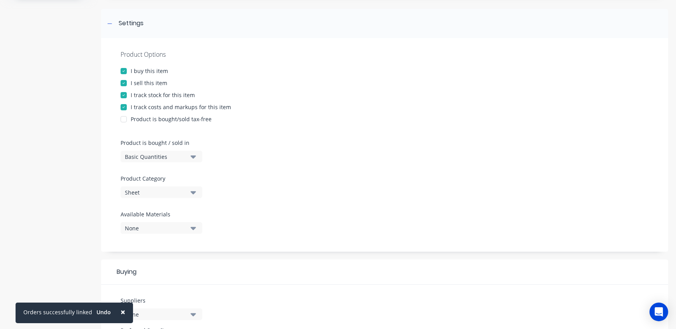
scroll to position [141, 0]
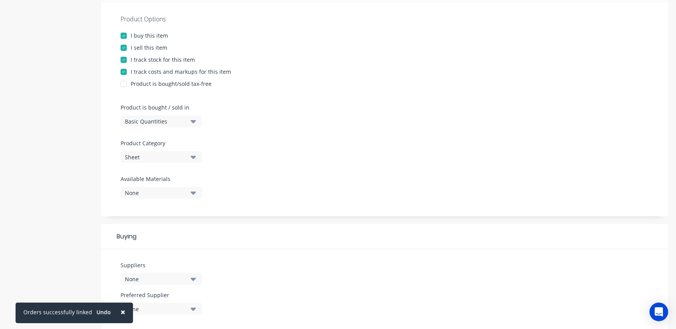
click at [159, 193] on div "None" at bounding box center [156, 193] width 62 height 8
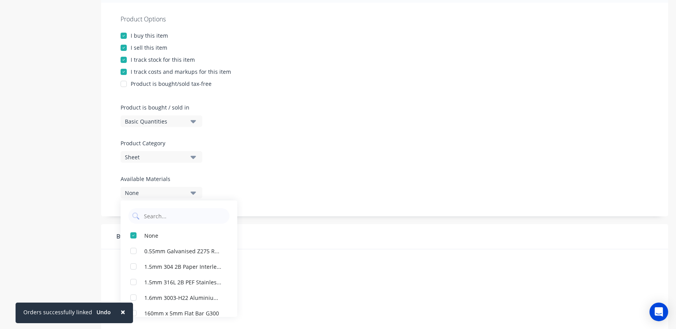
click at [384, 187] on div "Product Options I buy this item I sell this item I track stock for this item I …" at bounding box center [384, 110] width 567 height 214
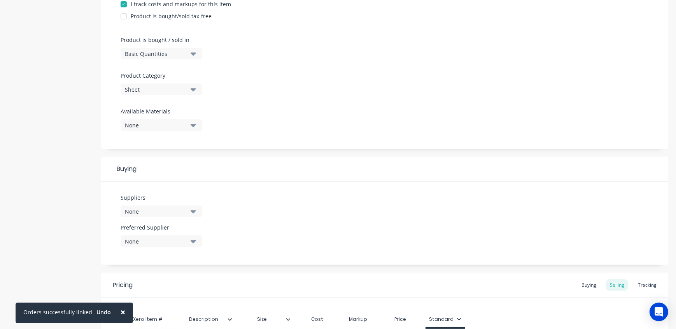
scroll to position [212, 0]
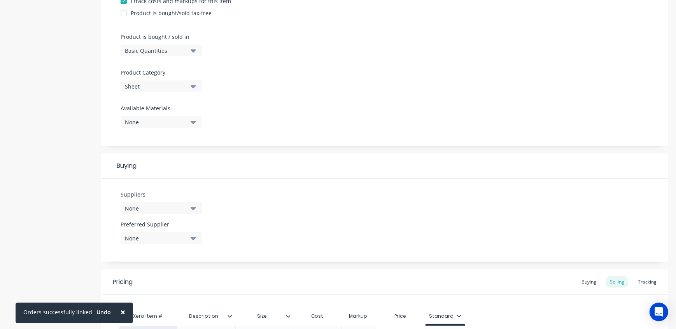
click at [164, 210] on div "None" at bounding box center [156, 209] width 62 height 8
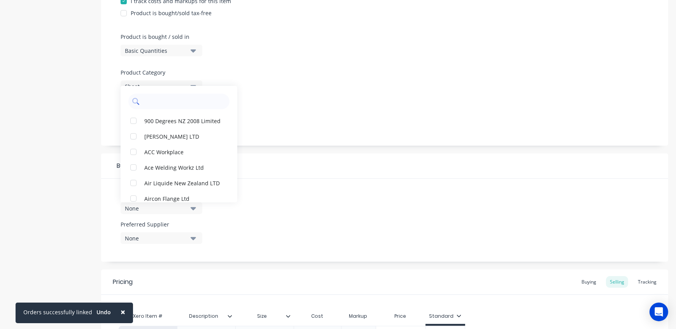
click at [193, 97] on input "text" at bounding box center [184, 102] width 82 height 16
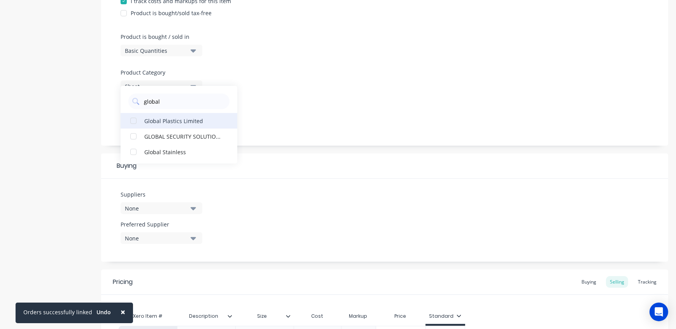
type input "global"
click at [188, 121] on div "Global Plastics Limited" at bounding box center [183, 121] width 78 height 8
click at [392, 107] on div "Product Options I buy this item I sell this item I track stock for this item I …" at bounding box center [384, 39] width 567 height 214
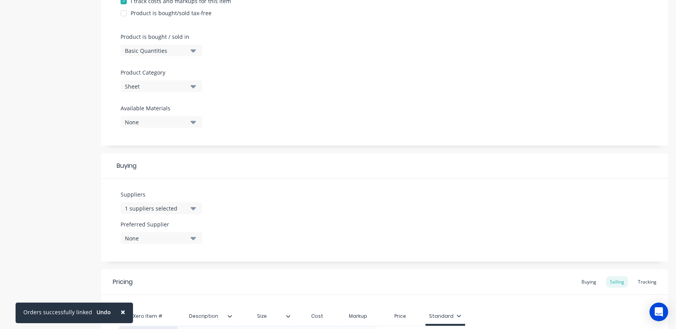
click at [151, 240] on div "None" at bounding box center [156, 239] width 62 height 8
click at [182, 282] on div "Global Plastics Limited" at bounding box center [183, 281] width 78 height 8
click at [341, 180] on div "Suppliers 1 suppliers selected global Preferred Supplier Global Plastics Limite…" at bounding box center [384, 220] width 567 height 83
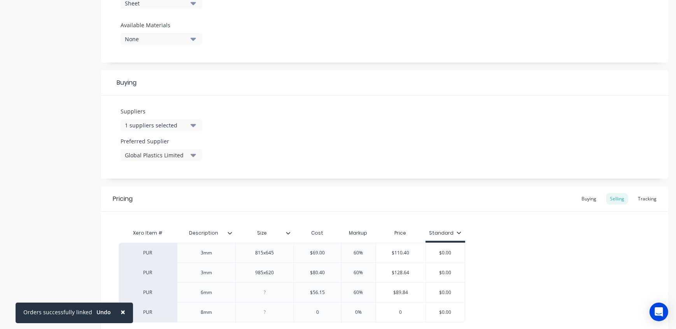
scroll to position [365, 0]
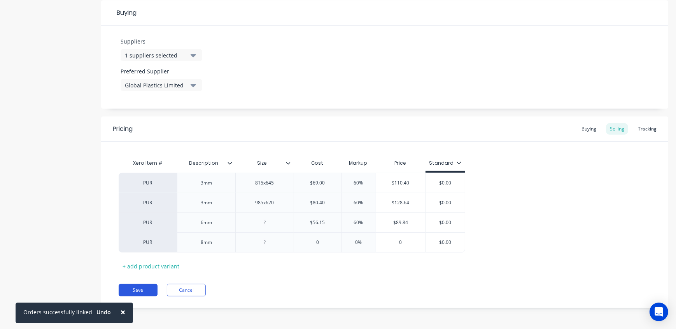
click at [146, 291] on button "Save" at bounding box center [138, 290] width 39 height 12
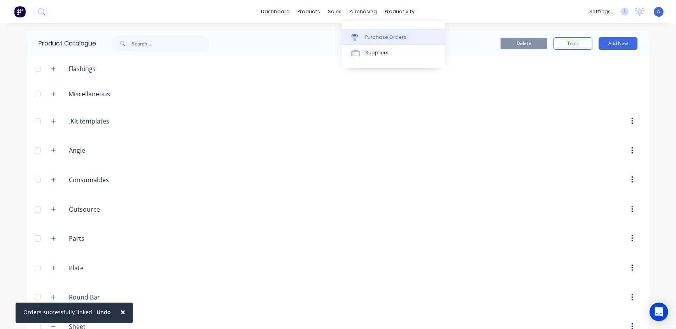
click at [381, 35] on div "Purchase Orders" at bounding box center [385, 37] width 41 height 7
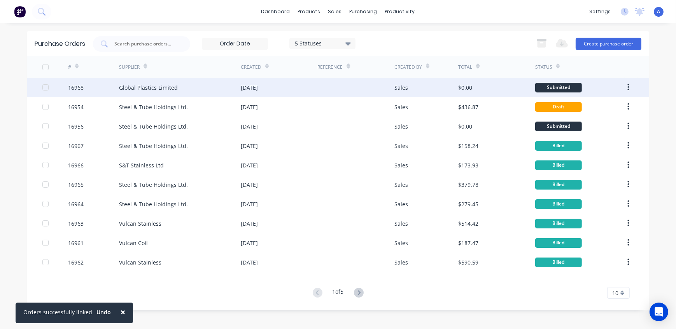
click at [163, 85] on div "Global Plastics Limited" at bounding box center [148, 88] width 59 height 8
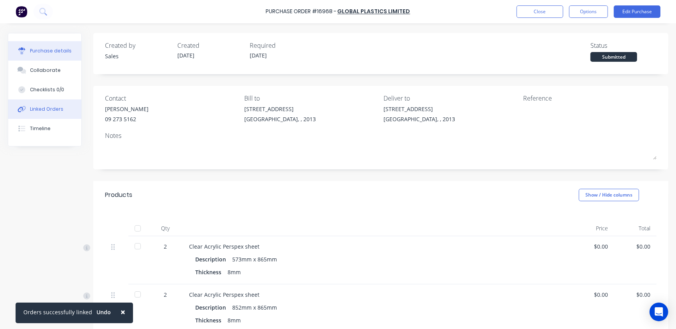
click at [51, 108] on div "Linked Orders" at bounding box center [46, 109] width 33 height 7
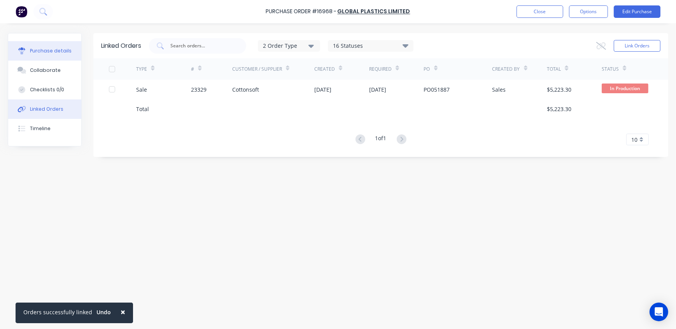
click at [47, 54] on button "Purchase details" at bounding box center [44, 50] width 73 height 19
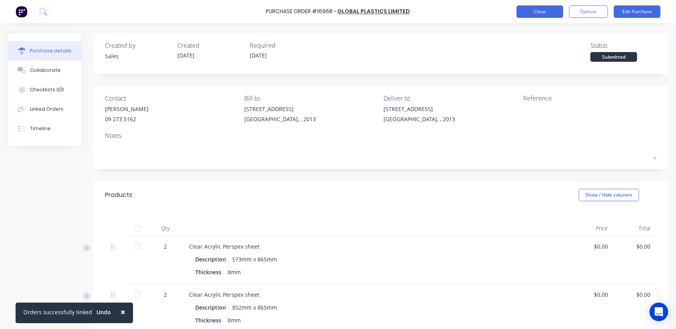
click at [548, 12] on button "Close" at bounding box center [539, 11] width 47 height 12
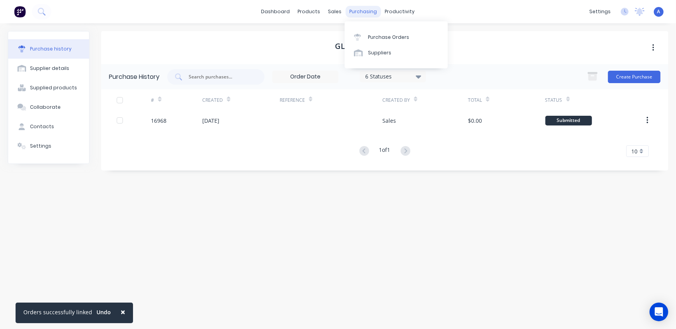
click at [365, 12] on div "purchasing" at bounding box center [363, 12] width 35 height 12
click at [378, 39] on div "Purchase Orders" at bounding box center [388, 37] width 41 height 7
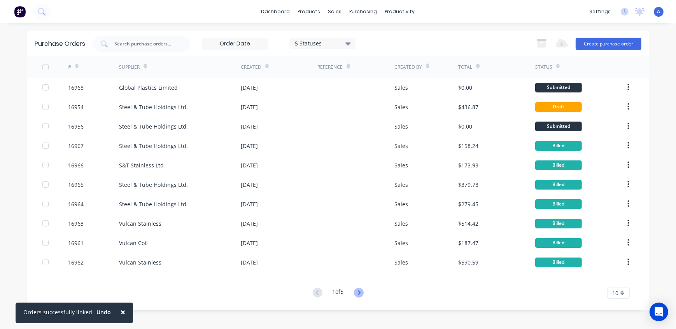
click at [360, 292] on icon at bounding box center [358, 293] width 3 height 5
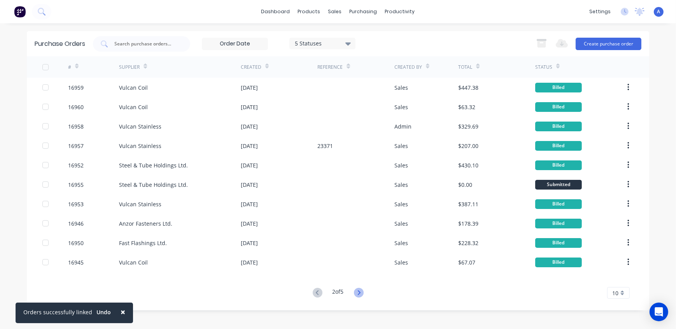
click at [361, 297] on icon at bounding box center [359, 293] width 10 height 10
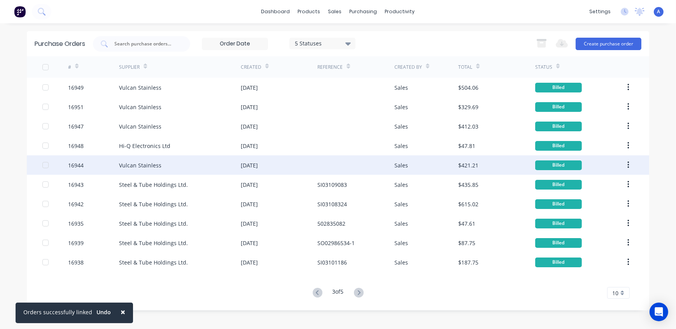
click at [215, 167] on div "Vulcan Stainless" at bounding box center [180, 165] width 122 height 19
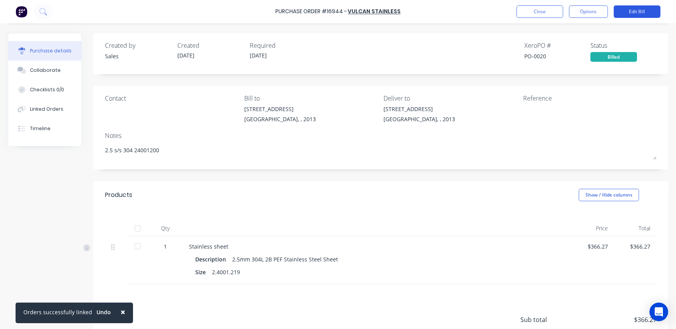
click at [637, 14] on button "Edit Bill" at bounding box center [637, 11] width 47 height 12
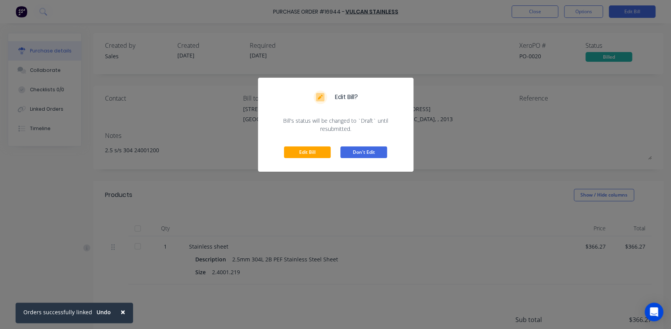
click at [374, 150] on button "Don't Edit" at bounding box center [363, 153] width 47 height 12
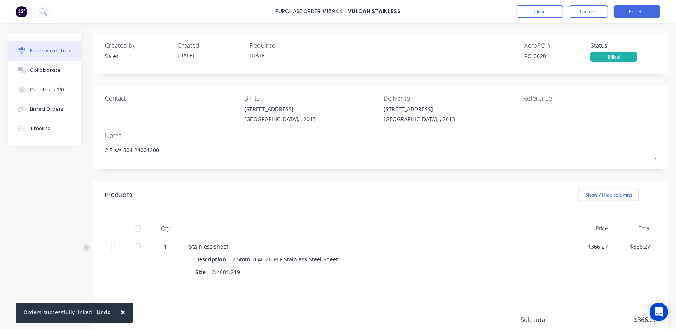
click at [504, 112] on div "[STREET_ADDRESS], , 2013" at bounding box center [450, 116] width 133 height 22
click at [633, 12] on button "Edit Bill" at bounding box center [637, 11] width 47 height 12
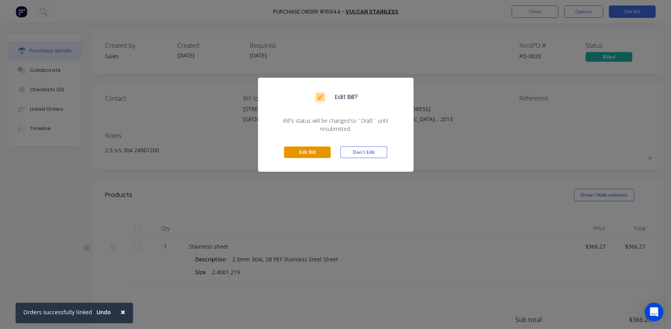
click at [311, 155] on button "Edit Bill" at bounding box center [307, 153] width 47 height 12
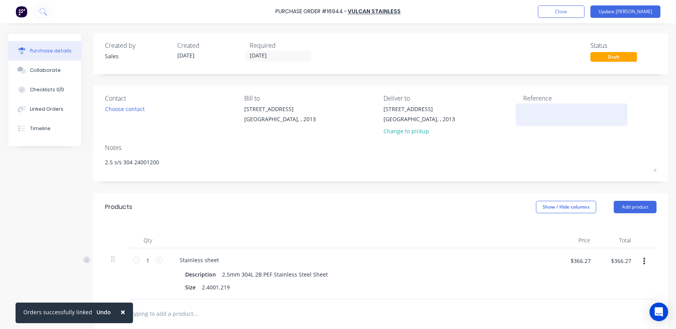
click at [542, 105] on textarea at bounding box center [571, 114] width 97 height 18
paste textarea "3402910"
type textarea "3402910"
click at [637, 12] on button "Update [PERSON_NAME]" at bounding box center [625, 11] width 70 height 12
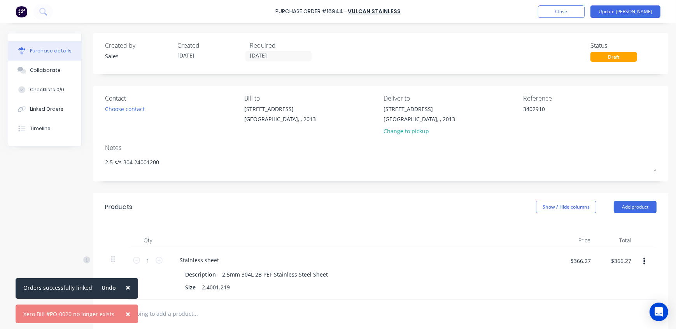
click at [413, 53] on div "Created by Sales Created [DATE] Required [DATE] Status Draft" at bounding box center [380, 51] width 551 height 21
click at [126, 288] on span "×" at bounding box center [128, 287] width 5 height 11
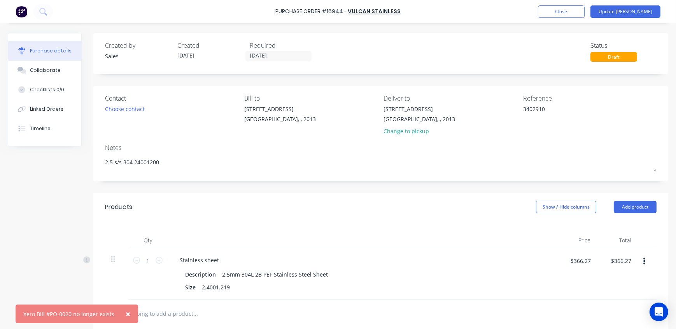
click at [126, 314] on span "×" at bounding box center [128, 314] width 5 height 11
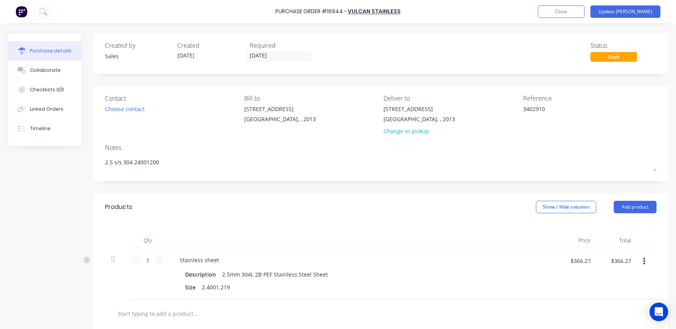
click at [67, 278] on div "Created by Sales Created [DATE] Required [DATE] Status Draft Contact Choose con…" at bounding box center [338, 244] width 660 height 423
click at [585, 12] on button "Close" at bounding box center [561, 11] width 47 height 12
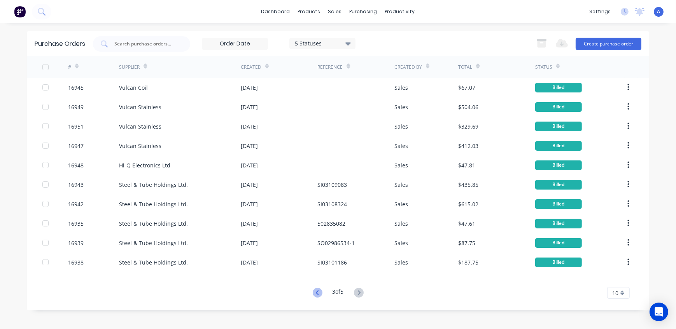
click at [317, 292] on icon at bounding box center [318, 293] width 10 height 10
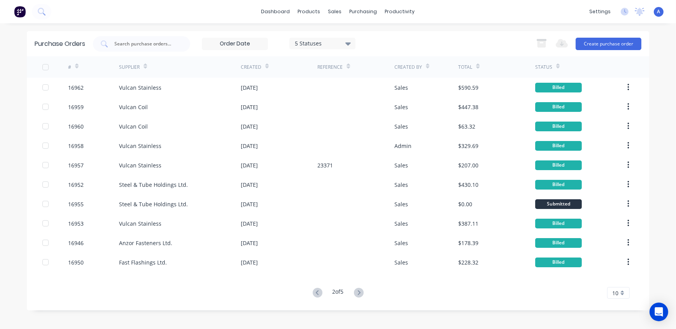
click at [315, 294] on icon at bounding box center [316, 293] width 3 height 5
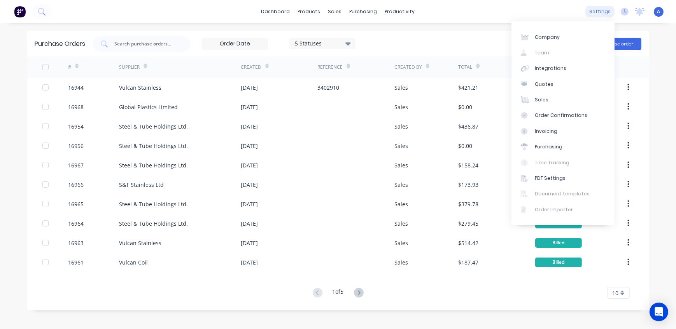
click at [593, 11] on div "settings" at bounding box center [599, 12] width 29 height 12
click at [571, 70] on link "Integrations" at bounding box center [562, 69] width 103 height 16
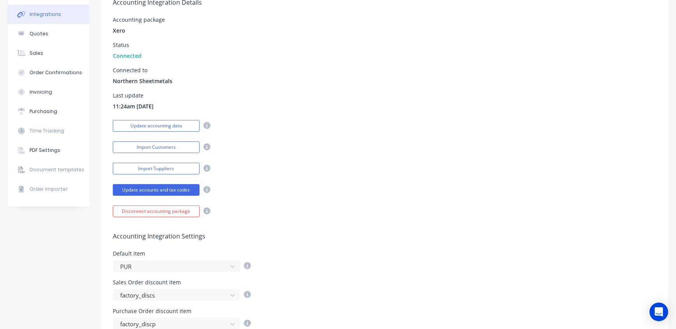
scroll to position [35, 0]
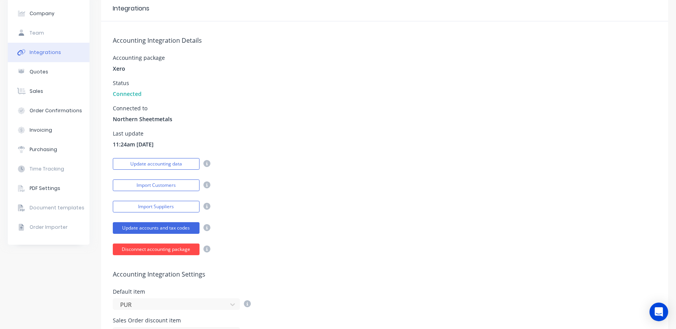
click at [163, 253] on button "Disconnect accounting package" at bounding box center [156, 250] width 87 height 12
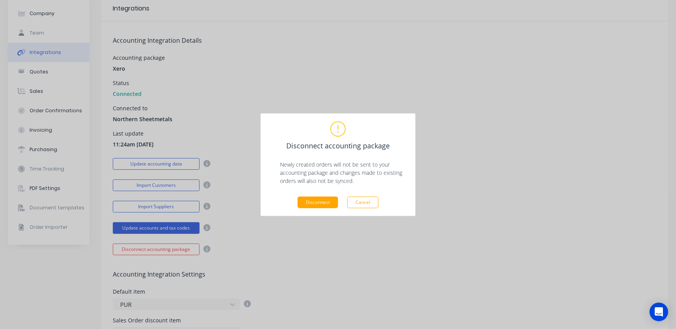
click at [315, 196] on div "Disconnect accounting package Newly created orders will not be sent to your acc…" at bounding box center [337, 164] width 139 height 87
click at [316, 200] on button "Disconnect" at bounding box center [318, 203] width 40 height 12
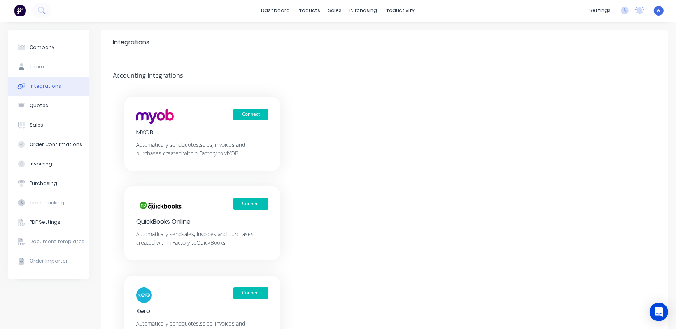
scroll to position [0, 0]
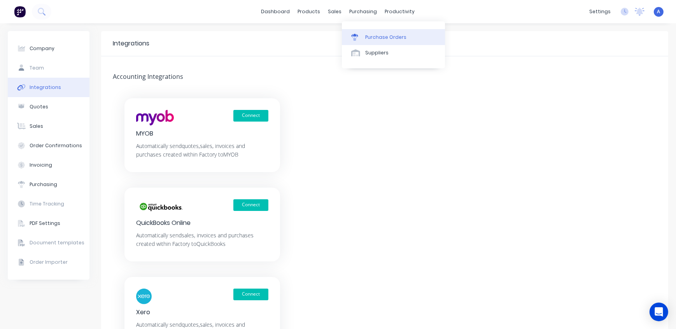
click at [376, 38] on div "Purchase Orders" at bounding box center [385, 37] width 41 height 7
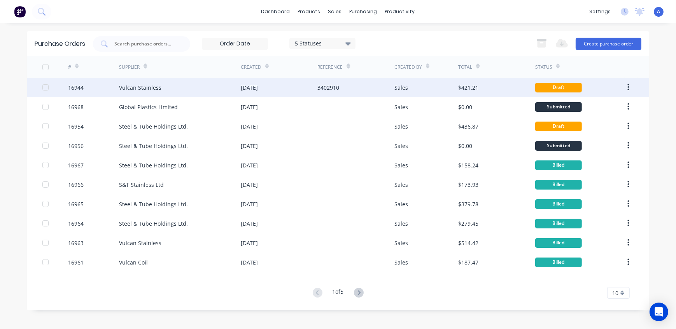
click at [187, 86] on div "Vulcan Stainless" at bounding box center [180, 87] width 122 height 19
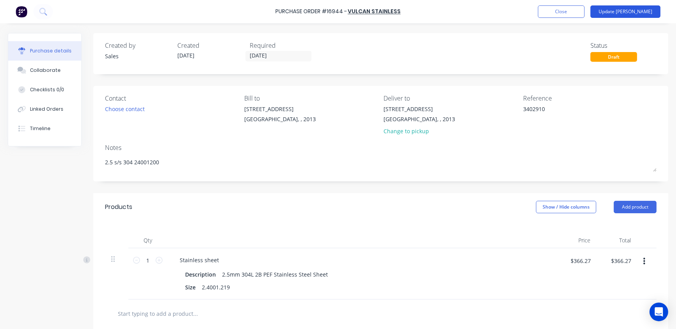
click at [635, 11] on button "Update [PERSON_NAME]" at bounding box center [625, 11] width 70 height 12
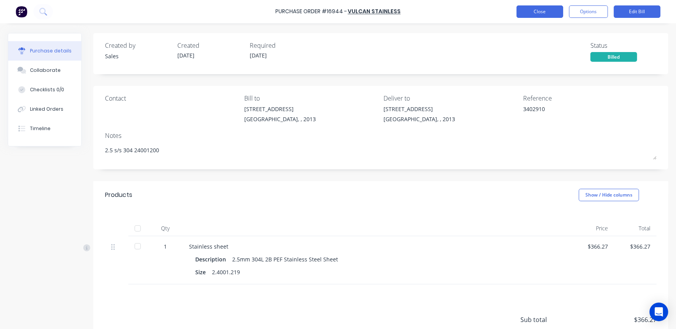
click at [531, 16] on button "Close" at bounding box center [539, 11] width 47 height 12
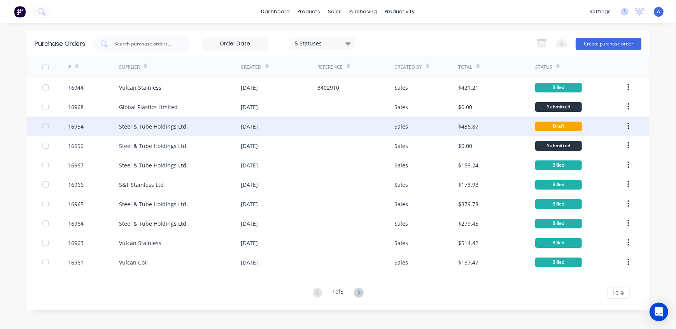
click at [168, 124] on div "Steel & Tube Holdings Ltd." at bounding box center [153, 127] width 69 height 8
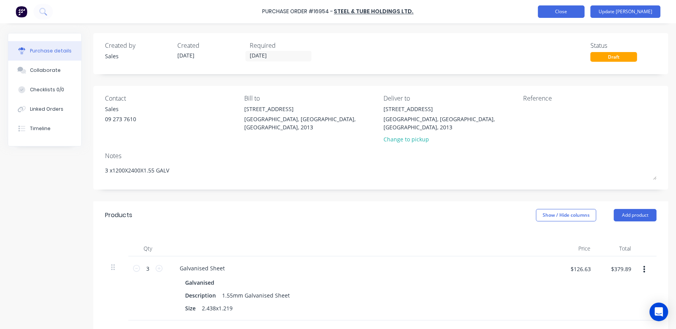
click at [585, 9] on button "Close" at bounding box center [561, 11] width 47 height 12
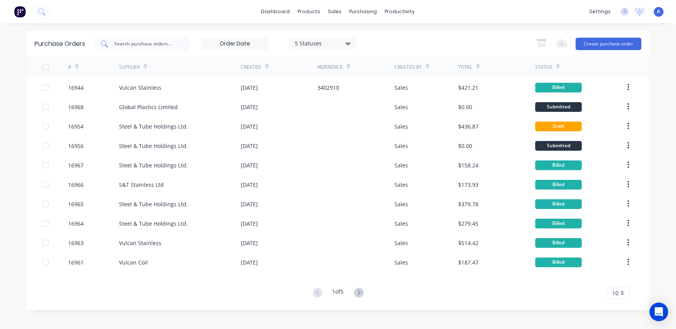
click at [147, 42] on input "text" at bounding box center [146, 44] width 65 height 8
type input "Vulcan"
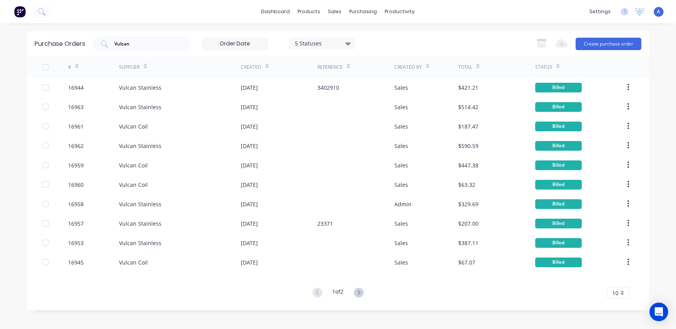
click at [358, 292] on icon at bounding box center [359, 293] width 10 height 10
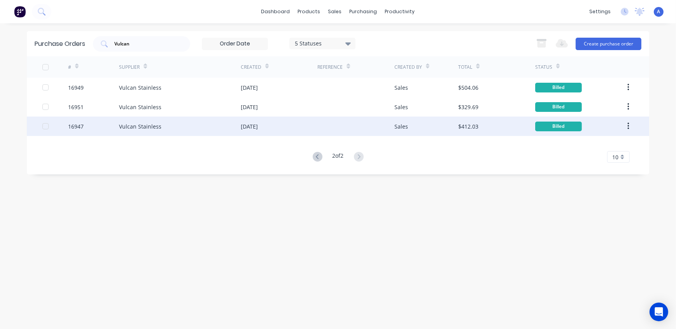
click at [176, 128] on div "Vulcan Stainless" at bounding box center [180, 126] width 122 height 19
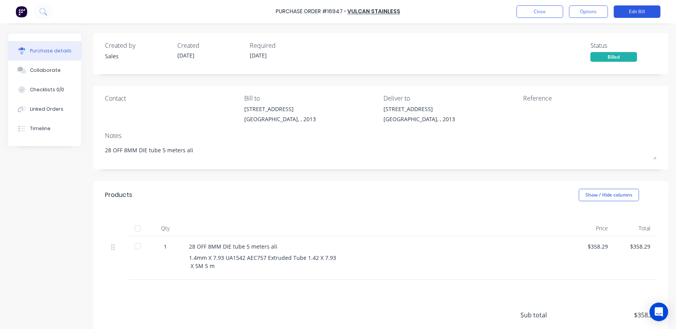
click at [641, 10] on button "Edit Bill" at bounding box center [637, 11] width 47 height 12
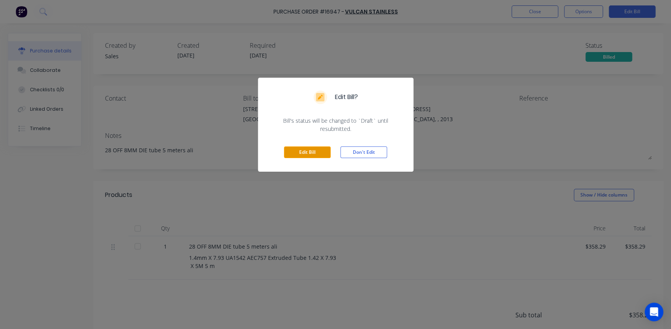
click at [310, 148] on button "Edit Bill" at bounding box center [307, 153] width 47 height 12
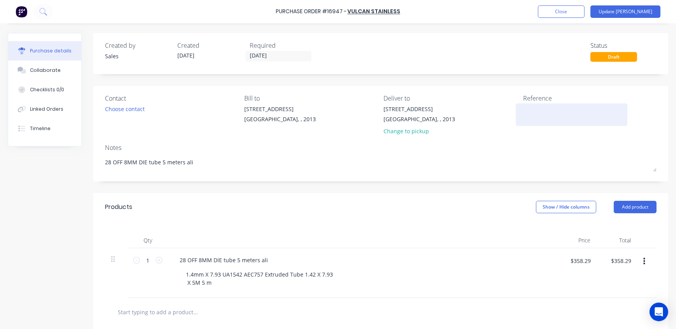
click at [530, 113] on textarea at bounding box center [571, 114] width 97 height 18
paste textarea "3413113"
type textarea "3413113"
click at [530, 137] on div "Reference 3413113" at bounding box center [589, 117] width 133 height 46
click at [638, 11] on button "Update [PERSON_NAME]" at bounding box center [625, 11] width 70 height 12
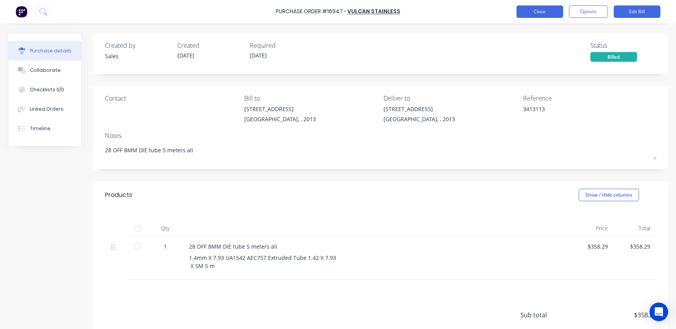
click at [544, 14] on button "Close" at bounding box center [539, 11] width 47 height 12
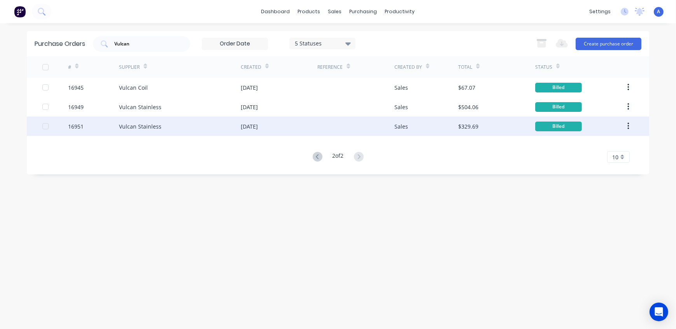
click at [89, 128] on div "16951" at bounding box center [93, 126] width 51 height 19
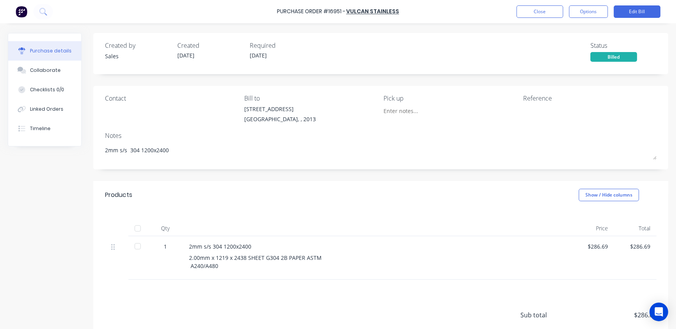
click at [639, 11] on button "Edit Bill" at bounding box center [637, 11] width 47 height 12
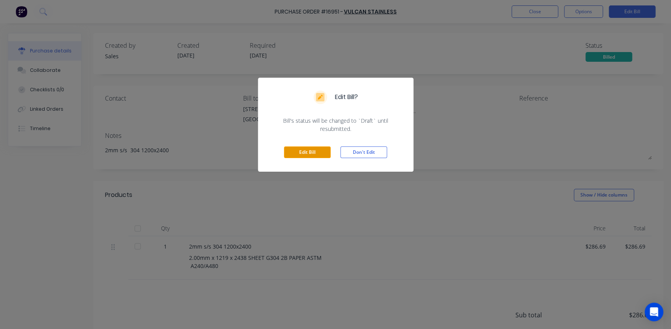
click at [296, 151] on button "Edit Bill" at bounding box center [307, 153] width 47 height 12
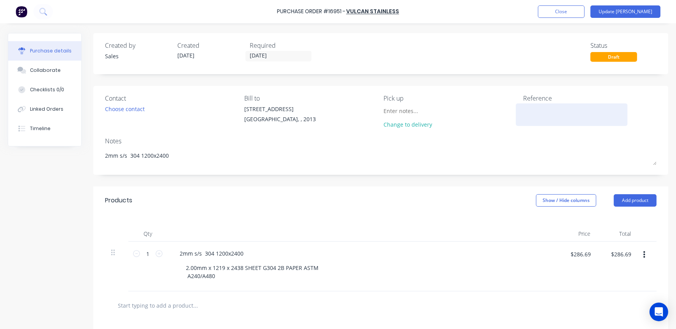
click at [529, 111] on textarea at bounding box center [571, 114] width 97 height 18
paste textarea "3418463"
type textarea "3418463"
click at [639, 12] on button "Update [PERSON_NAME]" at bounding box center [625, 11] width 70 height 12
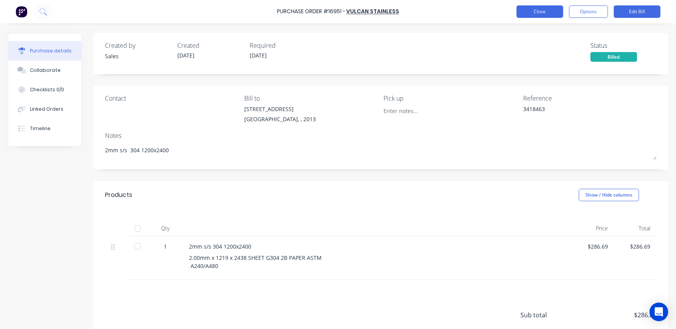
click at [553, 9] on button "Close" at bounding box center [539, 11] width 47 height 12
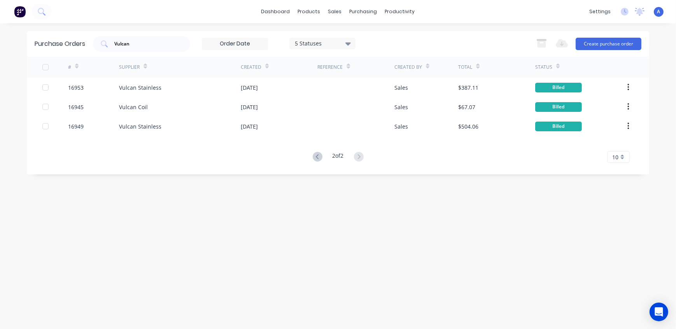
click at [318, 158] on icon at bounding box center [318, 157] width 10 height 10
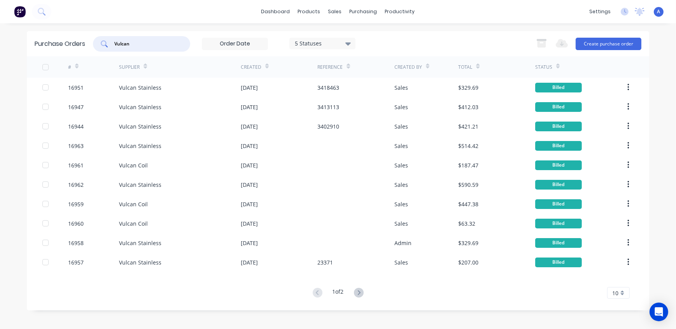
drag, startPoint x: 139, startPoint y: 44, endPoint x: 74, endPoint y: 37, distance: 65.4
click at [74, 37] on div "Purchase Orders Vulcan 5 Statuses 5 Statuses Export to Excel (XLSX) Create purc…" at bounding box center [338, 43] width 622 height 25
type input "16954"
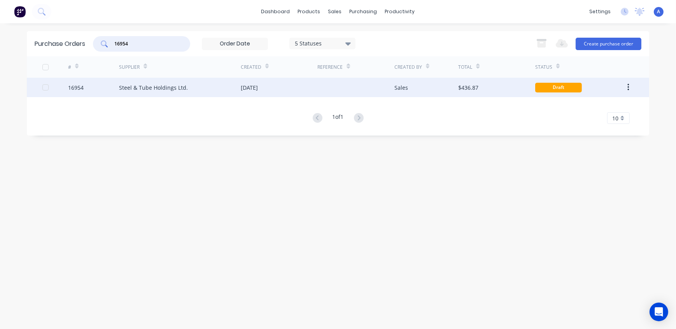
click at [292, 88] on div "[DATE]" at bounding box center [279, 87] width 77 height 19
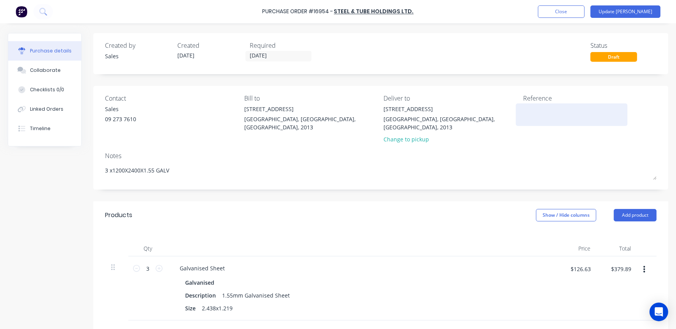
click at [550, 110] on textarea at bounding box center [571, 114] width 97 height 18
paste textarea "3412166"
type textarea "3412166"
click at [633, 9] on button "Update [PERSON_NAME]" at bounding box center [625, 11] width 70 height 12
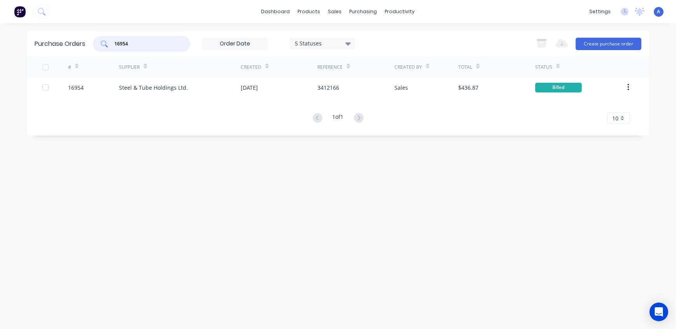
click at [59, 38] on div "Purchase Orders 16954 5 Statuses 5 Statuses Export to Excel (XLSX) Create purch…" at bounding box center [338, 43] width 622 height 25
click at [168, 178] on div "Purchase Orders 5 Statuses 5 Statuses Export to Excel (XLSX) Create purchase or…" at bounding box center [338, 176] width 622 height 291
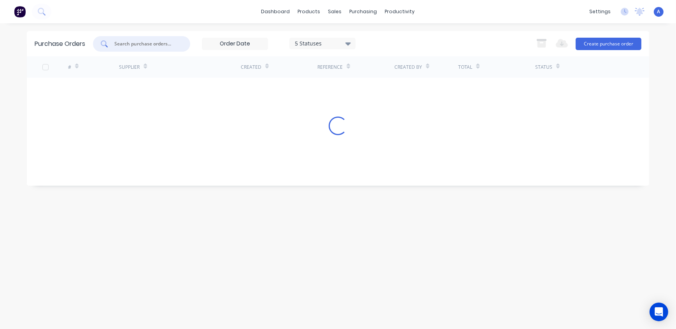
click at [151, 42] on input "text" at bounding box center [146, 44] width 65 height 8
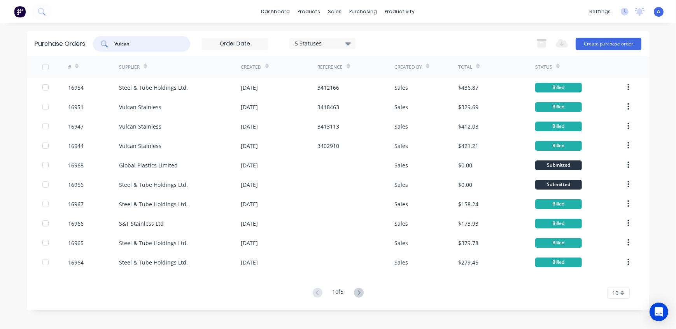
type input "Vulcan"
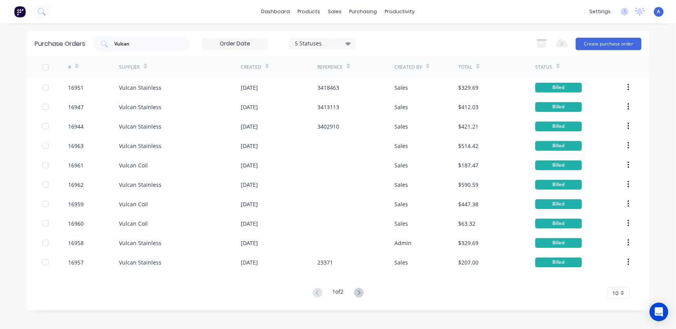
click at [358, 292] on icon at bounding box center [359, 293] width 10 height 10
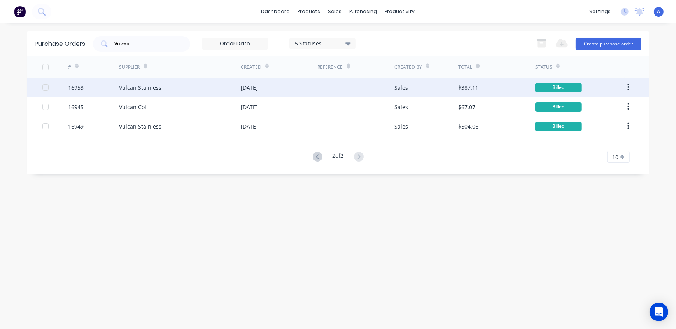
click at [357, 85] on div at bounding box center [355, 87] width 77 height 19
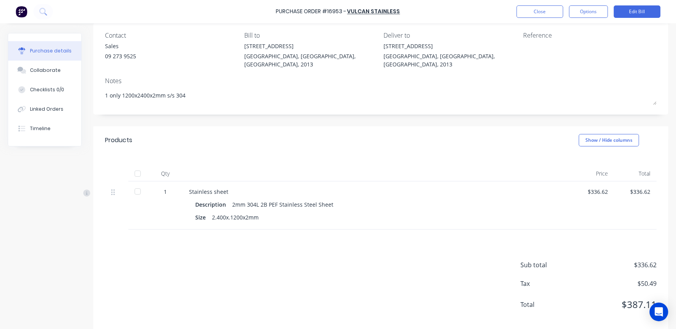
scroll to position [66, 0]
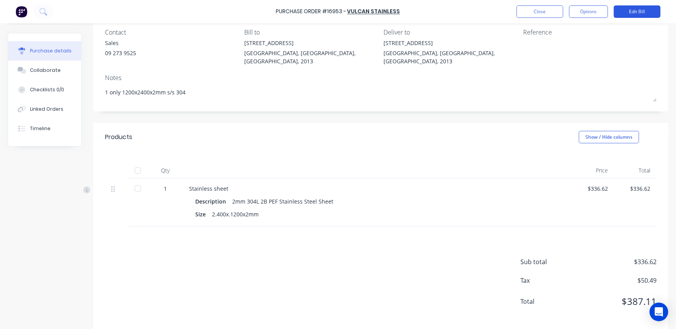
click at [645, 10] on button "Edit Bill" at bounding box center [637, 11] width 47 height 12
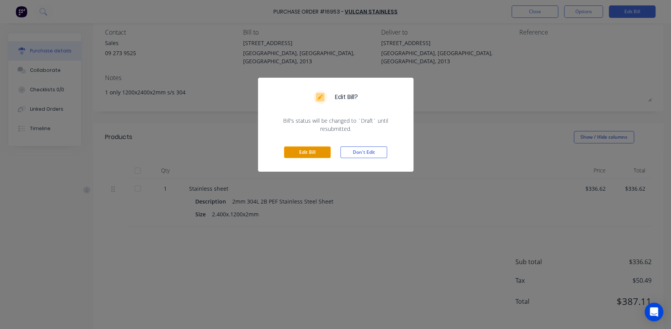
click at [296, 154] on button "Edit Bill" at bounding box center [307, 153] width 47 height 12
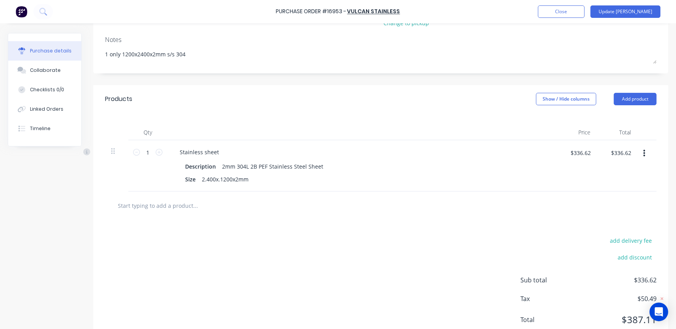
scroll to position [99, 0]
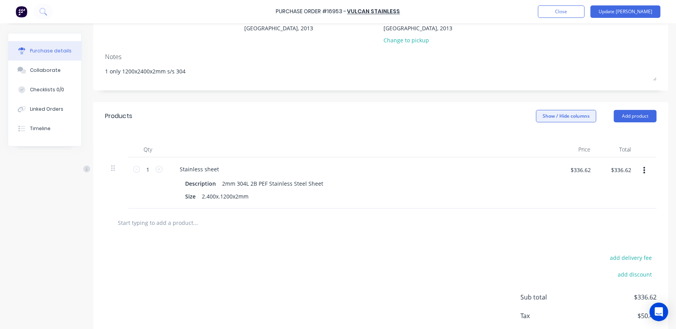
click at [559, 110] on button "Show / Hide columns" at bounding box center [566, 116] width 60 height 12
drag, startPoint x: 591, startPoint y: 161, endPoint x: 548, endPoint y: 164, distance: 42.9
click at [548, 164] on div "1 1 Stainless sheet Description 2mm 304L 2B PEF Stainless Steel Sheet Size 2.40…" at bounding box center [380, 183] width 551 height 51
type input "$292.71"
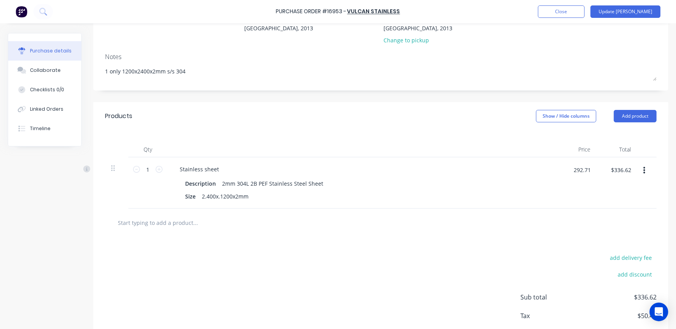
type input "$292.71"
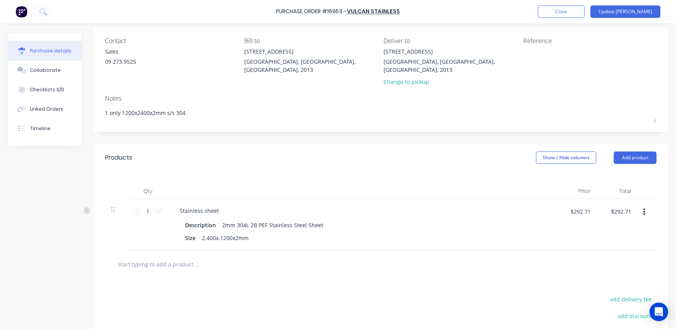
scroll to position [0, 0]
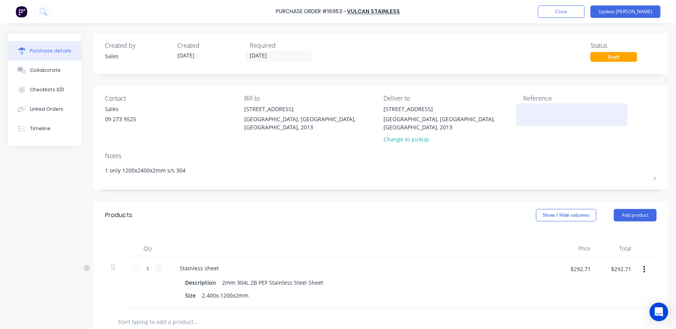
click at [537, 110] on textarea at bounding box center [571, 114] width 97 height 18
paste textarea "3424681"
type textarea "3424681"
click at [632, 9] on button "Update [PERSON_NAME]" at bounding box center [625, 11] width 70 height 12
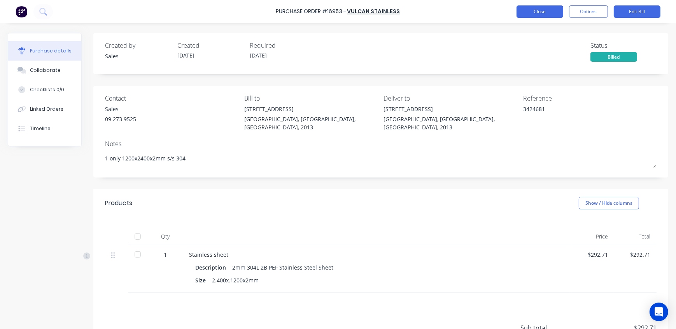
click at [545, 11] on button "Close" at bounding box center [539, 11] width 47 height 12
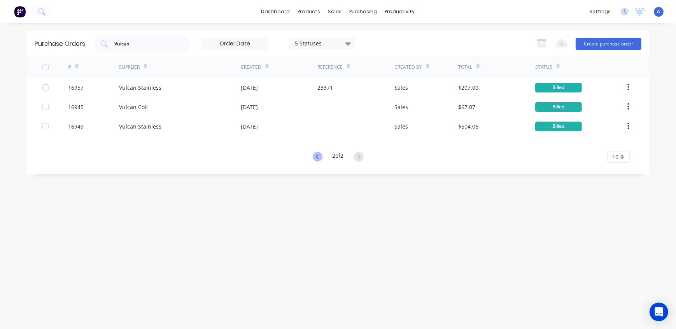
click at [315, 156] on icon at bounding box center [316, 156] width 3 height 5
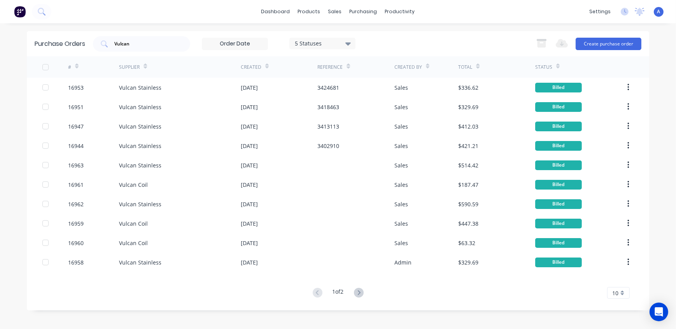
click at [355, 293] on button at bounding box center [359, 293] width 14 height 11
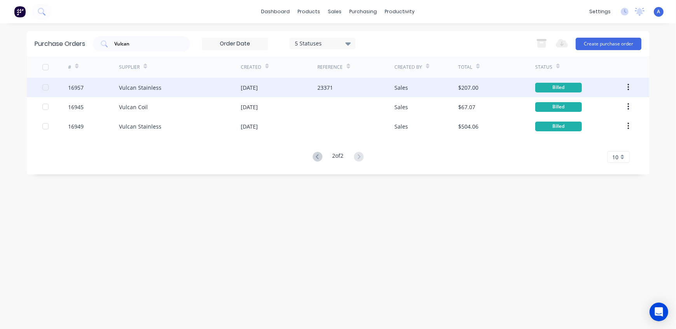
click at [156, 89] on div "Vulcan Stainless" at bounding box center [140, 88] width 42 height 8
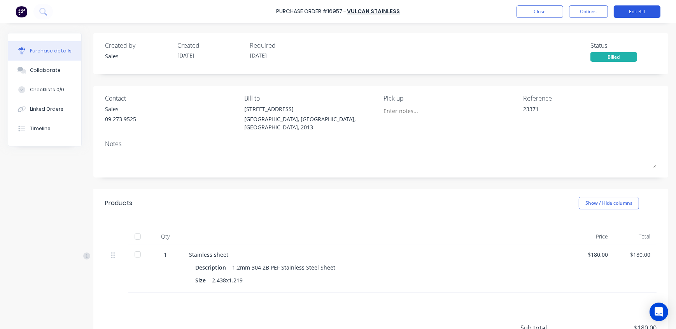
click at [646, 9] on button "Edit Bill" at bounding box center [637, 11] width 47 height 12
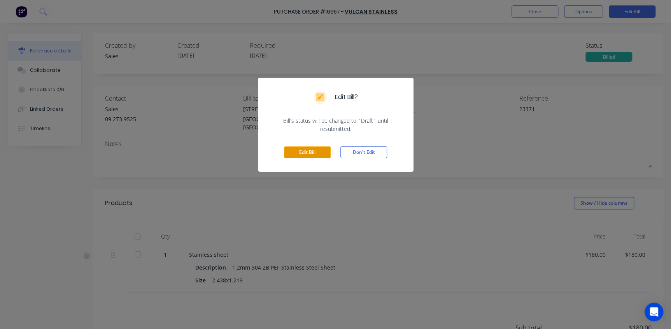
click at [306, 152] on button "Edit Bill" at bounding box center [307, 153] width 47 height 12
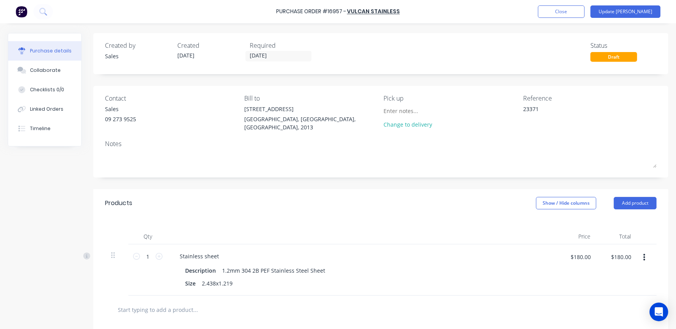
drag, startPoint x: 537, startPoint y: 112, endPoint x: 463, endPoint y: 109, distance: 74.0
click at [464, 110] on div "Contact Sales [PHONE_NUMBER] Bill to [STREET_ADDRESS], 2013 Pick up Change to d…" at bounding box center [380, 115] width 551 height 42
paste textarea "3428662"
type textarea "3428662"
click at [641, 6] on button "Update [PERSON_NAME]" at bounding box center [625, 11] width 70 height 12
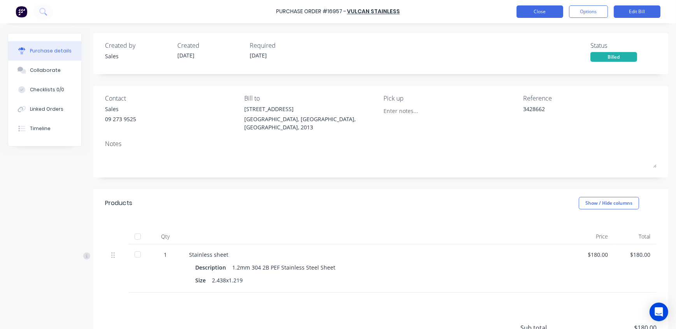
click at [548, 9] on button "Close" at bounding box center [539, 11] width 47 height 12
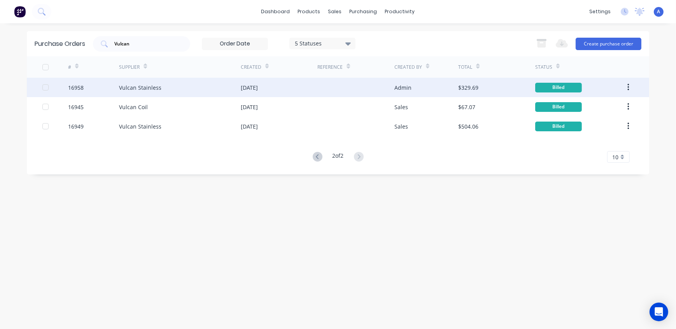
click at [296, 88] on div "[DATE]" at bounding box center [279, 87] width 77 height 19
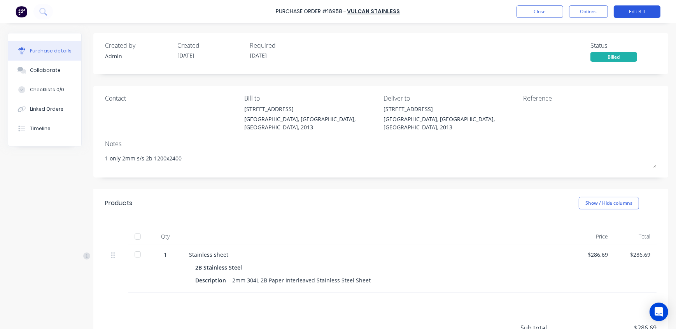
click at [638, 11] on button "Edit Bill" at bounding box center [637, 11] width 47 height 12
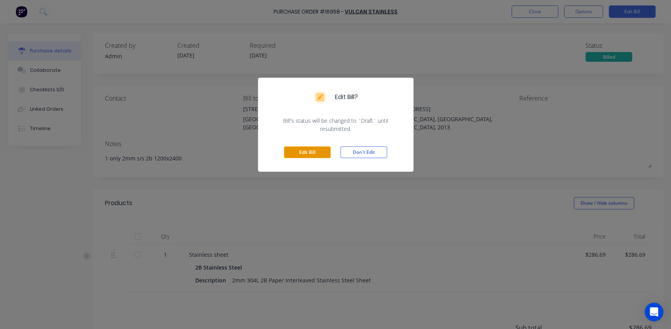
click at [320, 150] on button "Edit Bill" at bounding box center [307, 153] width 47 height 12
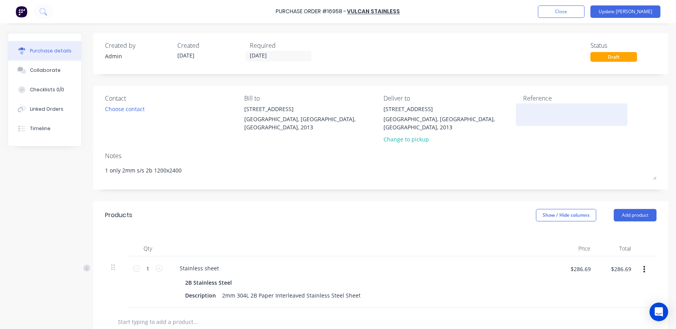
click at [551, 119] on textarea at bounding box center [571, 114] width 97 height 18
paste textarea "3432024"
type textarea "3432024"
click at [635, 9] on button "Update [PERSON_NAME]" at bounding box center [625, 11] width 70 height 12
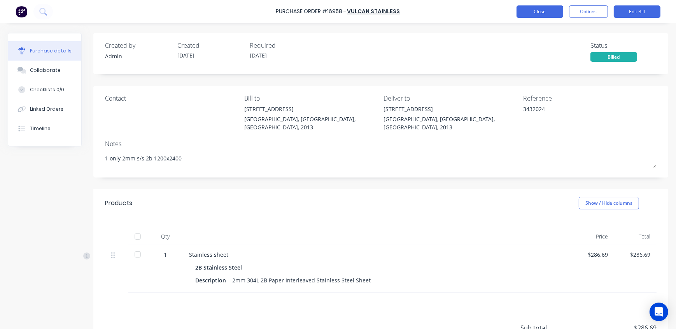
click at [529, 11] on button "Close" at bounding box center [539, 11] width 47 height 12
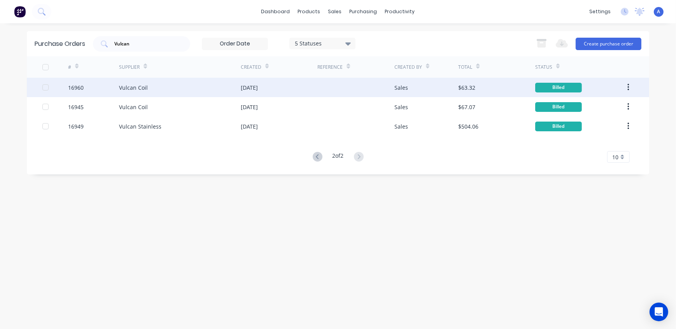
click at [207, 88] on div "Vulcan Coil" at bounding box center [180, 87] width 122 height 19
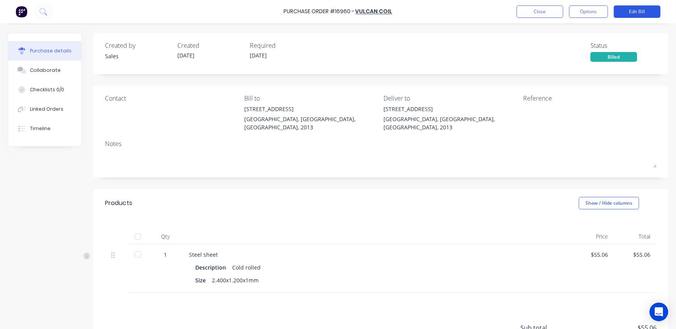
click at [634, 8] on button "Edit Bill" at bounding box center [637, 11] width 47 height 12
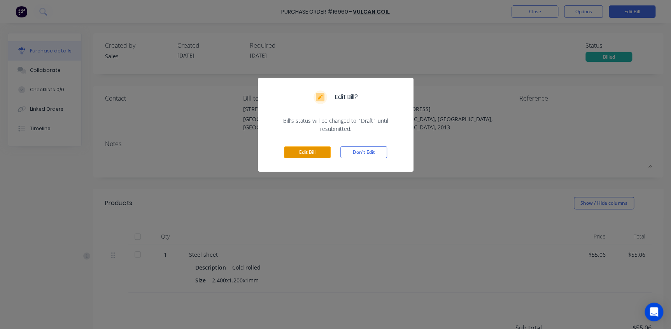
click at [319, 154] on button "Edit Bill" at bounding box center [307, 153] width 47 height 12
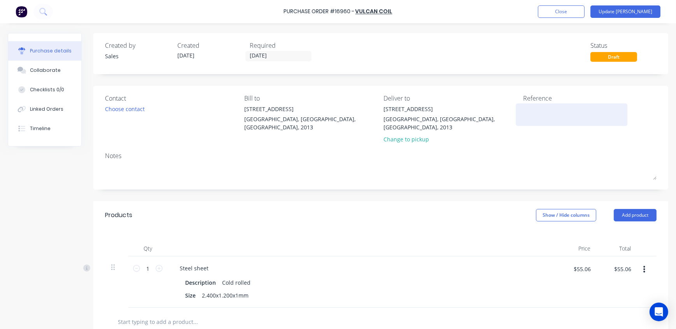
click at [548, 115] on textarea at bounding box center [571, 114] width 97 height 18
paste textarea "3438753"
type textarea "3438753"
drag, startPoint x: 640, startPoint y: 12, endPoint x: 634, endPoint y: 25, distance: 14.1
click at [640, 12] on button "Update [PERSON_NAME]" at bounding box center [625, 11] width 70 height 12
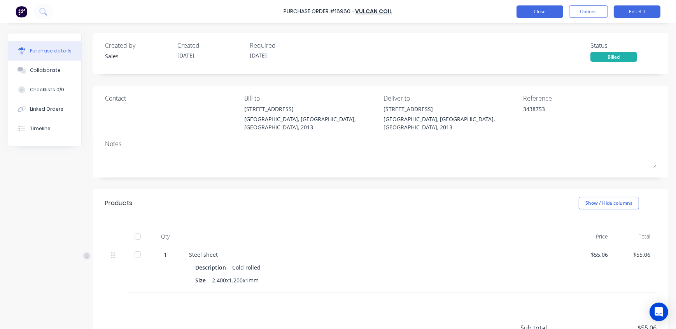
click at [544, 10] on button "Close" at bounding box center [539, 11] width 47 height 12
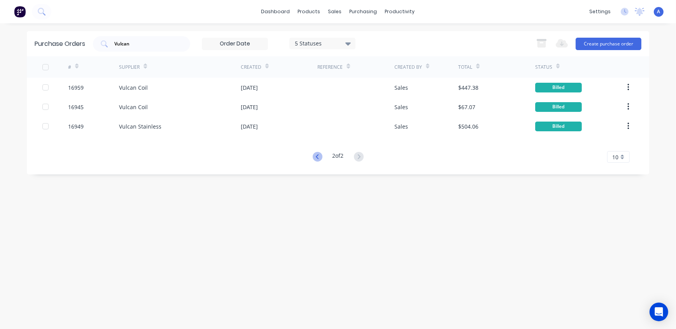
click at [315, 159] on icon at bounding box center [318, 157] width 10 height 10
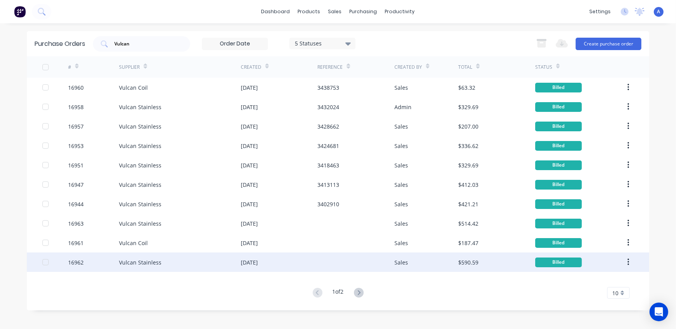
click at [190, 265] on div "Vulcan Stainless" at bounding box center [180, 262] width 122 height 19
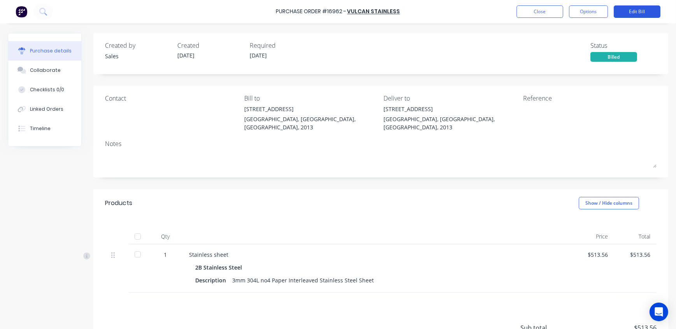
click at [637, 11] on button "Edit Bill" at bounding box center [637, 11] width 47 height 12
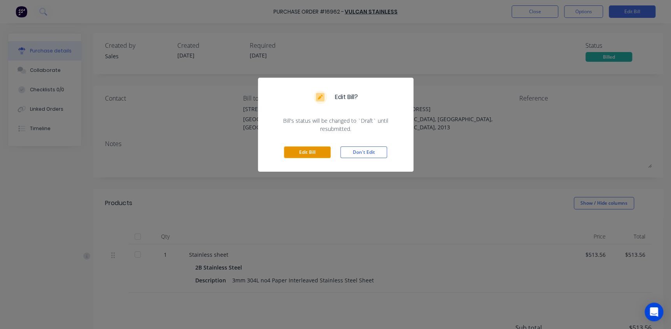
click at [311, 151] on button "Edit Bill" at bounding box center [307, 153] width 47 height 12
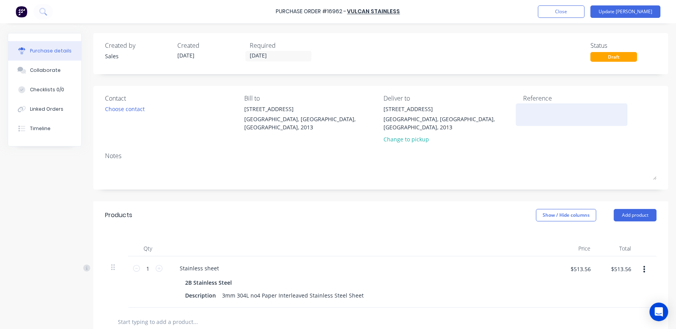
click at [537, 109] on textarea at bounding box center [571, 114] width 97 height 18
paste textarea "3442322"
type textarea "3442322"
click at [649, 11] on button "Update [PERSON_NAME]" at bounding box center [625, 11] width 70 height 12
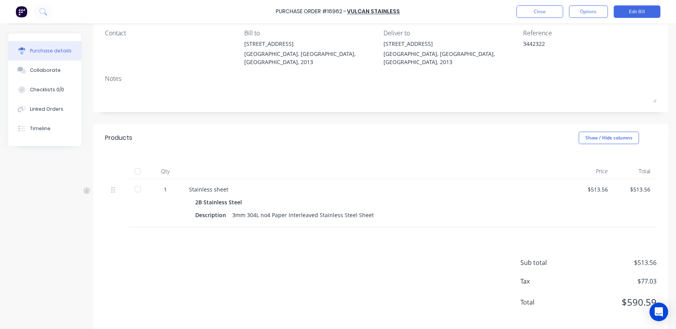
scroll to position [66, 0]
click at [545, 11] on button "Close" at bounding box center [539, 11] width 47 height 12
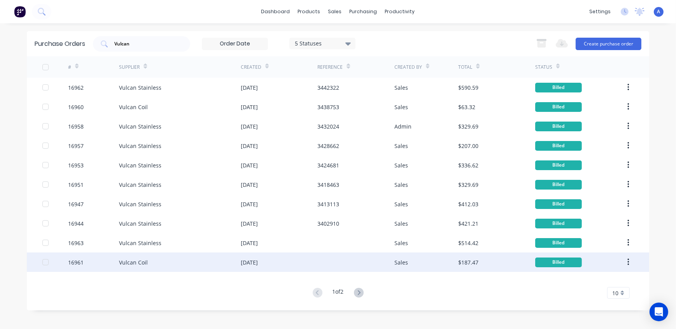
click at [172, 266] on div "Vulcan Coil" at bounding box center [180, 262] width 122 height 19
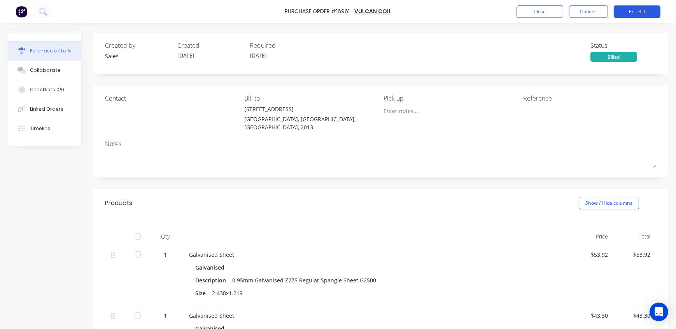
click at [635, 11] on button "Edit Bill" at bounding box center [637, 11] width 47 height 12
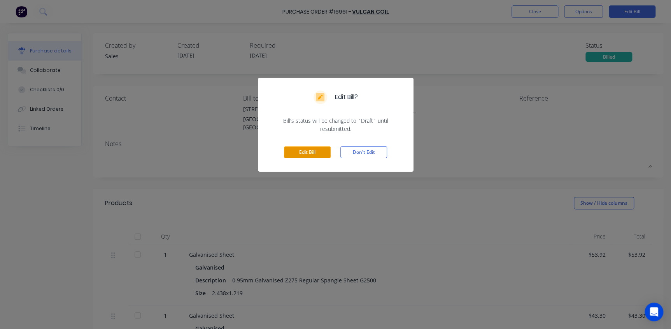
click at [289, 153] on button "Edit Bill" at bounding box center [307, 153] width 47 height 12
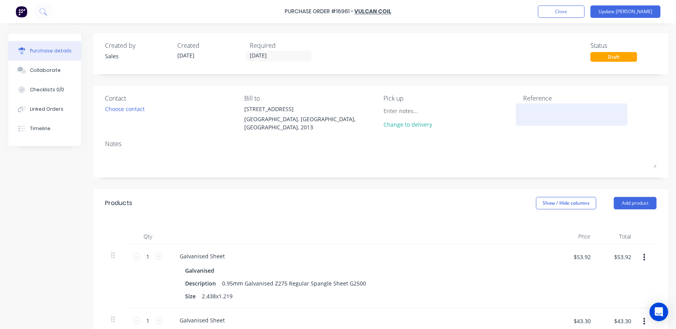
click at [529, 112] on textarea at bounding box center [571, 114] width 97 height 18
paste textarea "3441869"
type textarea "3441869"
click at [646, 11] on button "Update [PERSON_NAME]" at bounding box center [625, 11] width 70 height 12
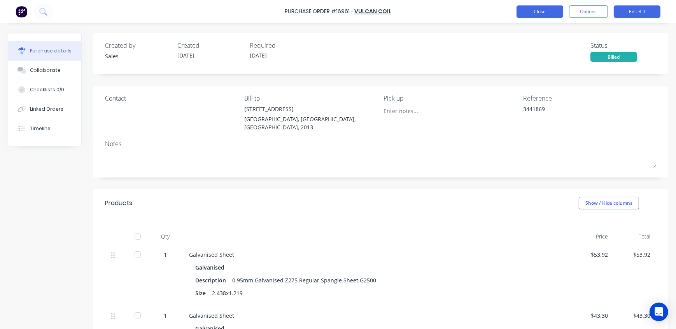
click at [540, 13] on button "Close" at bounding box center [539, 11] width 47 height 12
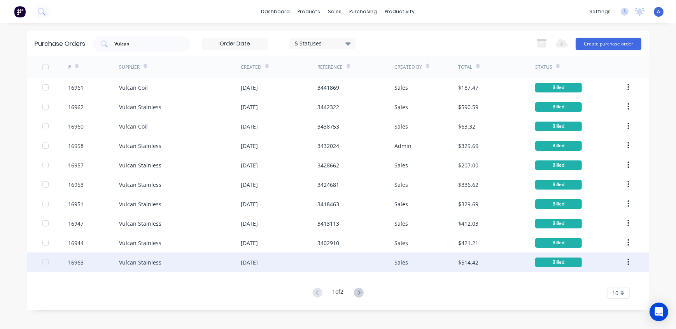
click at [179, 260] on div "Vulcan Stainless" at bounding box center [180, 262] width 122 height 19
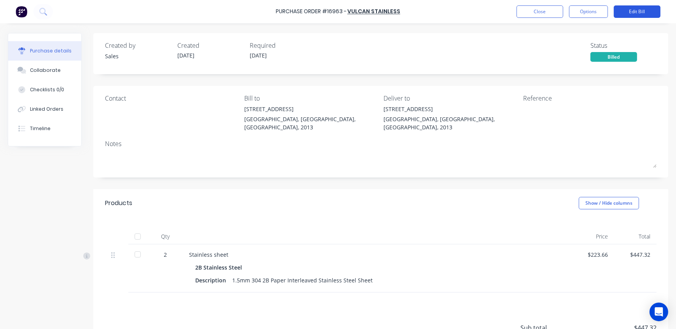
click at [633, 9] on button "Edit Bill" at bounding box center [637, 11] width 47 height 12
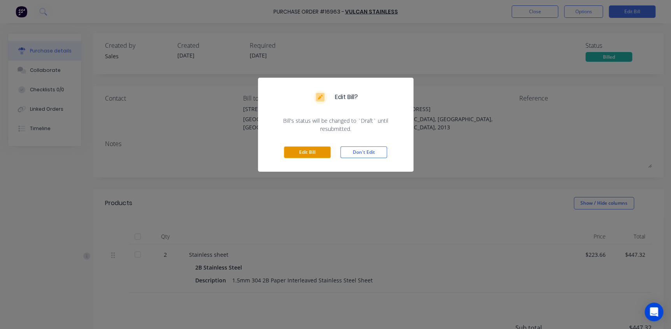
click at [306, 153] on button "Edit Bill" at bounding box center [307, 153] width 47 height 12
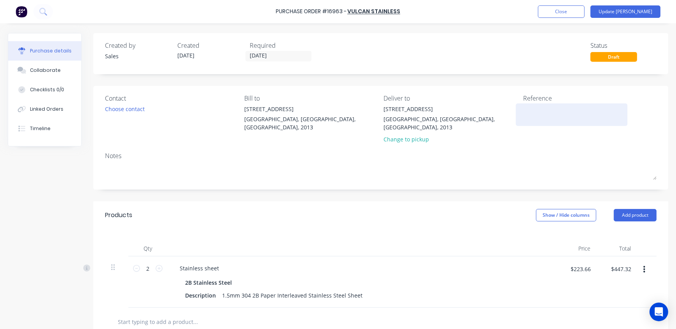
click at [530, 117] on textarea at bounding box center [571, 114] width 97 height 18
paste textarea "3446944"
type textarea "3446944"
click at [650, 9] on button "Update [PERSON_NAME]" at bounding box center [625, 11] width 70 height 12
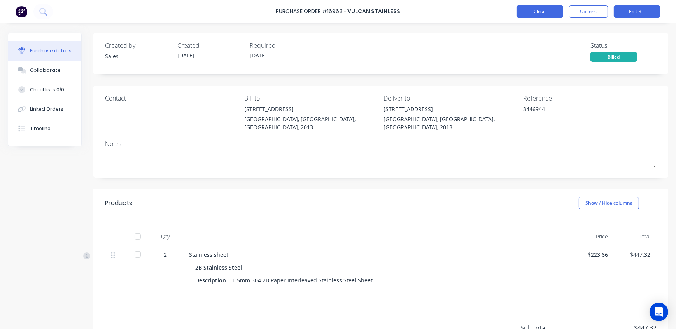
click at [556, 12] on button "Close" at bounding box center [539, 11] width 47 height 12
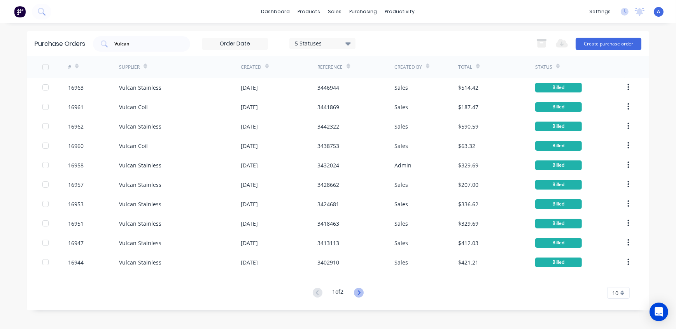
click at [362, 293] on icon at bounding box center [359, 293] width 10 height 10
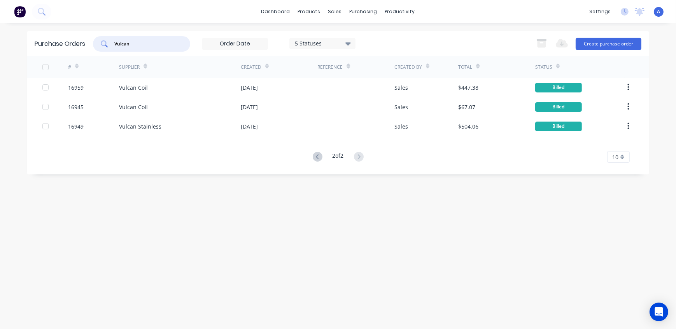
drag, startPoint x: 150, startPoint y: 44, endPoint x: 71, endPoint y: 41, distance: 78.6
click at [72, 42] on div "Purchase Orders Vulcan 5 Statuses 5 Statuses Export to Excel (XLSX) Create purc…" at bounding box center [338, 43] width 622 height 25
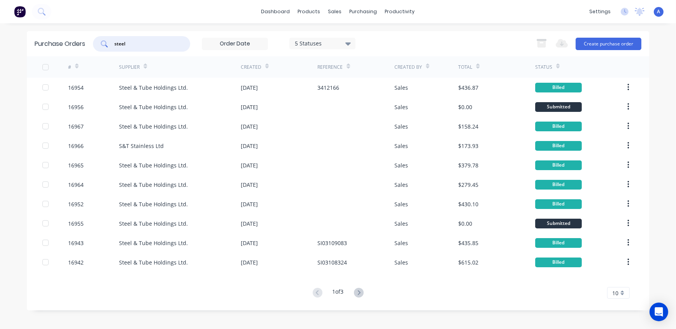
type input "steel"
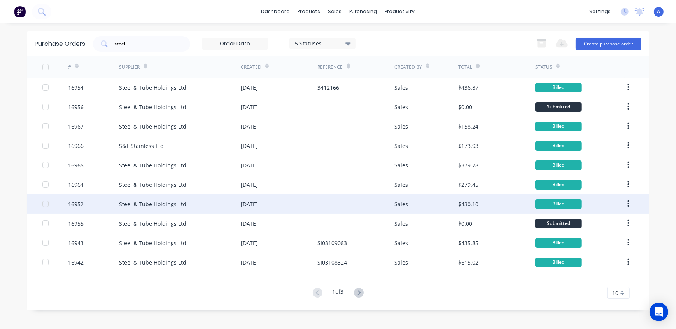
click at [132, 203] on div "Steel & Tube Holdings Ltd." at bounding box center [153, 204] width 69 height 8
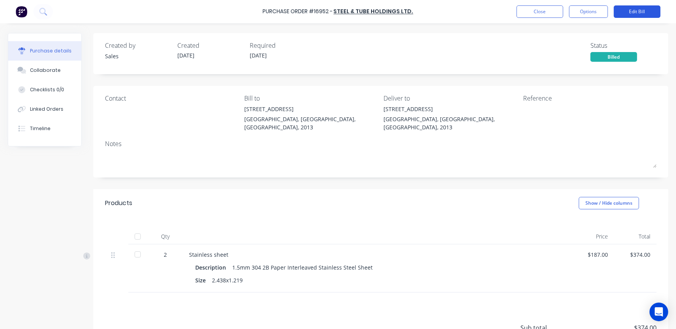
click at [646, 11] on button "Edit Bill" at bounding box center [637, 11] width 47 height 12
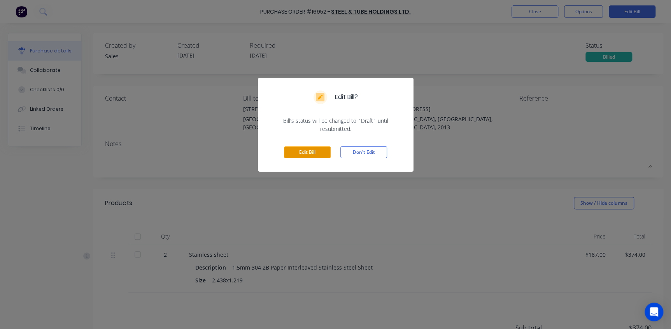
click at [298, 152] on button "Edit Bill" at bounding box center [307, 153] width 47 height 12
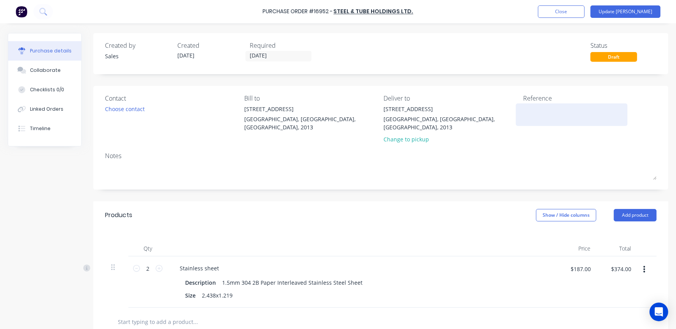
click at [541, 117] on textarea at bounding box center [571, 114] width 97 height 18
paste textarea "SI03141505"
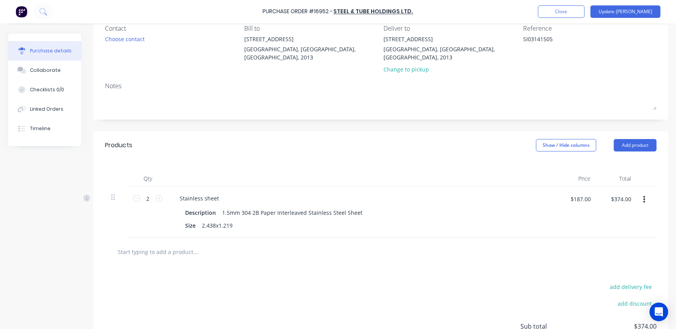
scroll to position [135, 0]
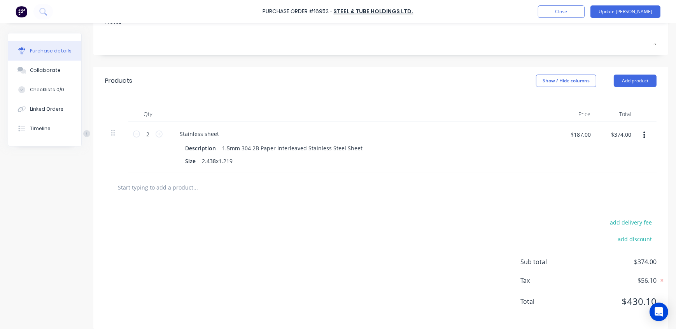
type textarea "SI03141505"
click at [637, 12] on button "Update [PERSON_NAME]" at bounding box center [625, 11] width 70 height 12
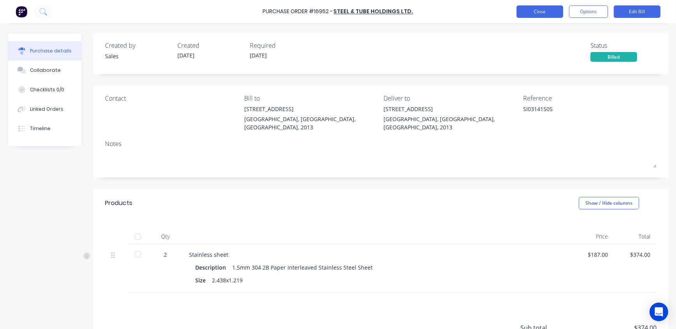
click at [543, 12] on button "Close" at bounding box center [539, 11] width 47 height 12
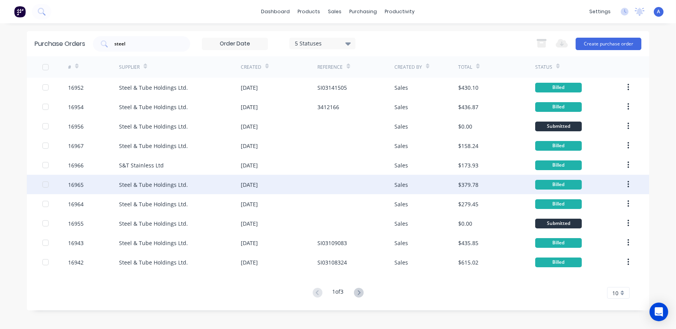
click at [102, 184] on div "16965" at bounding box center [93, 184] width 51 height 19
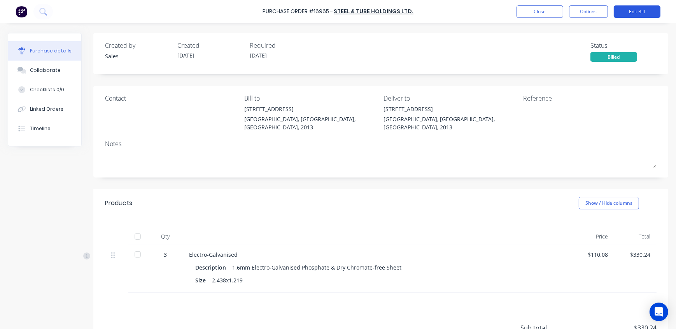
click at [648, 11] on button "Edit Bill" at bounding box center [637, 11] width 47 height 12
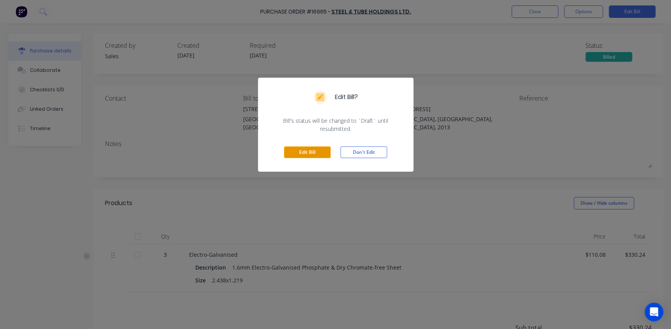
click at [308, 155] on button "Edit Bill" at bounding box center [307, 153] width 47 height 12
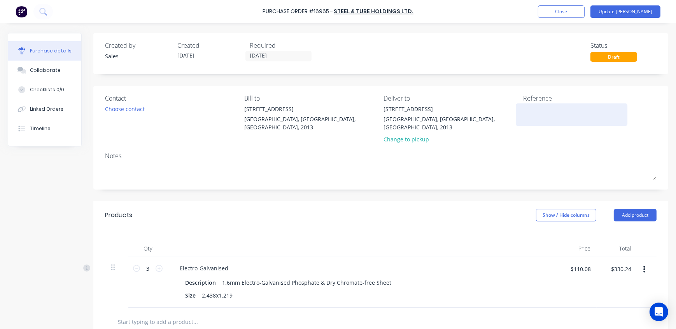
click at [545, 110] on textarea at bounding box center [571, 114] width 97 height 18
paste textarea "SI03167030"
type textarea "SI03167030"
click at [644, 11] on button "Update [PERSON_NAME]" at bounding box center [625, 11] width 70 height 12
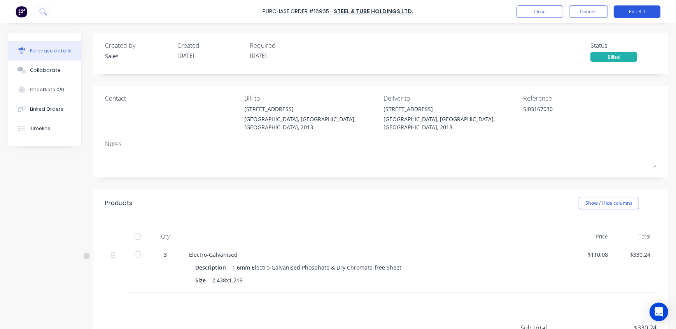
click at [644, 11] on button "Edit Bill" at bounding box center [637, 11] width 47 height 12
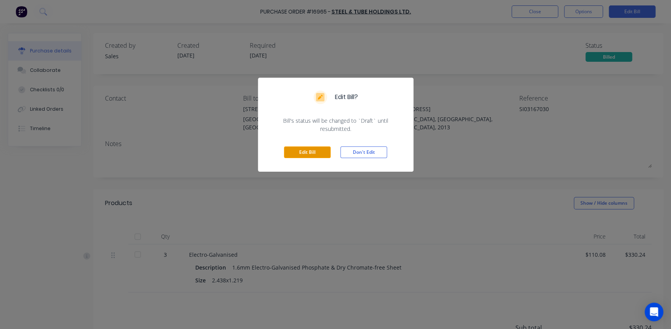
click at [318, 151] on button "Edit Bill" at bounding box center [307, 153] width 47 height 12
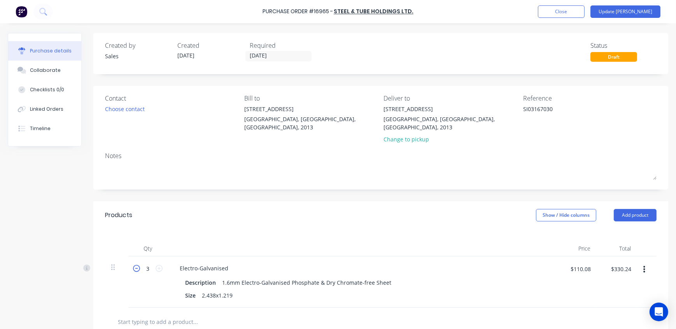
click at [136, 265] on icon at bounding box center [136, 268] width 7 height 7
type input "2"
type input "$220.16"
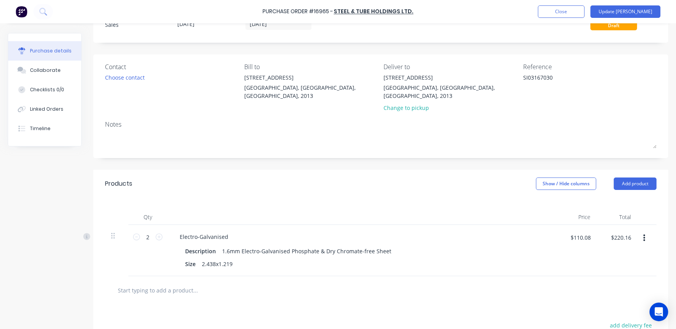
scroll to position [106, 0]
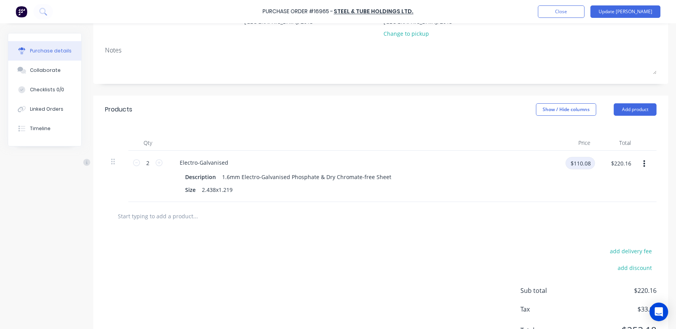
drag, startPoint x: 591, startPoint y: 154, endPoint x: 531, endPoint y: 155, distance: 59.9
click at [531, 155] on div "2 2 Electro-Galvanised Description 1.6mm Electro-Galvanised Phosphate & Dry Chr…" at bounding box center [380, 176] width 551 height 51
type input "$243.00"
type input "$486.00"
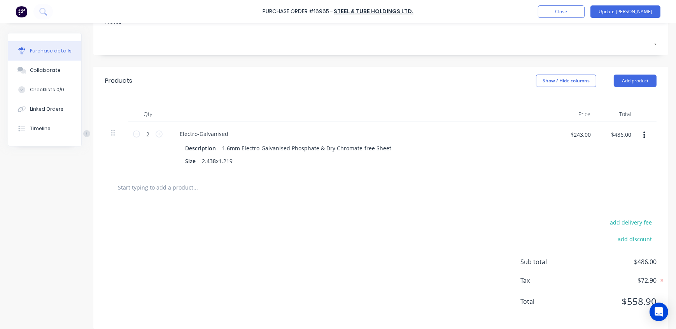
scroll to position [0, 0]
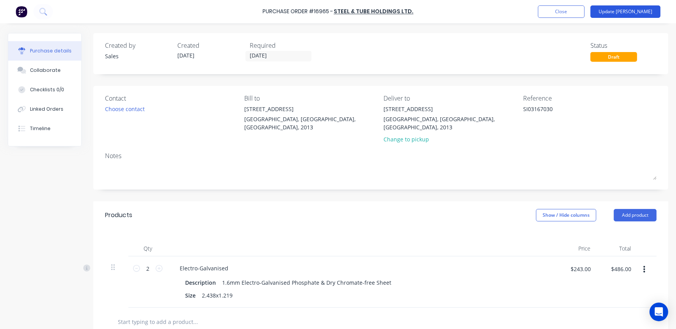
click at [629, 9] on button "Update [PERSON_NAME]" at bounding box center [625, 11] width 70 height 12
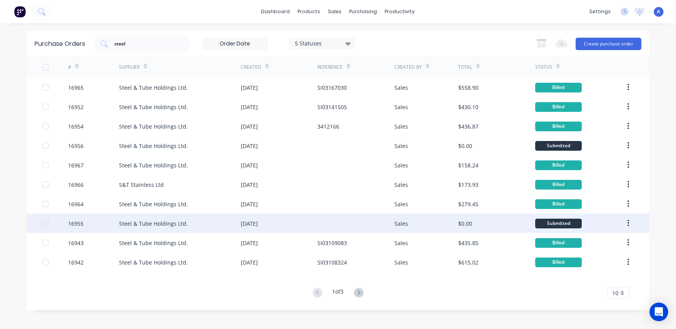
click at [287, 224] on div "[DATE]" at bounding box center [279, 223] width 77 height 19
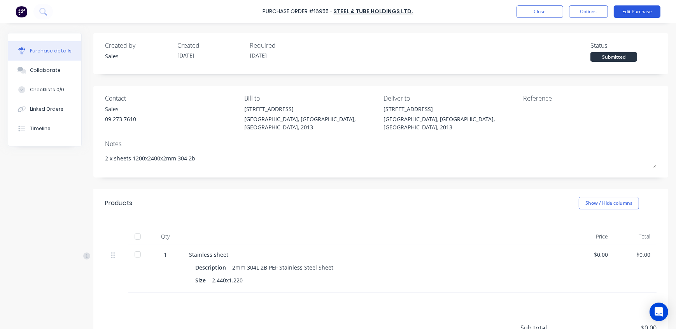
click at [640, 13] on button "Edit Purchase" at bounding box center [637, 11] width 47 height 12
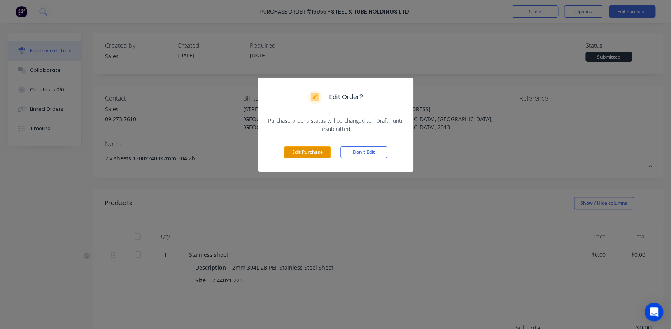
click at [307, 153] on button "Edit Purchase" at bounding box center [307, 153] width 47 height 12
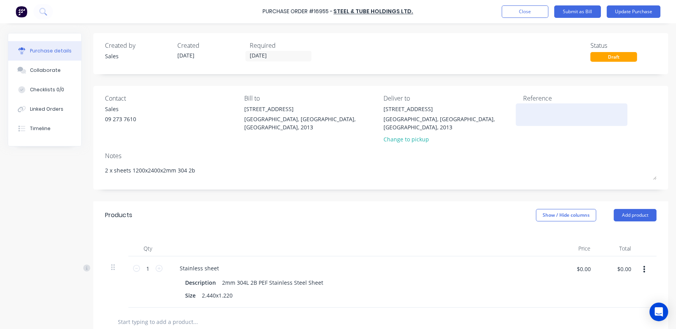
click at [537, 114] on textarea at bounding box center [571, 114] width 97 height 18
paste textarea "SI03167030"
type textarea "x"
type textarea "SI03167030"
click at [438, 213] on div "Products Show / Hide columns Add product" at bounding box center [380, 215] width 575 height 28
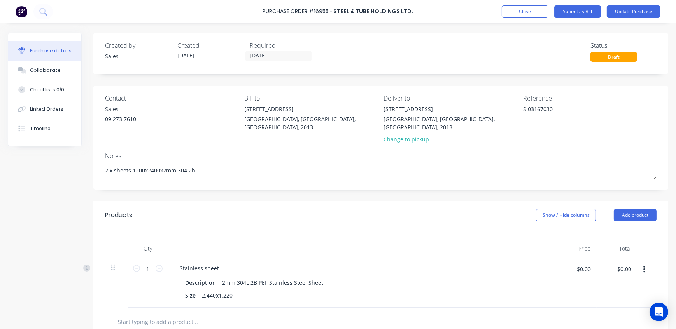
type textarea "x"
type textarea "SI03167030"
click at [159, 265] on icon at bounding box center [159, 268] width 7 height 7
type textarea "x"
type input "2"
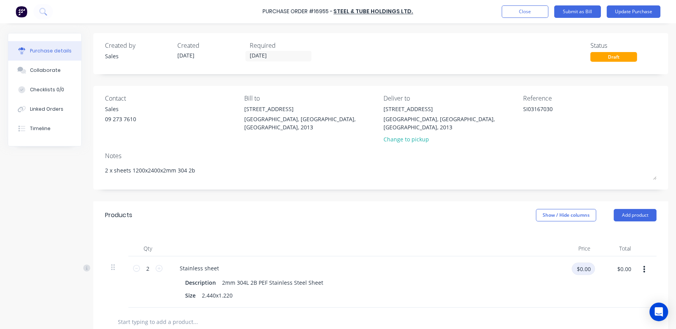
type textarea "x"
click at [590, 264] on input "$0.00" at bounding box center [583, 269] width 23 height 12
type input "243"
click at [531, 264] on div "Stainless sheet" at bounding box center [361, 268] width 376 height 11
type textarea "x"
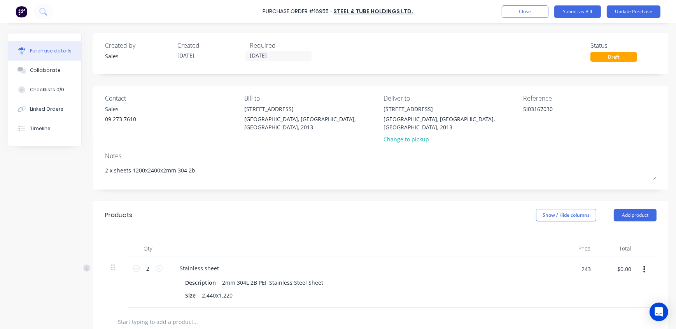
type input "$243.00"
type input "$486.00"
click at [584, 11] on button "Submit as Bill" at bounding box center [577, 11] width 47 height 12
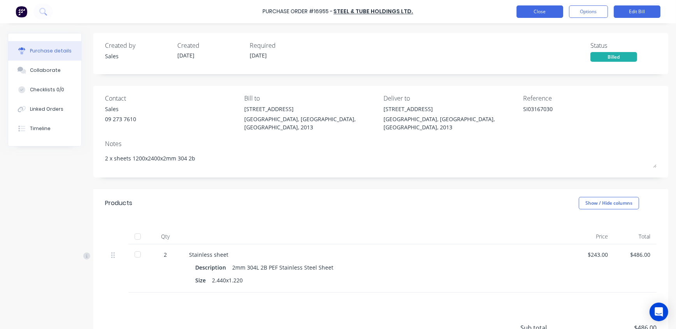
click at [540, 12] on button "Close" at bounding box center [539, 11] width 47 height 12
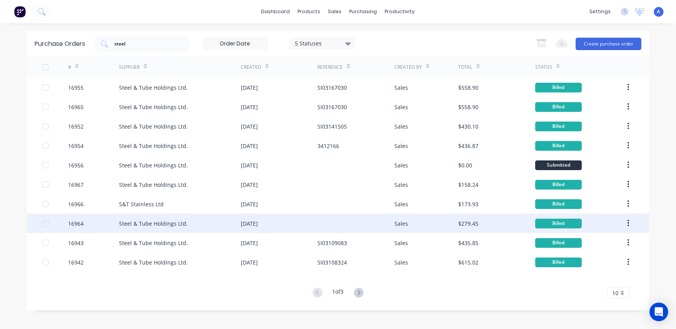
click at [88, 225] on div "16964" at bounding box center [93, 223] width 51 height 19
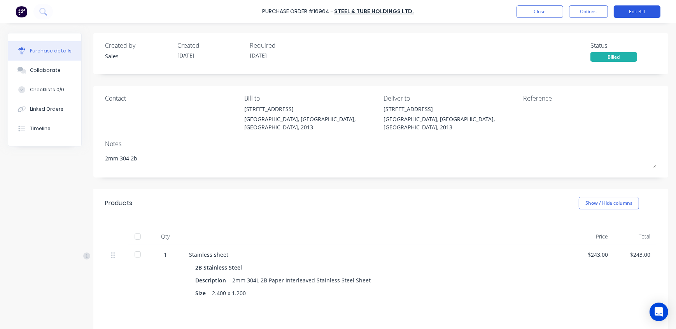
click at [638, 15] on button "Edit Bill" at bounding box center [637, 11] width 47 height 12
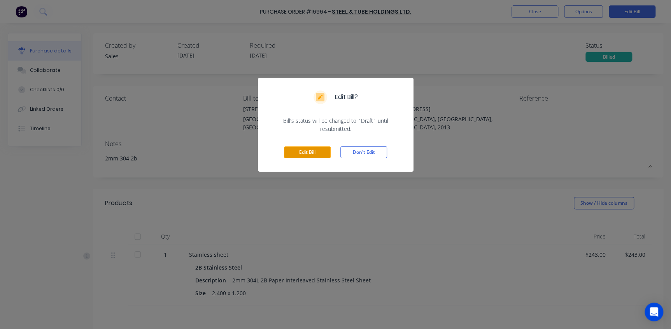
click at [309, 147] on button "Edit Bill" at bounding box center [307, 153] width 47 height 12
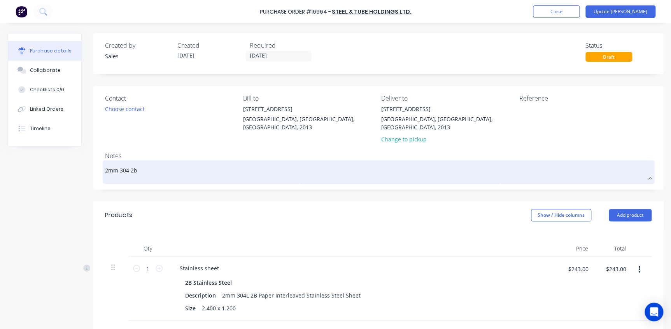
type textarea "x"
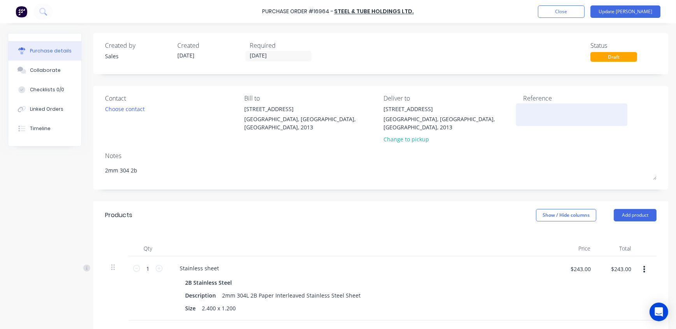
click at [528, 105] on textarea at bounding box center [571, 114] width 97 height 18
paste textarea "SI03175028"
type textarea "SI03175028"
click at [638, 11] on button "Update [PERSON_NAME]" at bounding box center [625, 11] width 70 height 12
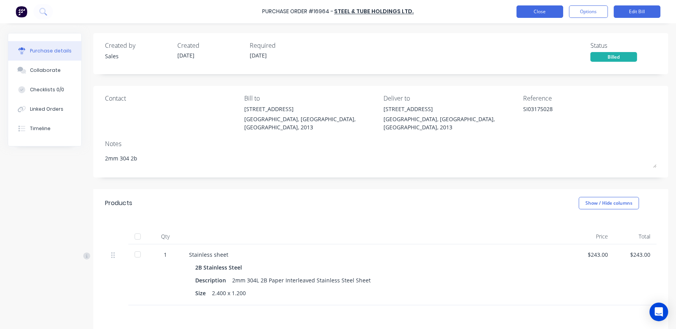
click at [541, 12] on button "Close" at bounding box center [539, 11] width 47 height 12
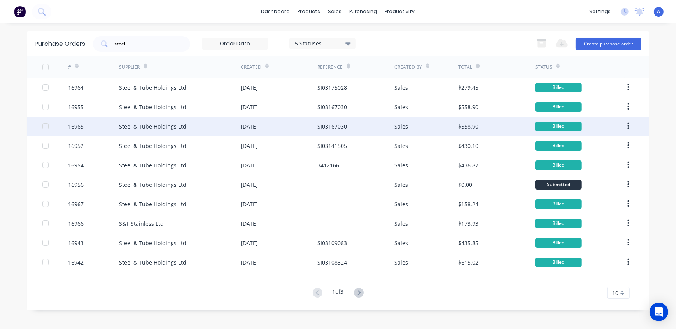
click at [109, 126] on div "16965" at bounding box center [93, 126] width 51 height 19
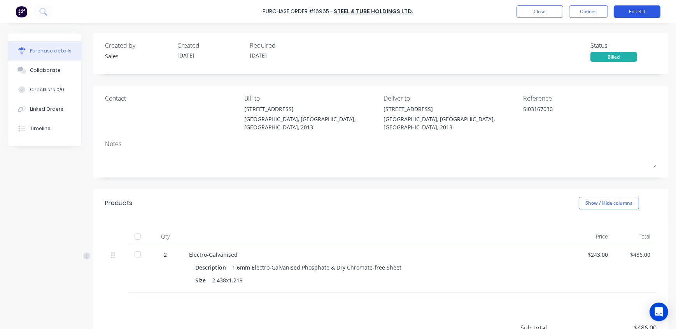
click at [637, 12] on button "Edit Bill" at bounding box center [637, 11] width 47 height 12
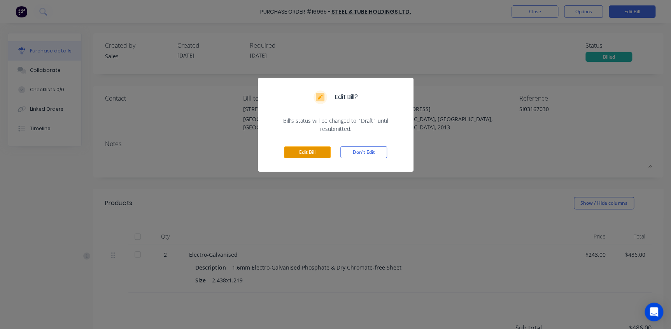
click at [323, 151] on button "Edit Bill" at bounding box center [307, 153] width 47 height 12
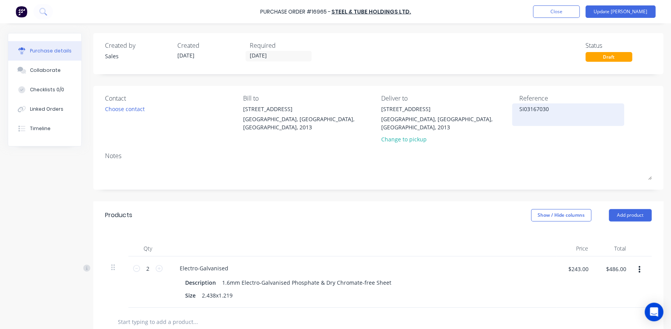
type textarea "x"
drag, startPoint x: 551, startPoint y: 109, endPoint x: 489, endPoint y: 111, distance: 62.3
click at [489, 111] on div "Contact Choose contact Bill to 8b Kerwyn Ave East Tamaki Auckland, Auckland, Ne…" at bounding box center [380, 121] width 551 height 54
paste textarea "81101"
type textarea "SI03181101"
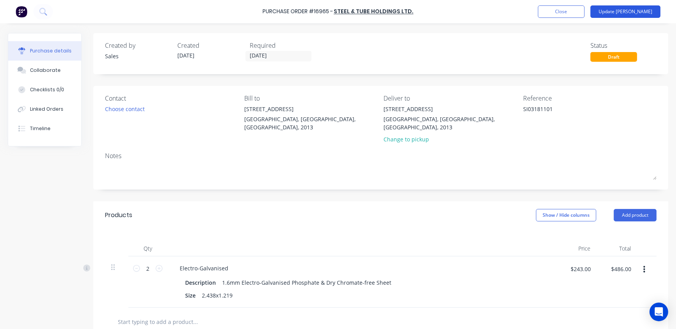
type textarea "x"
type textarea "SI03181101"
click at [646, 11] on button "Update [PERSON_NAME]" at bounding box center [625, 11] width 70 height 12
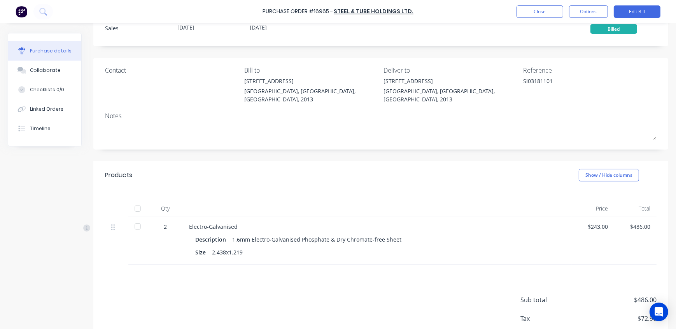
scroll to position [66, 0]
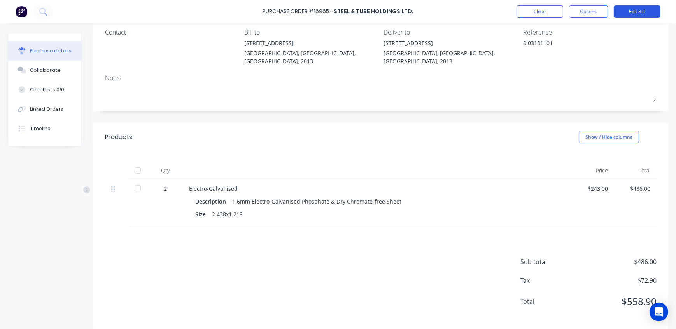
click at [638, 9] on button "Edit Bill" at bounding box center [637, 11] width 47 height 12
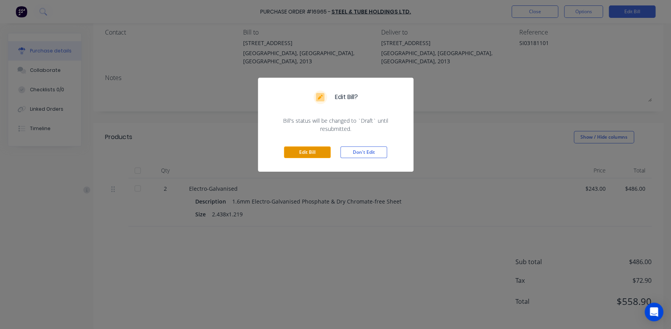
click at [315, 148] on button "Edit Bill" at bounding box center [307, 153] width 47 height 12
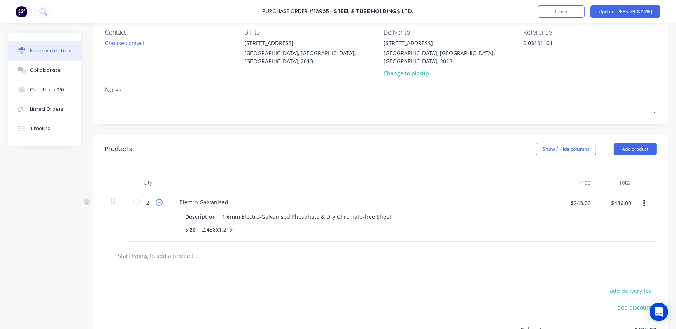
click at [159, 199] on icon at bounding box center [159, 202] width 7 height 7
type textarea "x"
type input "3"
type input "$729.00"
type textarea "x"
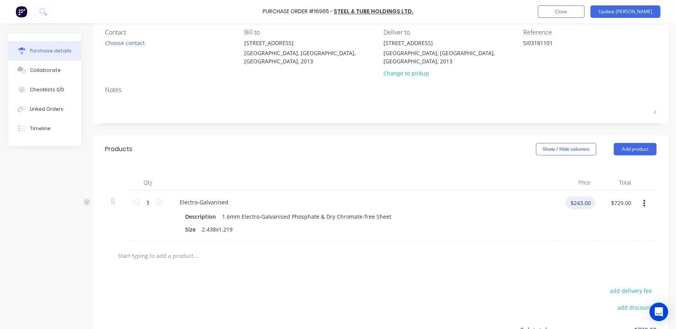
click at [575, 197] on input "$243.00" at bounding box center [580, 203] width 30 height 12
type input "110.0767"
type textarea "x"
type input "$110.0767"
type input "$330.23"
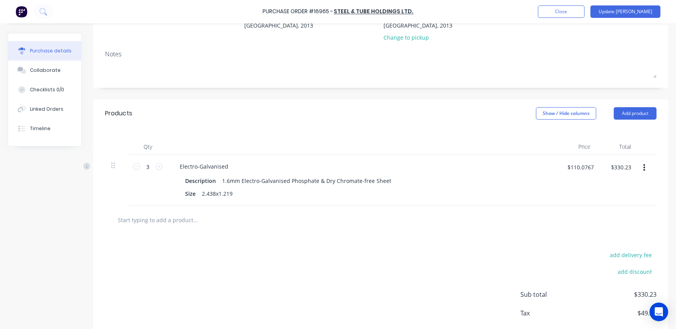
scroll to position [135, 0]
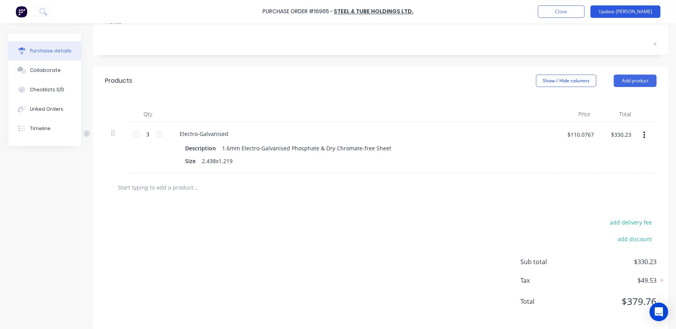
click at [646, 9] on button "Update [PERSON_NAME]" at bounding box center [625, 11] width 70 height 12
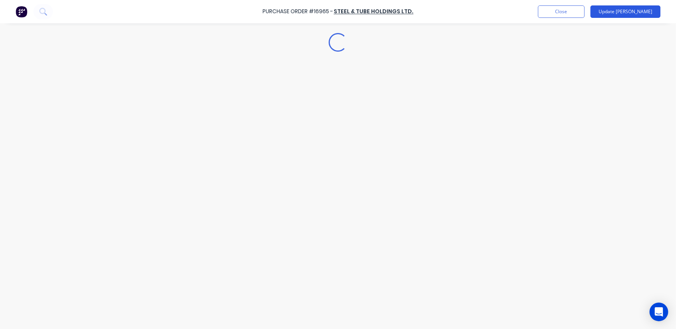
scroll to position [0, 0]
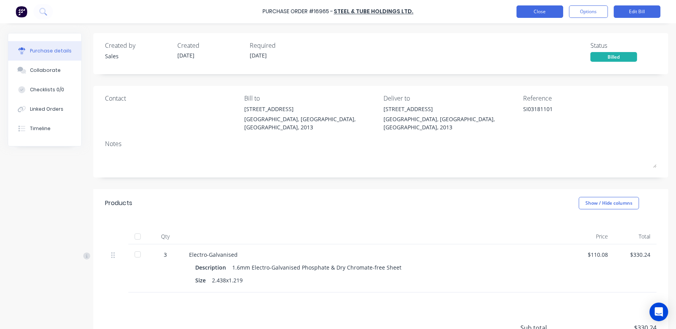
click at [541, 11] on button "Close" at bounding box center [539, 11] width 47 height 12
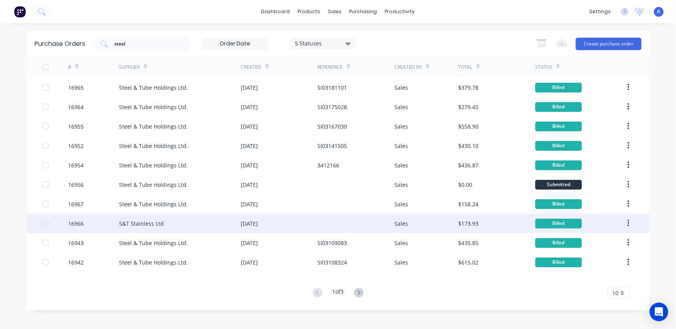
click at [77, 224] on div "16966" at bounding box center [76, 224] width 16 height 8
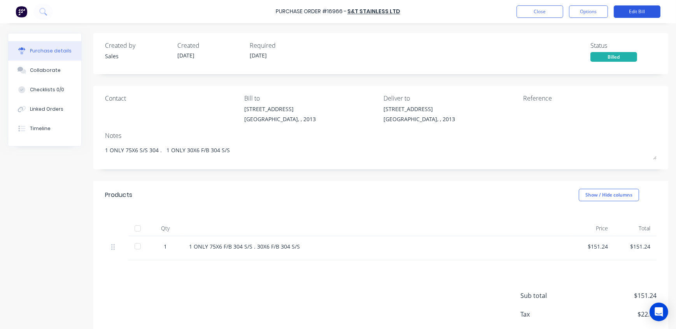
click at [649, 11] on button "Edit Bill" at bounding box center [637, 11] width 47 height 12
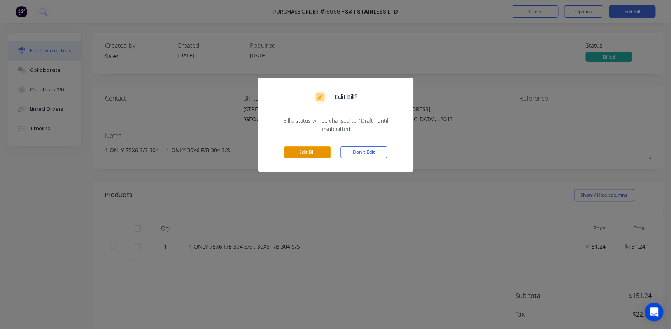
click at [307, 148] on button "Edit Bill" at bounding box center [307, 153] width 47 height 12
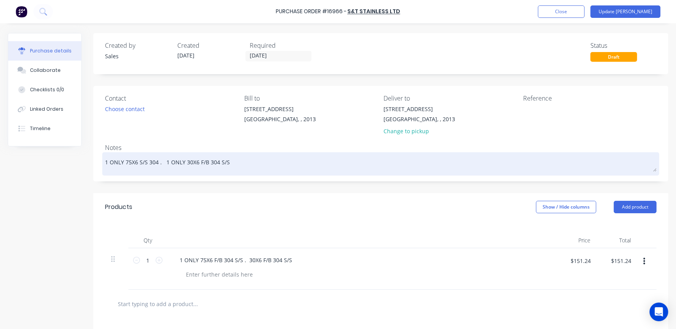
type textarea "x"
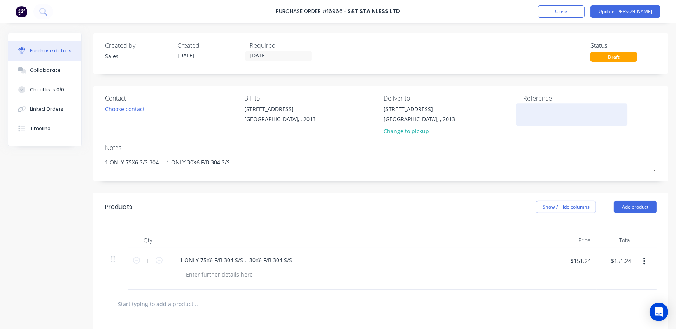
click at [544, 111] on textarea at bounding box center [571, 114] width 97 height 18
paste textarea "SI03182136"
type textarea "SI03182136"
click at [637, 9] on button "Update [PERSON_NAME]" at bounding box center [625, 11] width 70 height 12
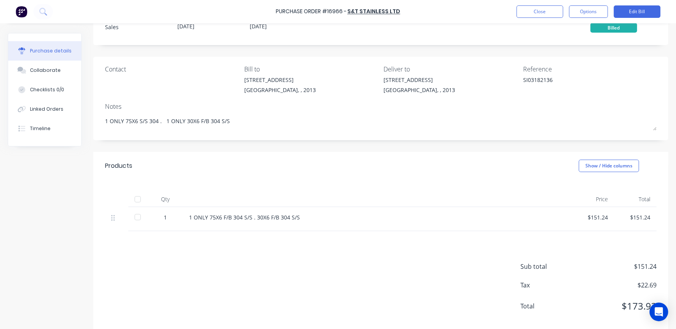
scroll to position [42, 0]
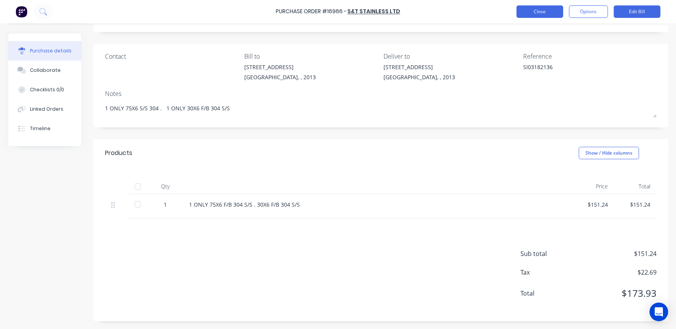
click at [548, 7] on button "Close" at bounding box center [539, 11] width 47 height 12
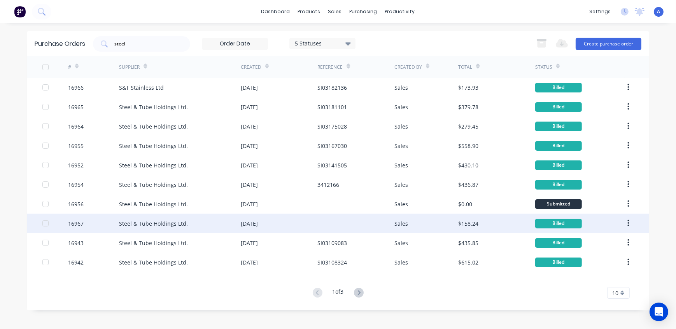
click at [82, 227] on div "16967" at bounding box center [76, 224] width 16 height 8
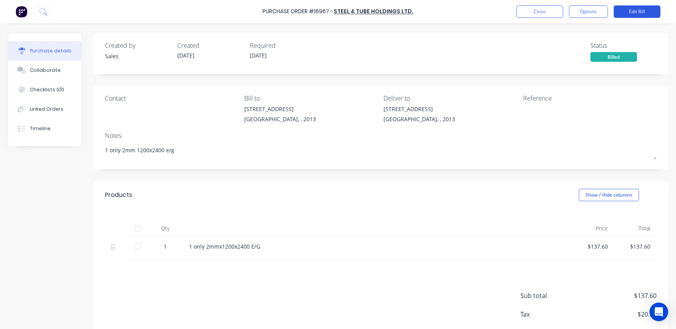
click at [640, 11] on button "Edit Bill" at bounding box center [637, 11] width 47 height 12
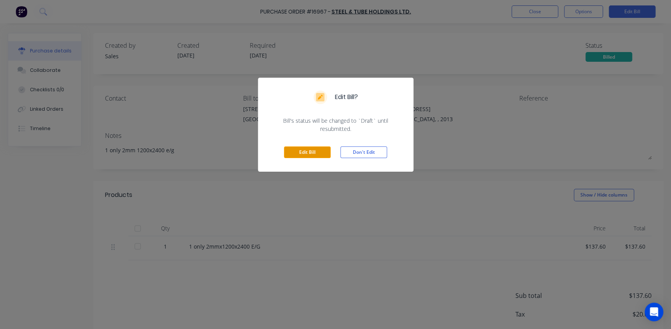
click at [314, 152] on button "Edit Bill" at bounding box center [307, 153] width 47 height 12
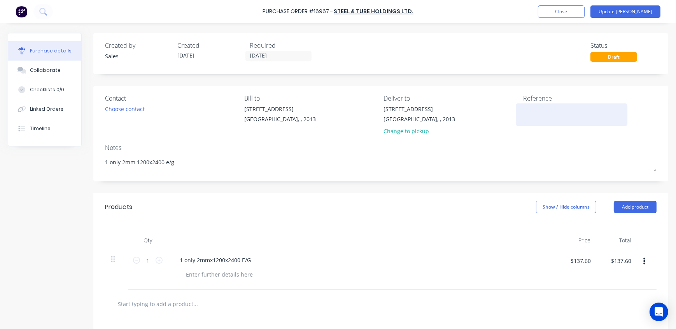
click at [523, 117] on div at bounding box center [571, 114] width 97 height 19
type textarea "x"
click at [535, 110] on textarea at bounding box center [571, 114] width 97 height 18
paste textarea "SI03185861"
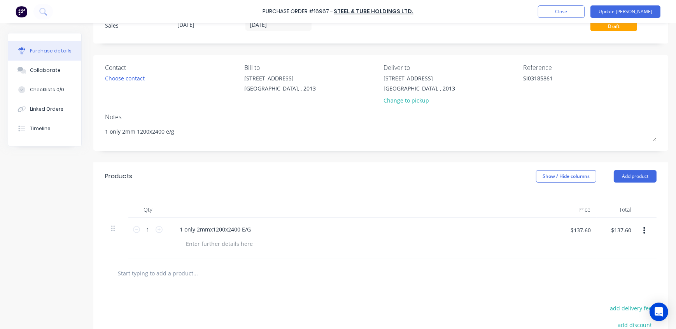
scroll to position [106, 0]
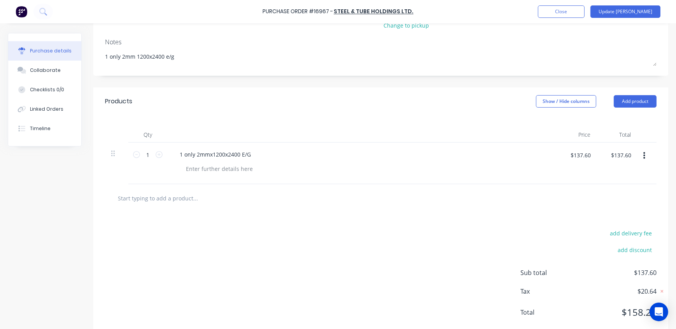
type textarea "SI03185861"
type textarea "x"
type textarea "SI03185861"
click at [642, 11] on button "Update [PERSON_NAME]" at bounding box center [625, 11] width 70 height 12
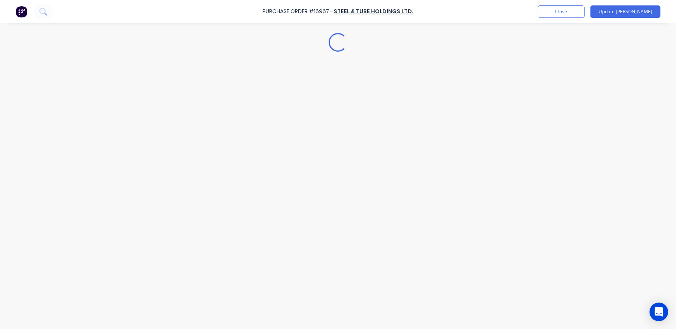
scroll to position [0, 0]
type textarea "x"
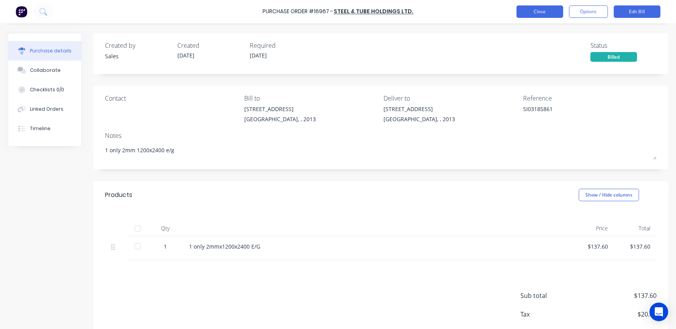
click at [541, 11] on button "Close" at bounding box center [539, 11] width 47 height 12
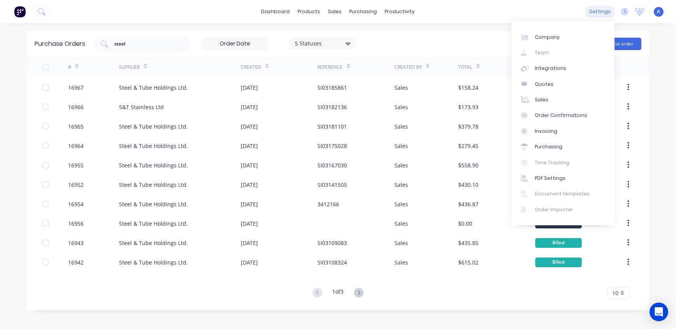
click at [599, 11] on div "settings" at bounding box center [599, 12] width 29 height 12
click at [553, 72] on link "Integrations" at bounding box center [562, 69] width 103 height 16
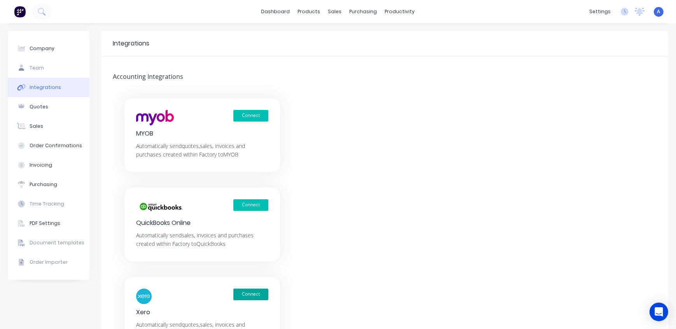
click at [246, 298] on button "Connect" at bounding box center [250, 295] width 35 height 12
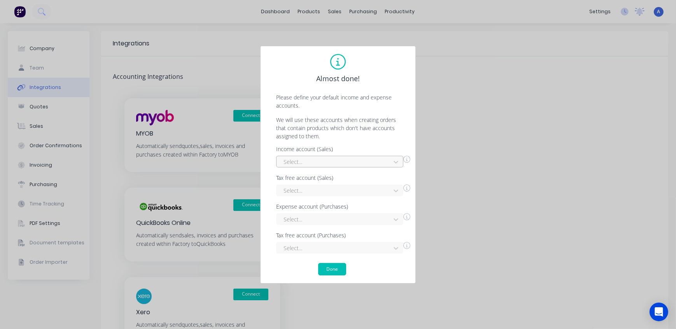
click at [305, 161] on div at bounding box center [335, 162] width 104 height 10
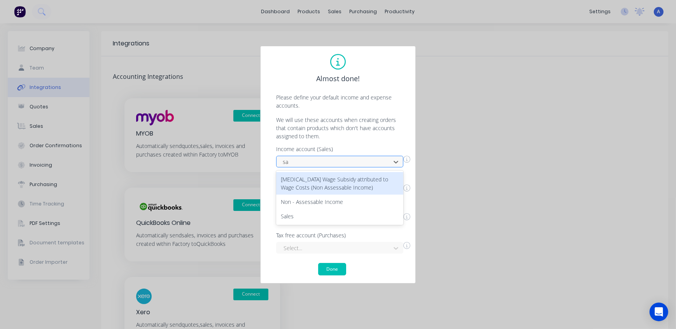
type input "sal"
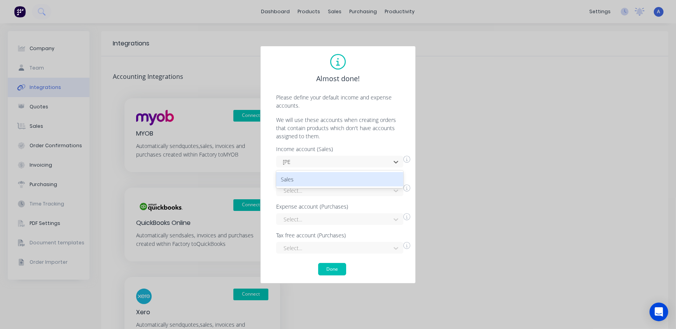
click at [303, 180] on div "Sales" at bounding box center [339, 179] width 127 height 14
click at [338, 268] on button "Done" at bounding box center [332, 269] width 28 height 12
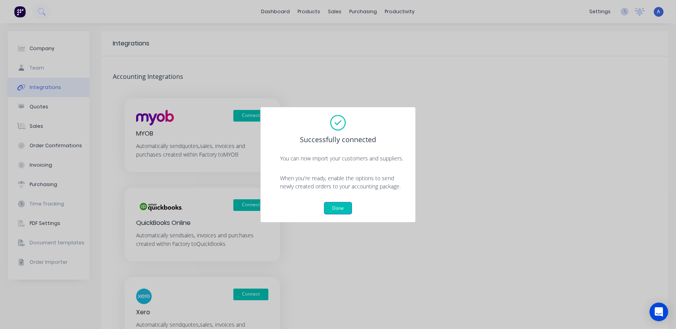
click at [341, 210] on button "Done" at bounding box center [338, 208] width 28 height 12
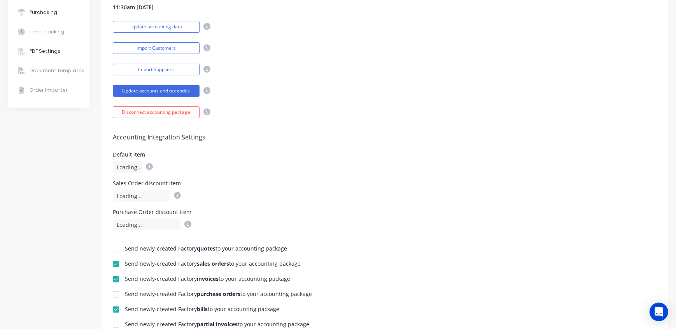
scroll to position [177, 0]
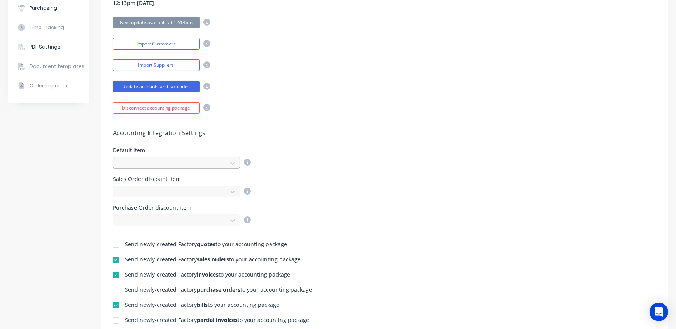
click at [163, 162] on div at bounding box center [171, 164] width 104 height 10
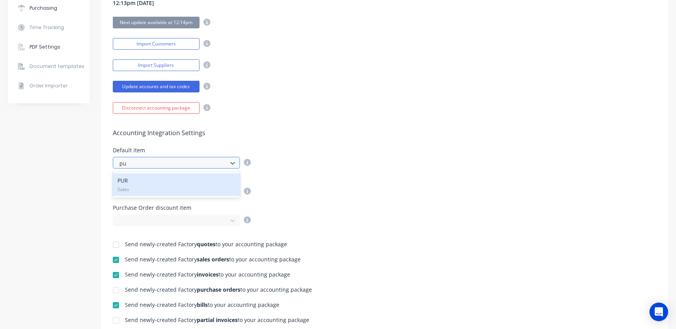
type input "pur"
click at [125, 181] on div "PUR Sales" at bounding box center [176, 184] width 127 height 23
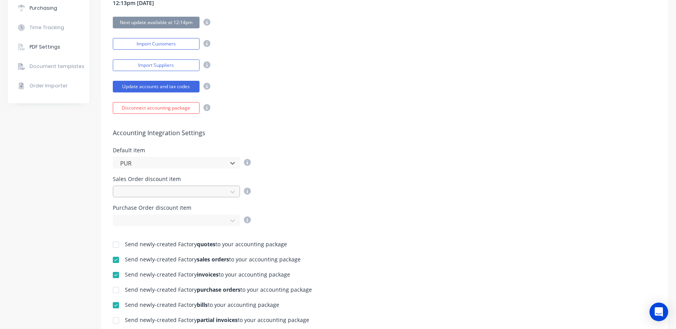
click at [135, 190] on div at bounding box center [171, 192] width 104 height 10
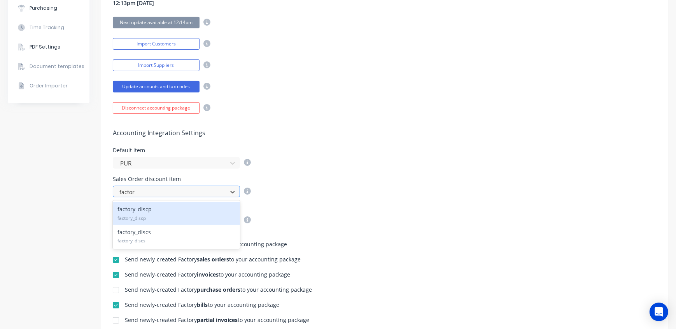
type input "factory"
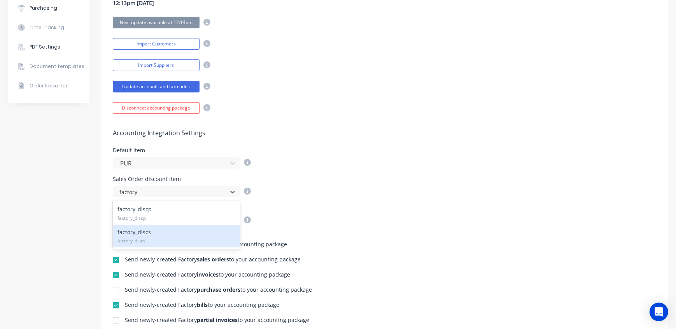
click at [152, 240] on span "factory_discs" at bounding box center [176, 241] width 118 height 7
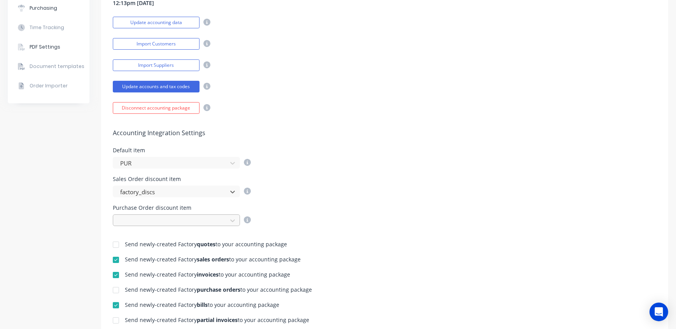
click at [147, 221] on div at bounding box center [171, 221] width 104 height 10
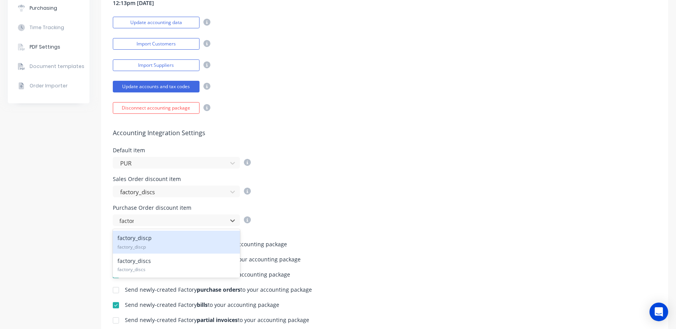
type input "factory"
click at [152, 238] on div "factory_discp factory_discp" at bounding box center [176, 242] width 127 height 23
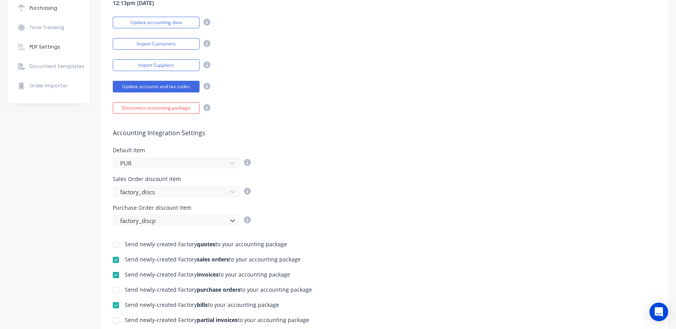
click at [355, 224] on div "Purchase Order discount item option factory_discp, selected. factory_discp" at bounding box center [385, 215] width 544 height 21
click at [401, 150] on div "Default item PUR" at bounding box center [385, 158] width 544 height 21
click at [308, 132] on h5 "Accounting Integration Settings" at bounding box center [385, 133] width 544 height 7
click at [392, 215] on div "Purchase Order discount item factory_discp" at bounding box center [385, 215] width 544 height 21
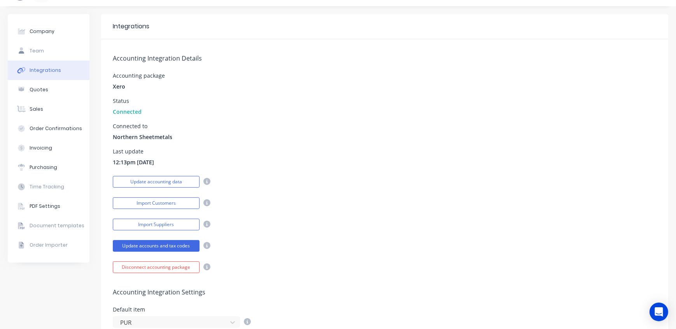
scroll to position [0, 0]
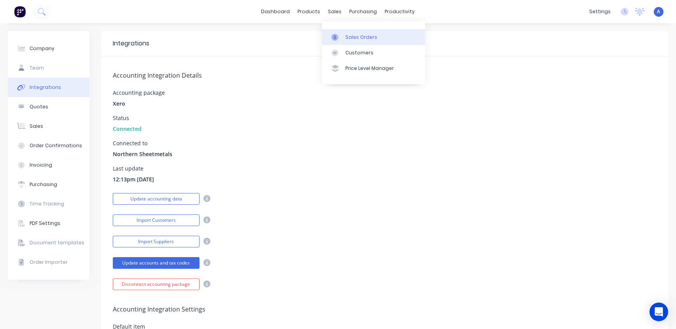
click at [345, 39] on div "Sales Orders" at bounding box center [361, 37] width 32 height 7
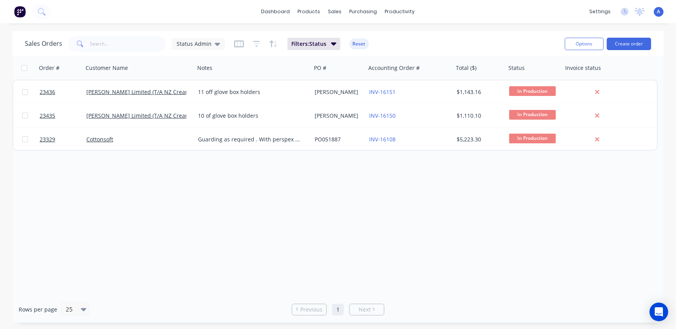
click at [410, 46] on div "Sales Orders Status Admin Filters: Status Reset" at bounding box center [292, 43] width 534 height 19
